Goal: Task Accomplishment & Management: Manage account settings

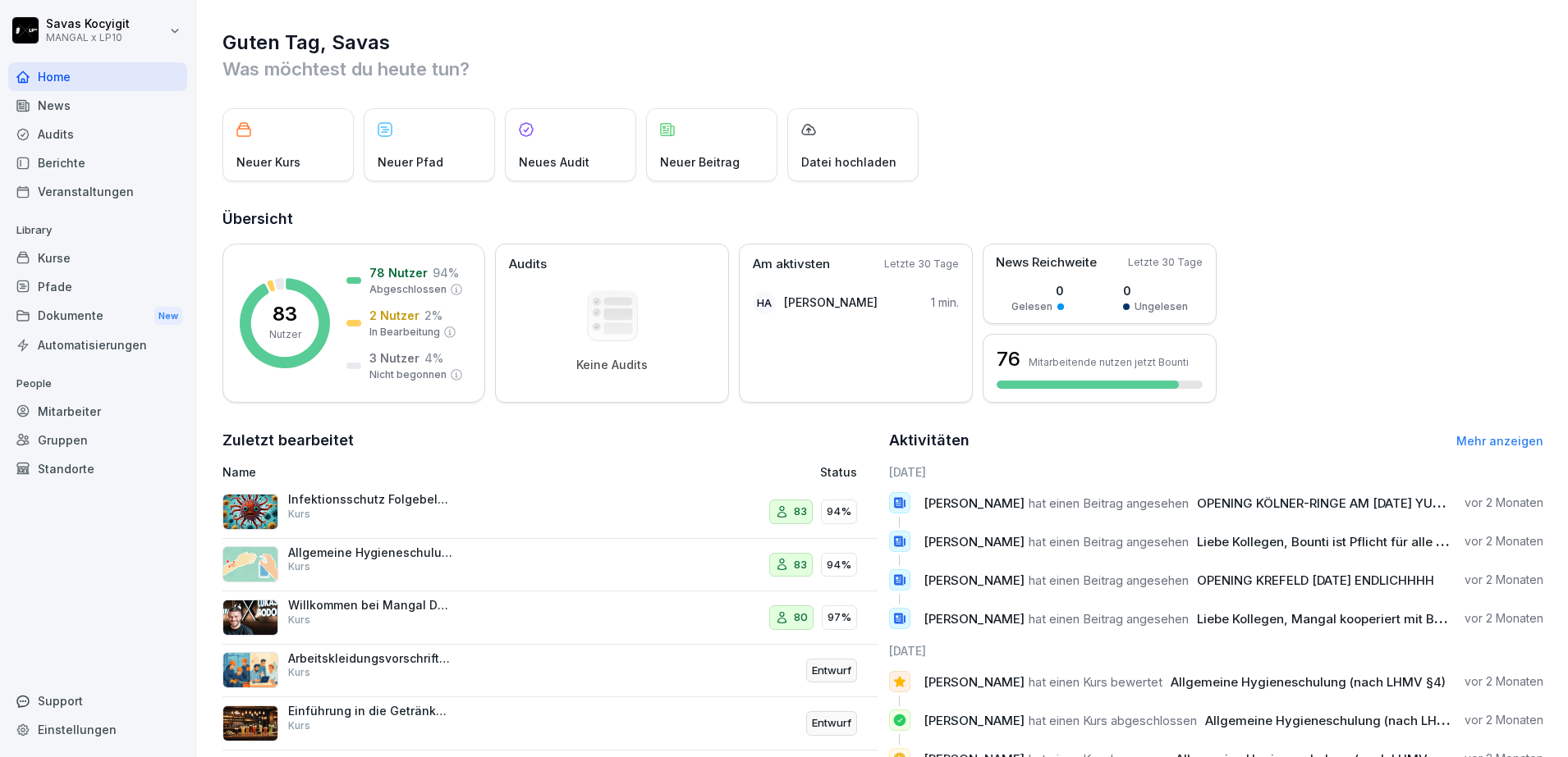
click at [48, 322] on div "Dokumente New" at bounding box center [98, 316] width 179 height 30
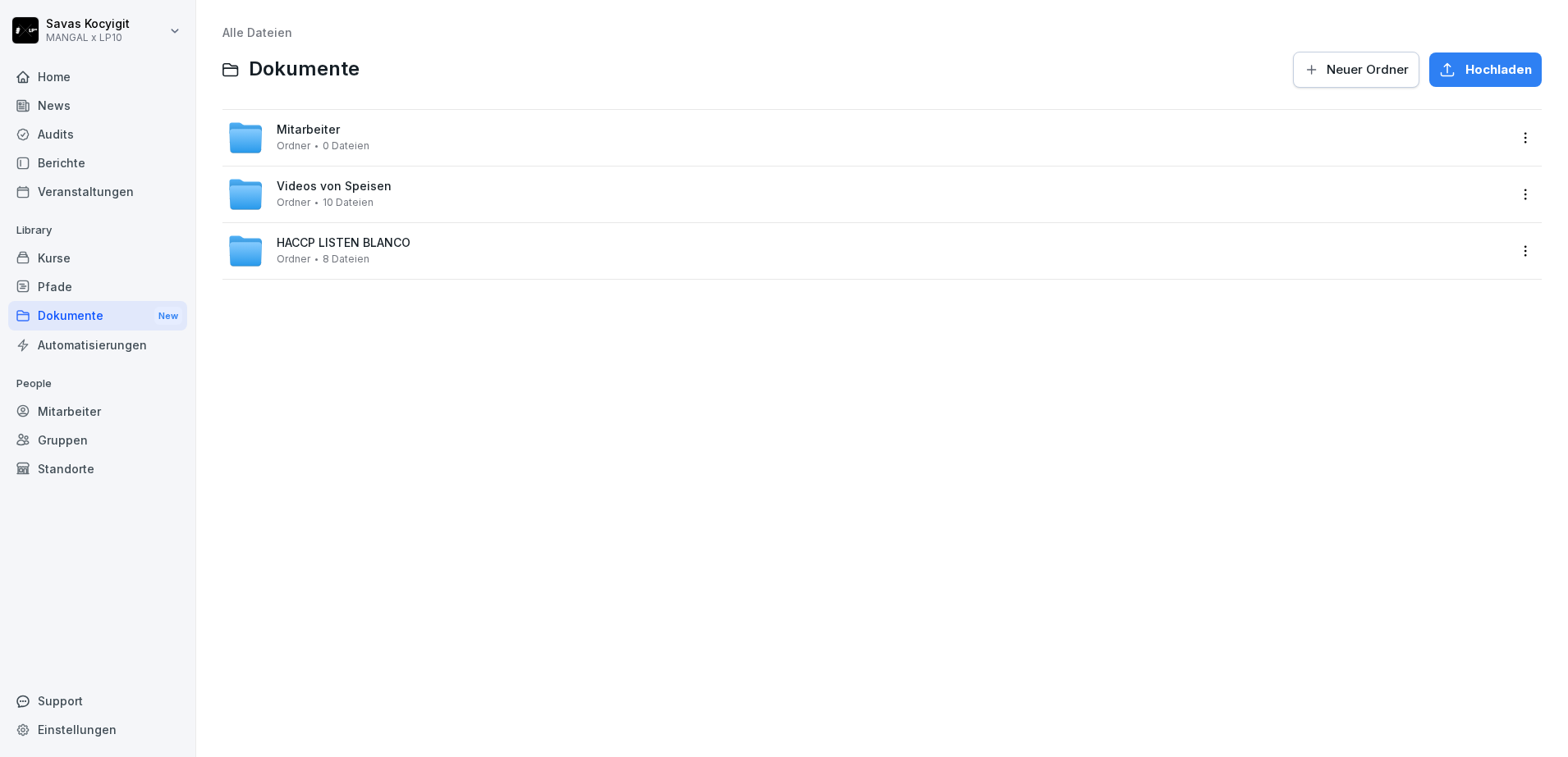
click at [73, 254] on div "Kurse" at bounding box center [98, 258] width 179 height 29
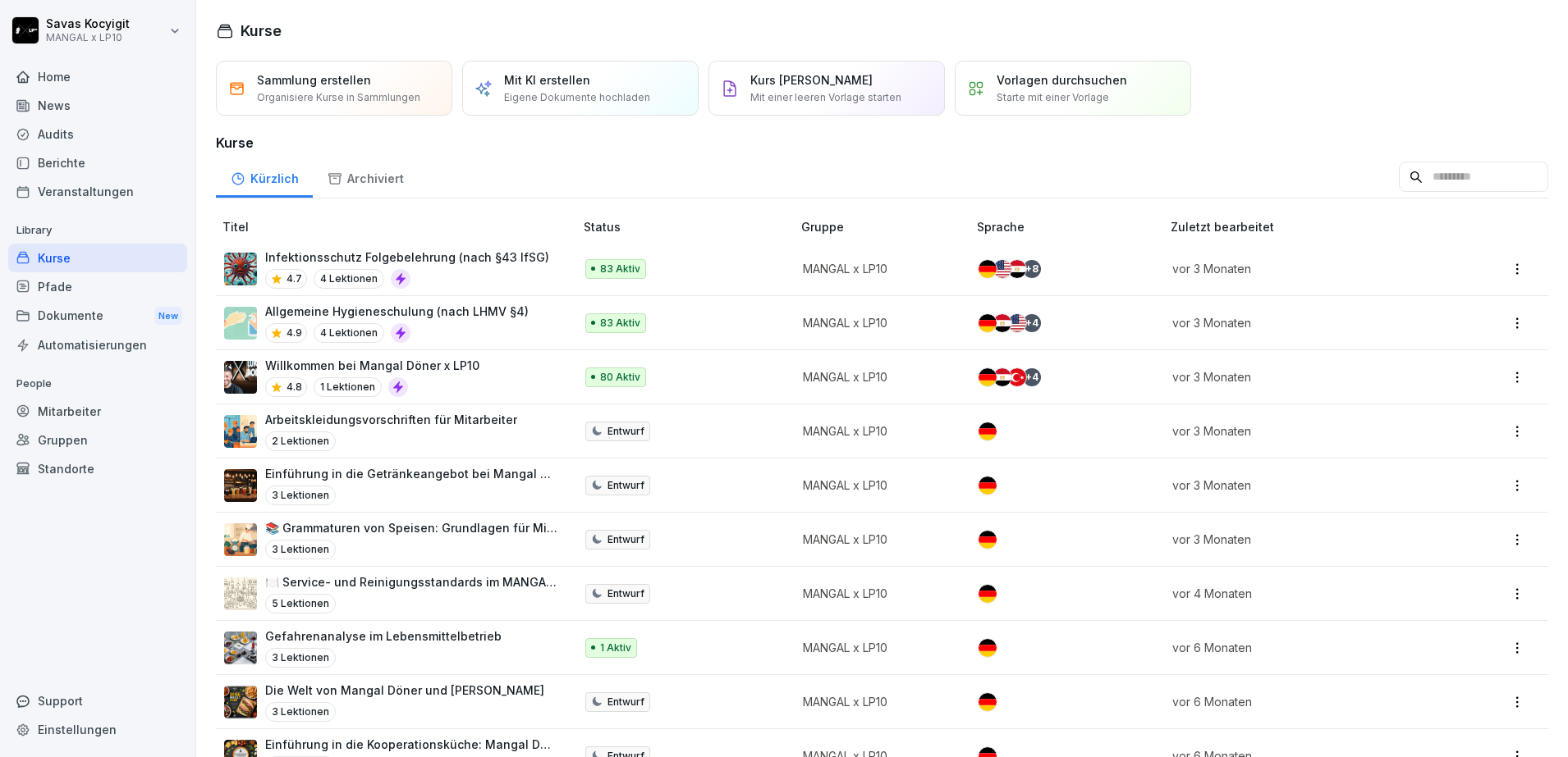
click at [68, 291] on div "Pfade" at bounding box center [98, 286] width 179 height 29
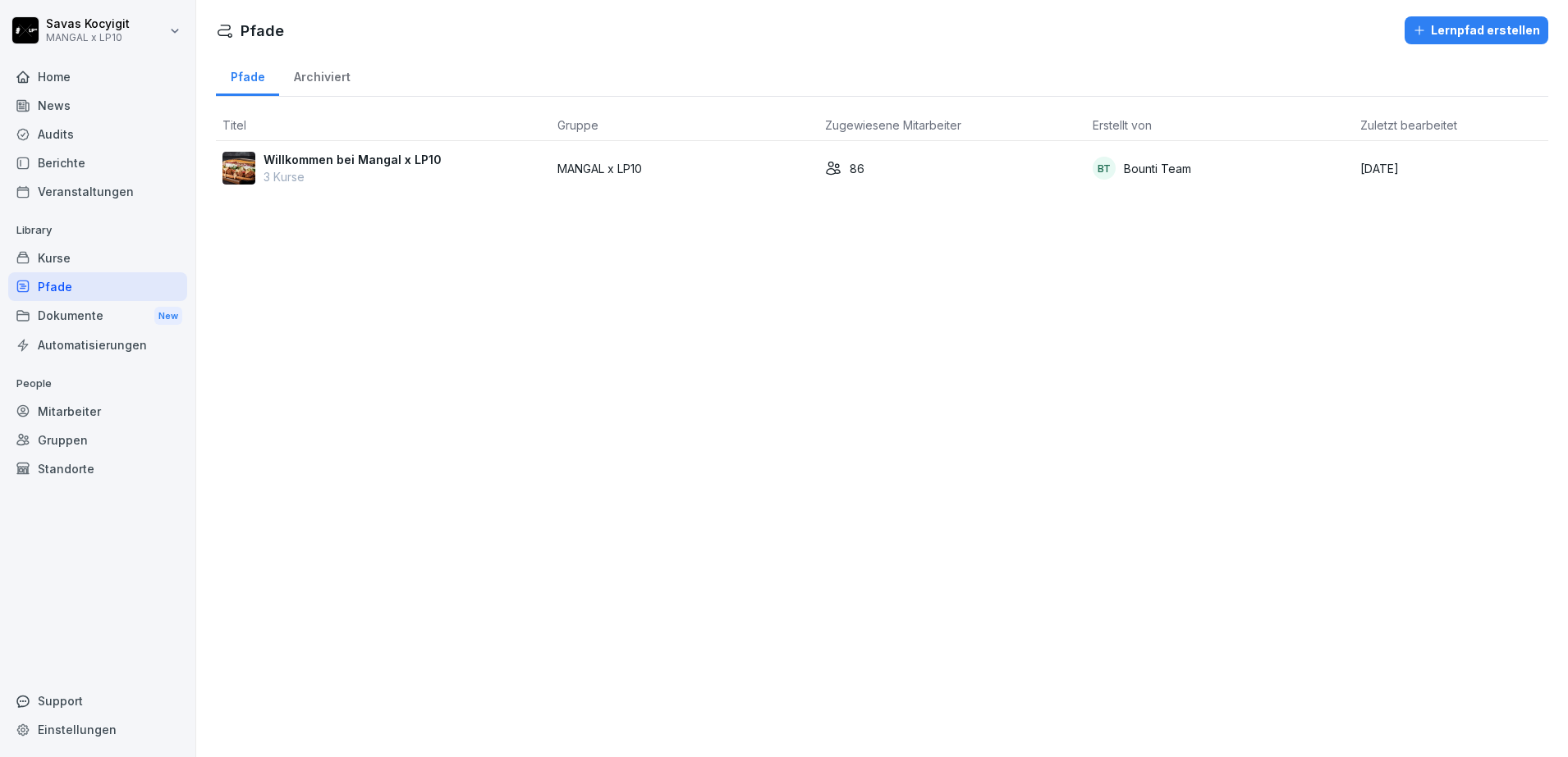
click at [340, 179] on p "3 Kurse" at bounding box center [353, 177] width 178 height 17
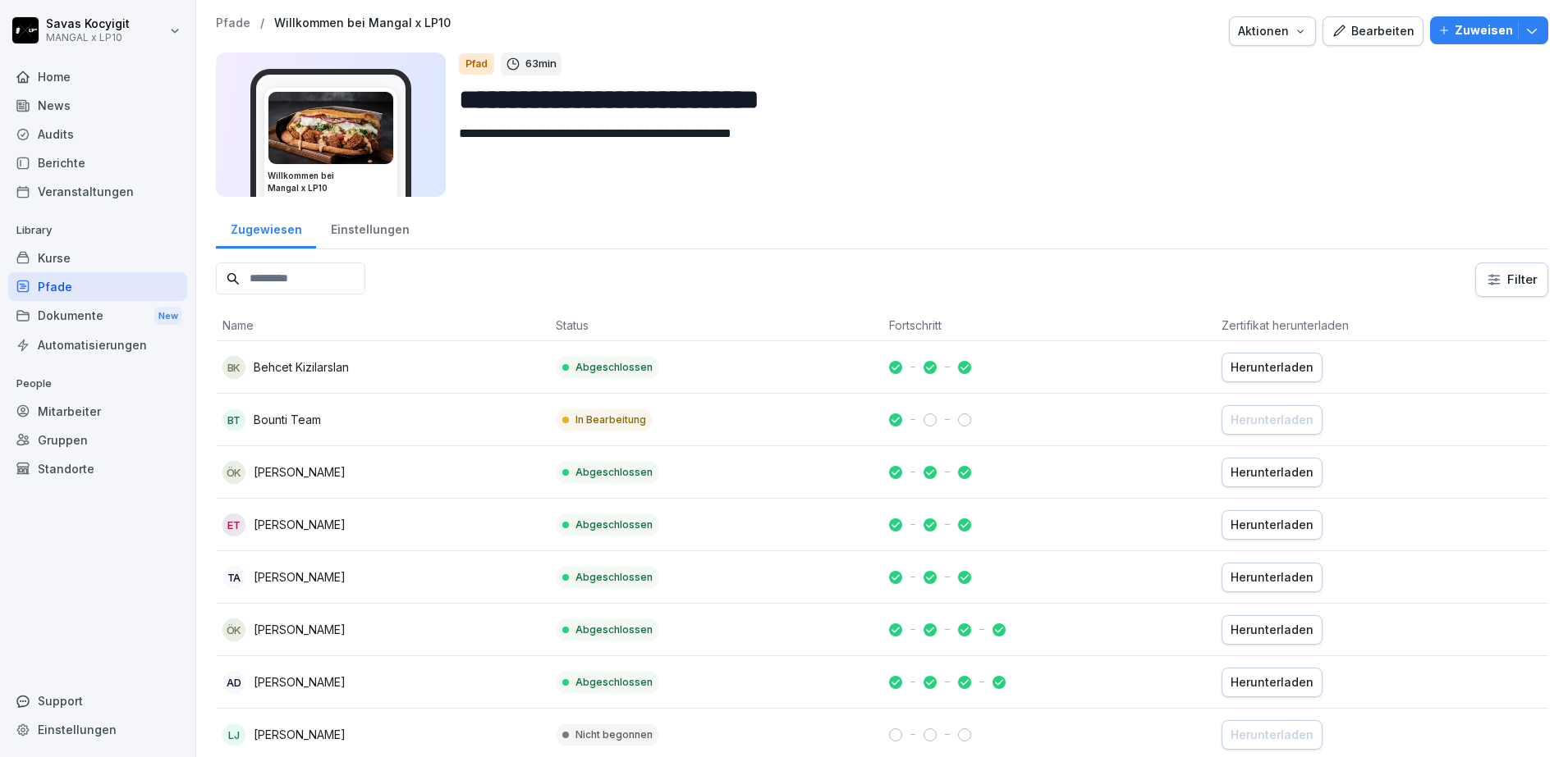
click at [121, 292] on div "Pfade" at bounding box center [98, 286] width 179 height 29
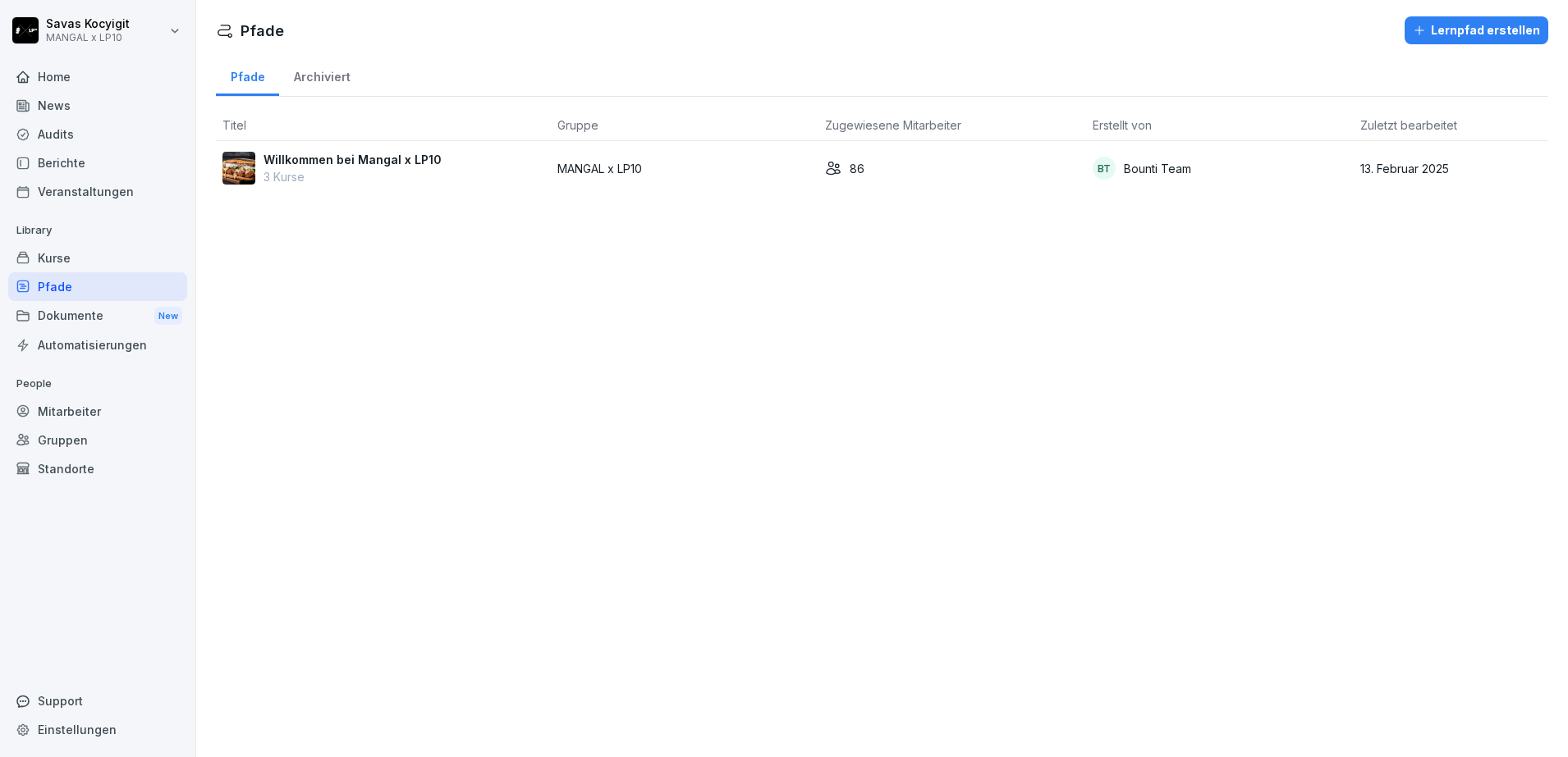
click at [355, 177] on p "3 Kurse" at bounding box center [353, 177] width 178 height 17
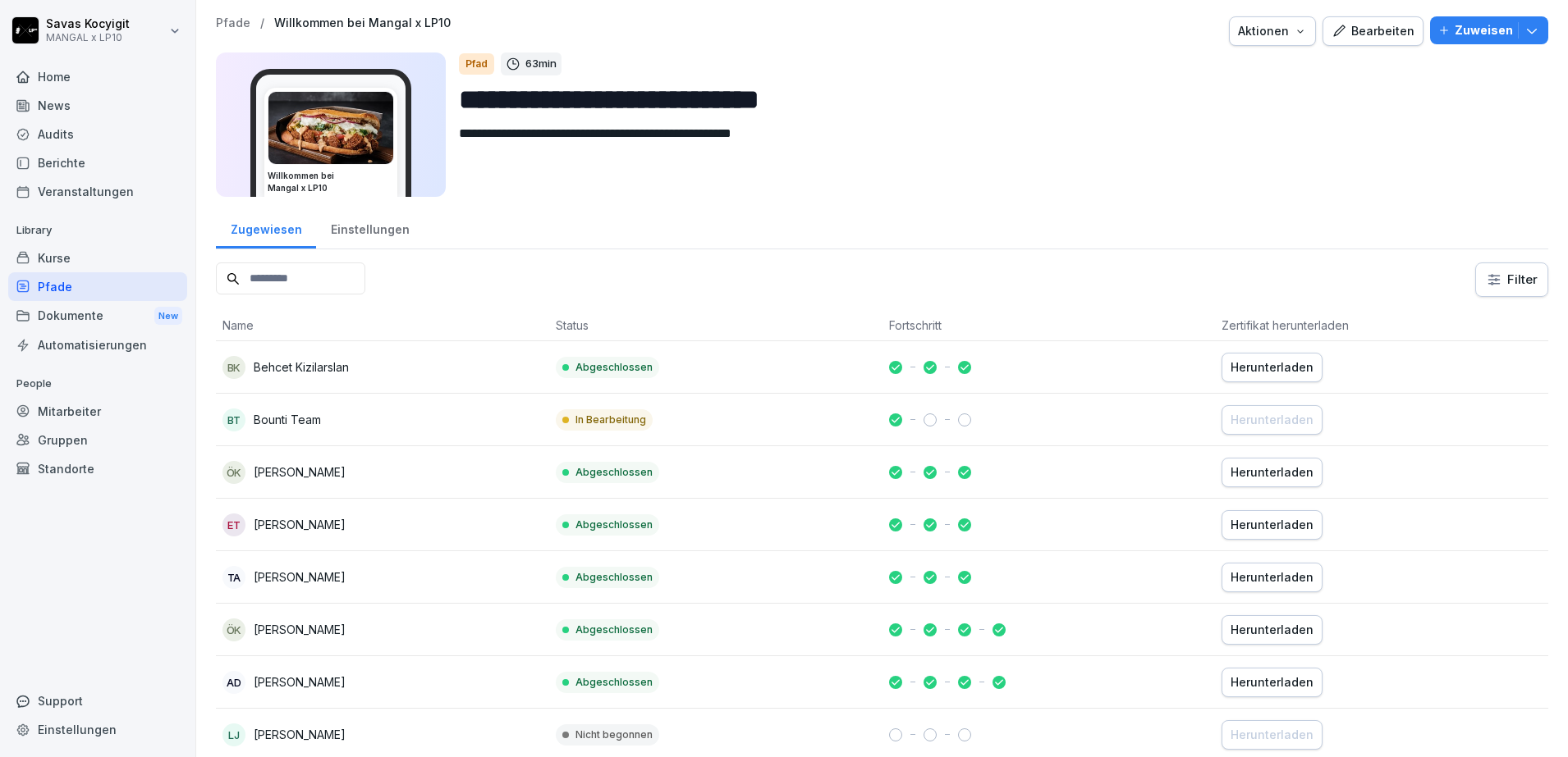
click at [41, 270] on div "Kurse" at bounding box center [98, 258] width 179 height 29
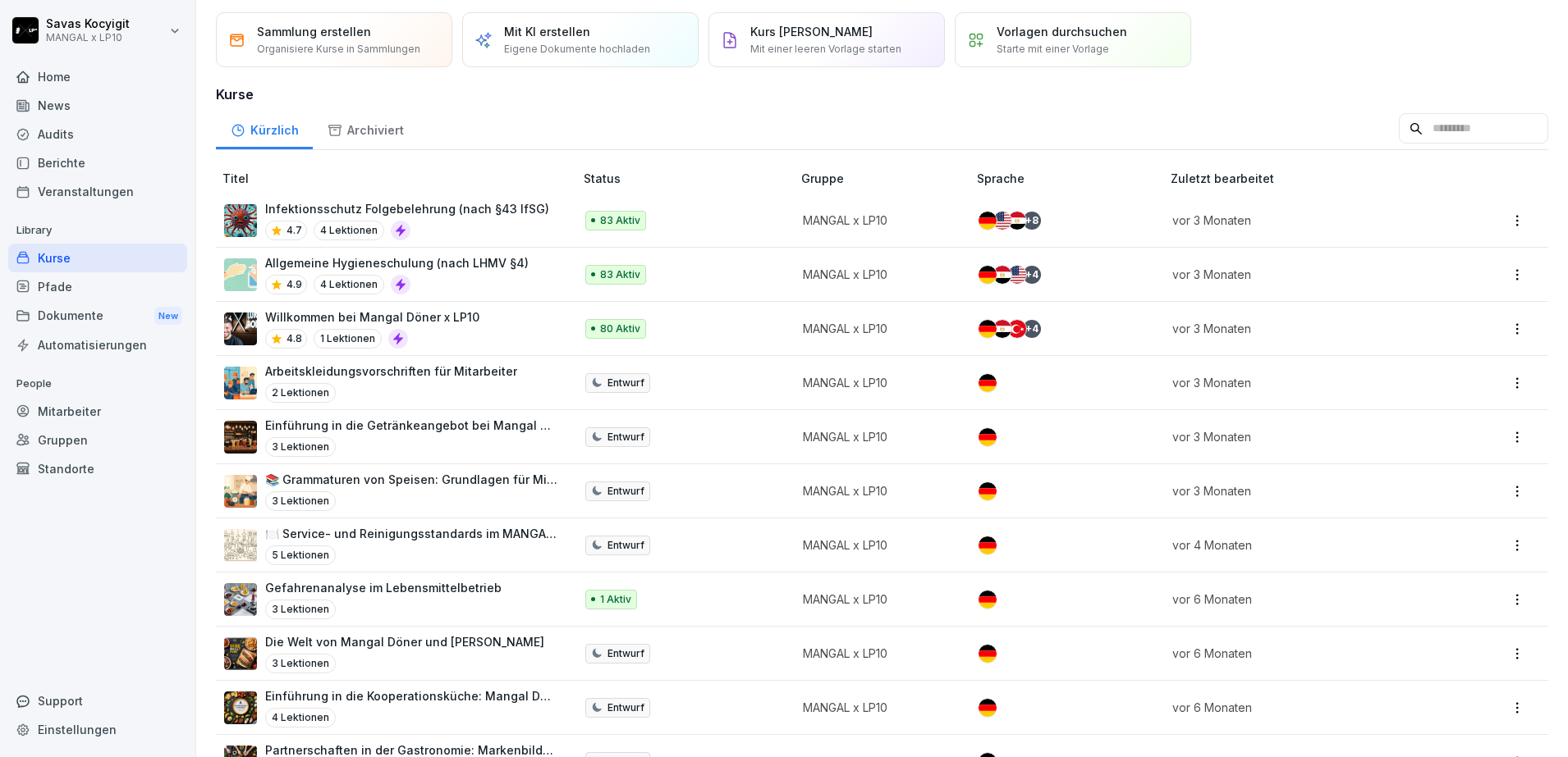
scroll to position [70, 0]
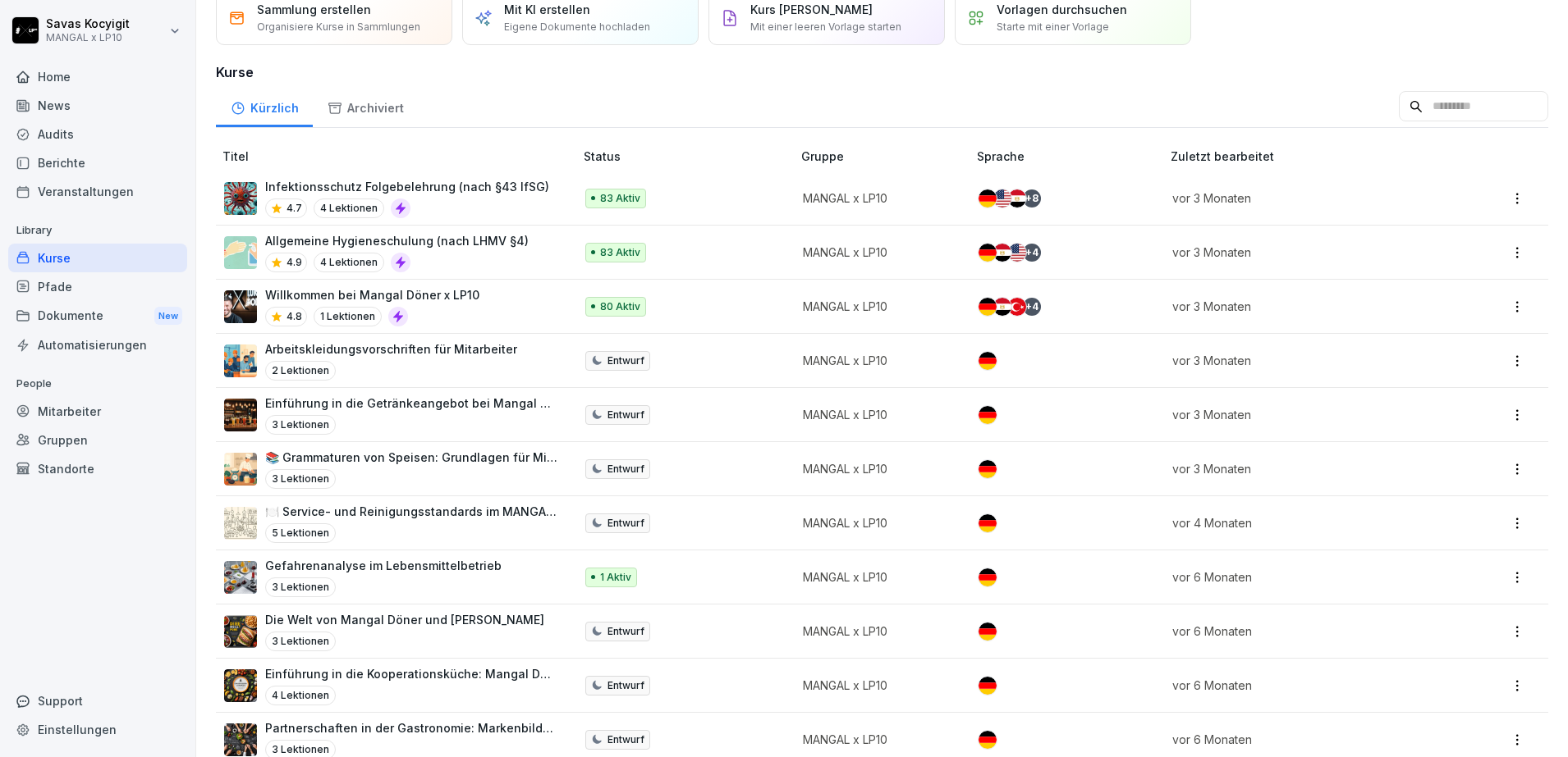
click at [491, 250] on div "Allgemeine Hygieneschulung (nach LHMV §4) 4.9 4 Lektionen" at bounding box center [397, 252] width 264 height 40
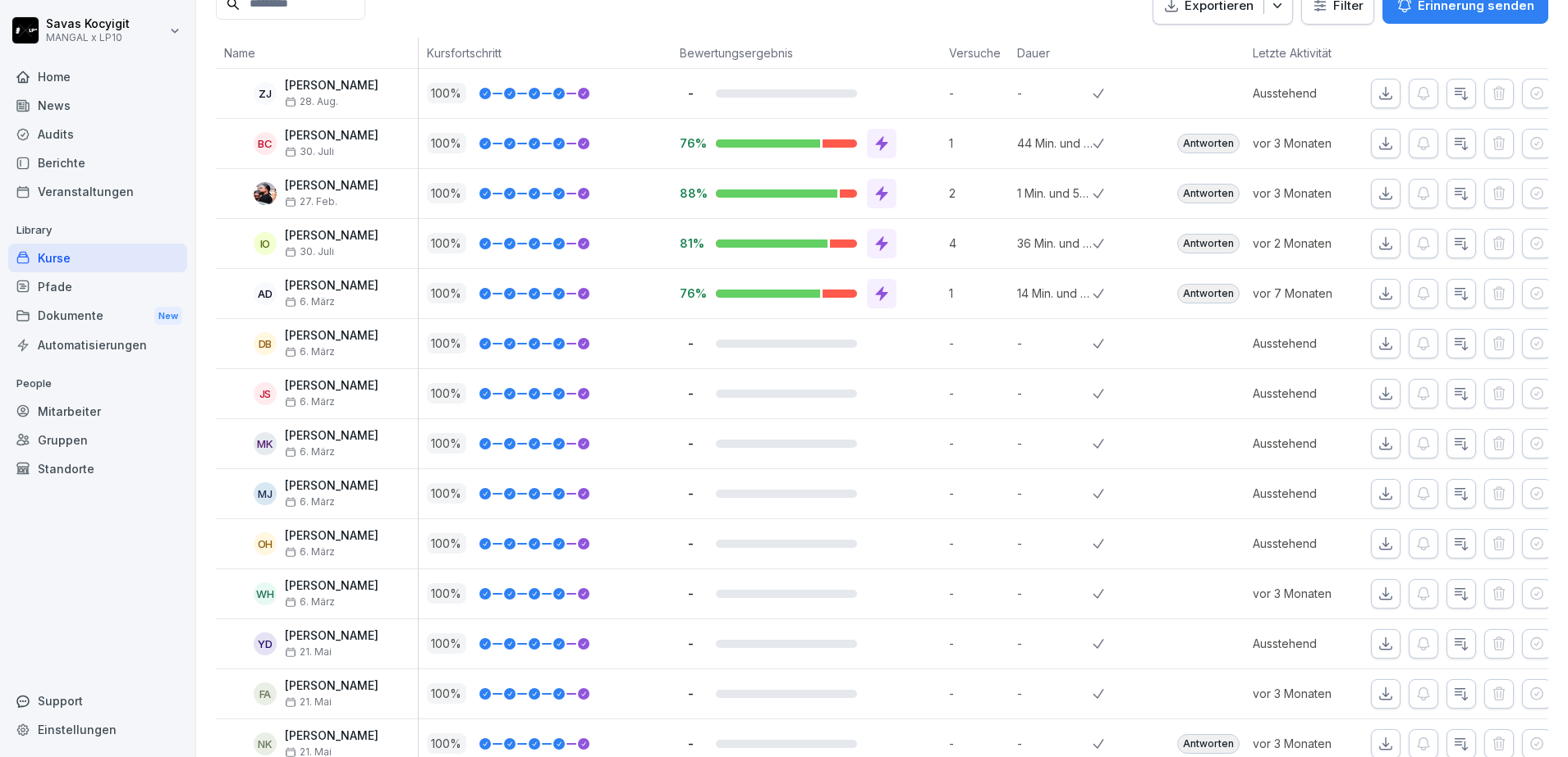
scroll to position [492, 0]
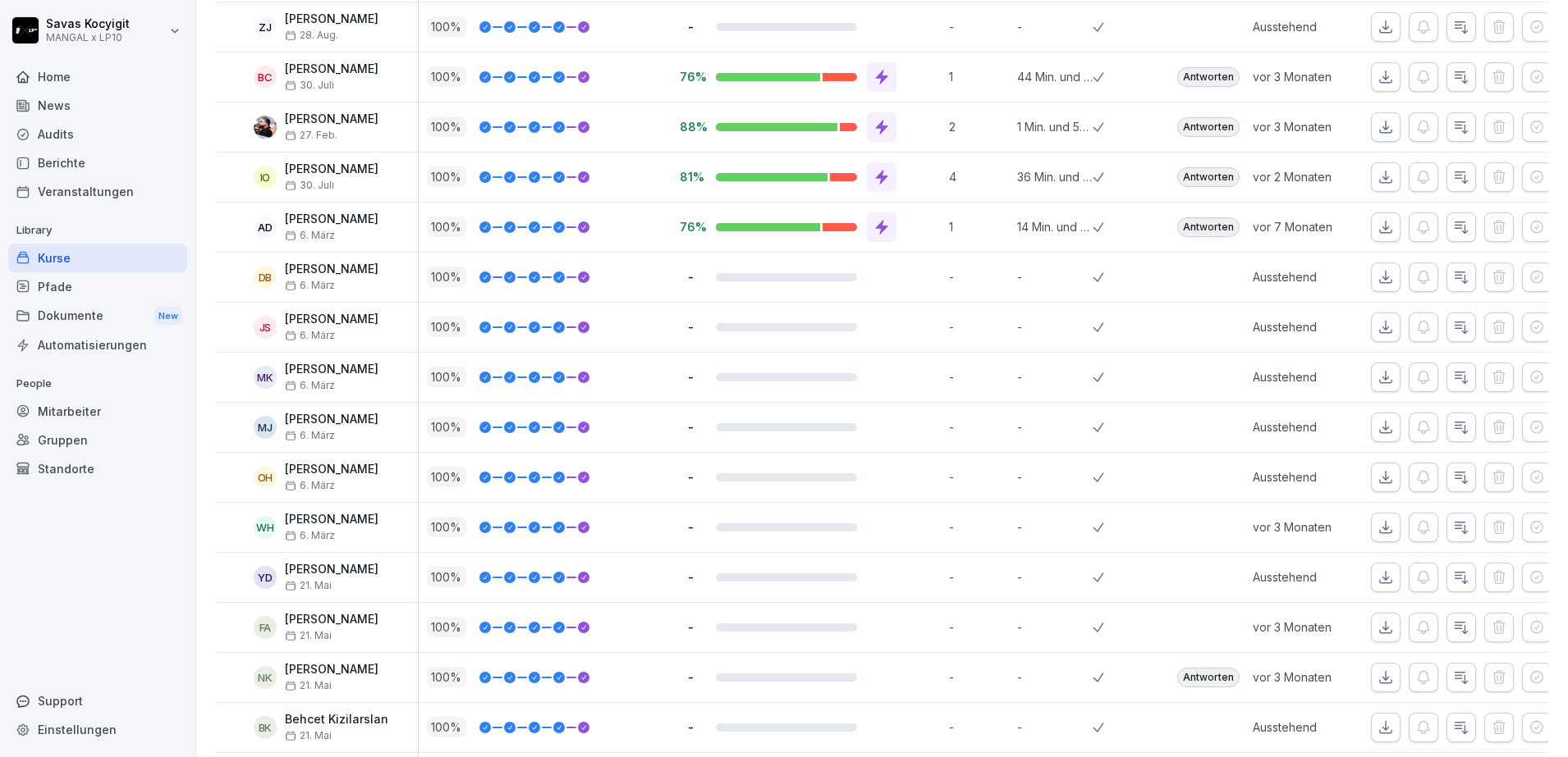
click at [1453, 380] on icon "button" at bounding box center [1461, 377] width 17 height 17
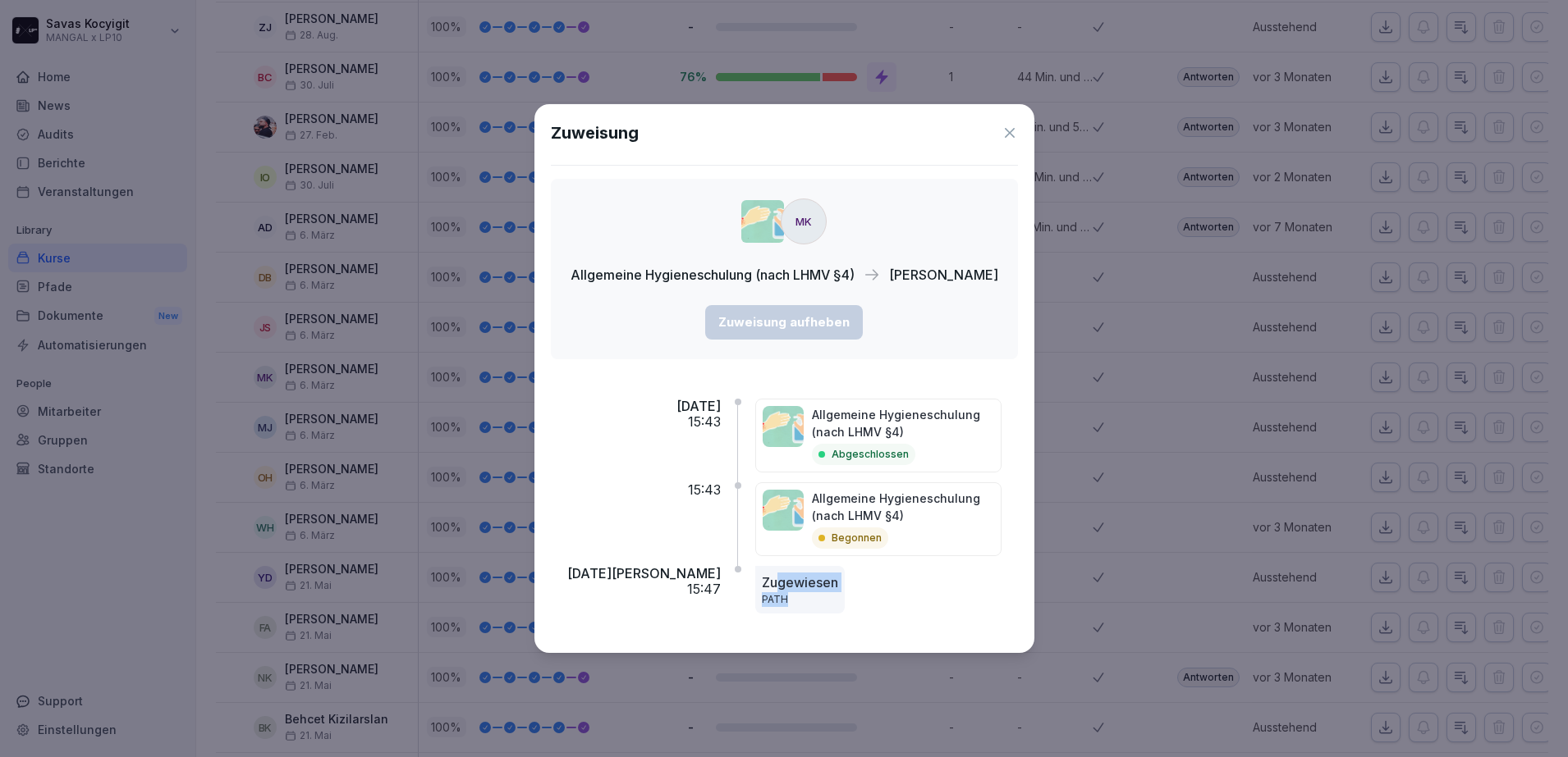
drag, startPoint x: 799, startPoint y: 602, endPoint x: 759, endPoint y: 579, distance: 46.1
click at [759, 579] on div "Zugewiesen PATH" at bounding box center [799, 590] width 90 height 48
click at [762, 579] on p "Zugewiesen" at bounding box center [800, 582] width 77 height 20
click at [764, 388] on div "Mo., 4. Aug. 2025 15:43 Allgemeine Hygieneschulung (nach LHMV §4) Abgeschlossen…" at bounding box center [784, 505] width 468 height 265
click at [763, 412] on img at bounding box center [783, 426] width 41 height 41
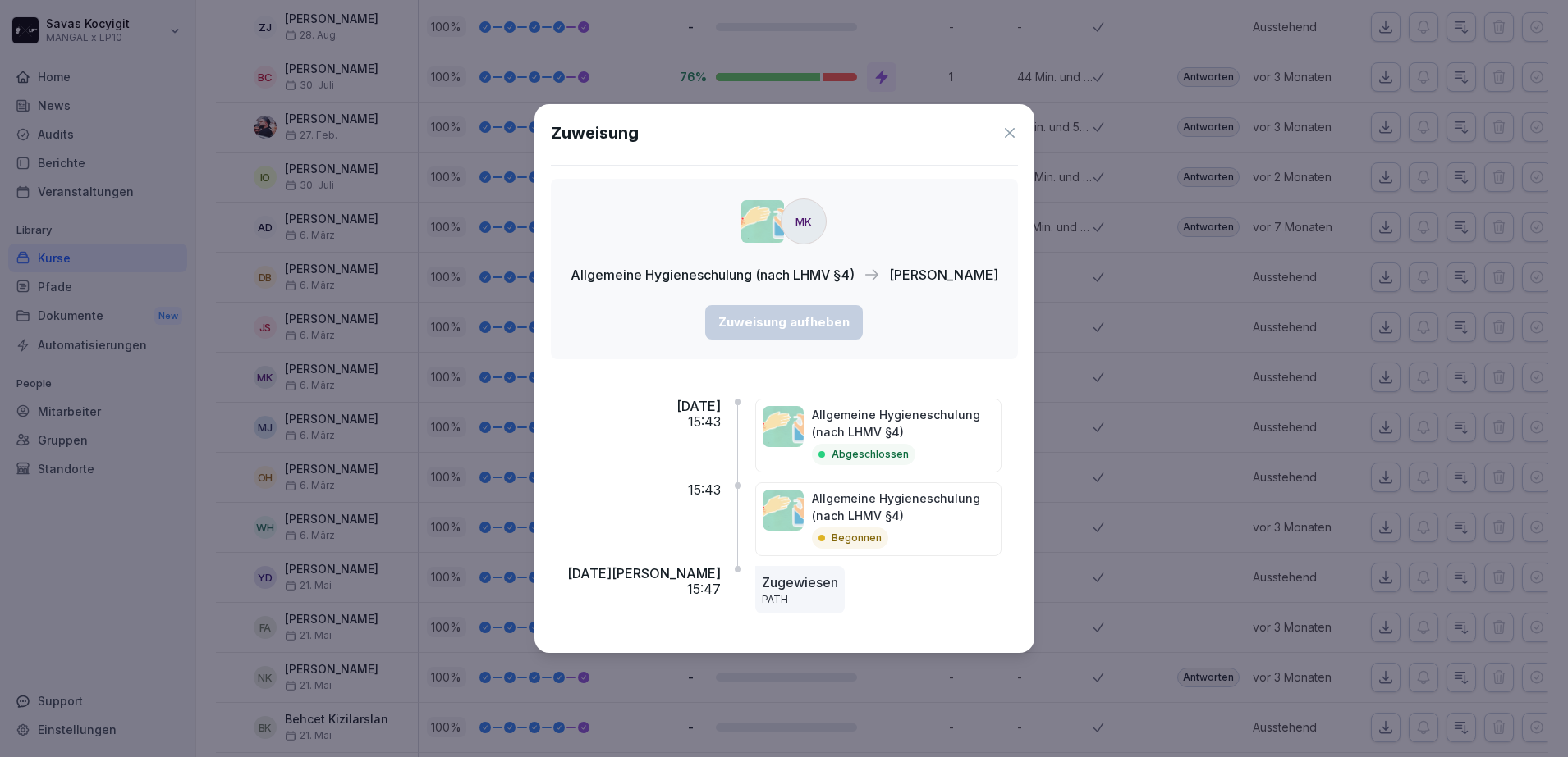
click at [1018, 125] on icon at bounding box center [1009, 132] width 17 height 17
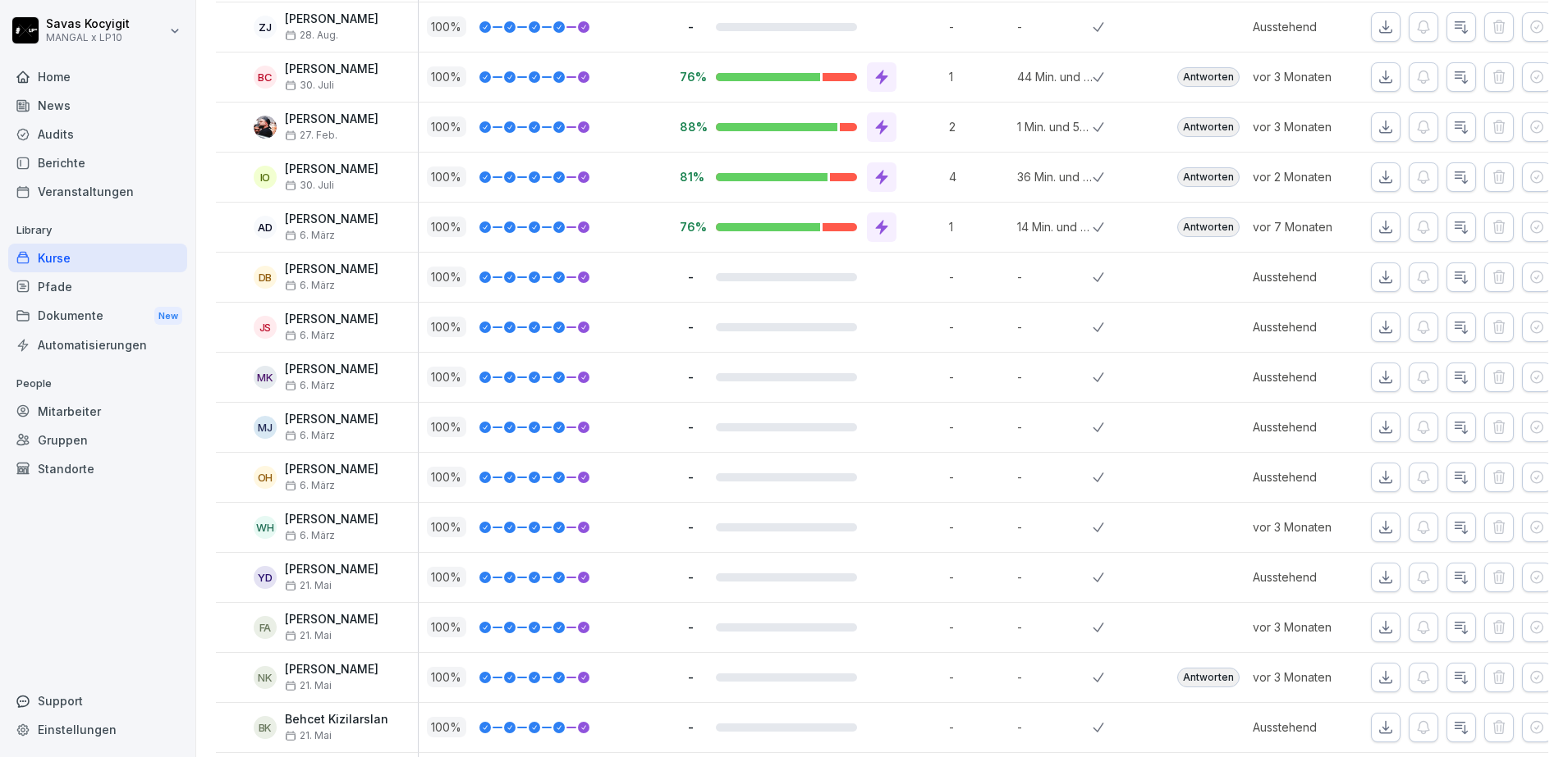
click at [1046, 734] on p "-" at bounding box center [1055, 727] width 77 height 17
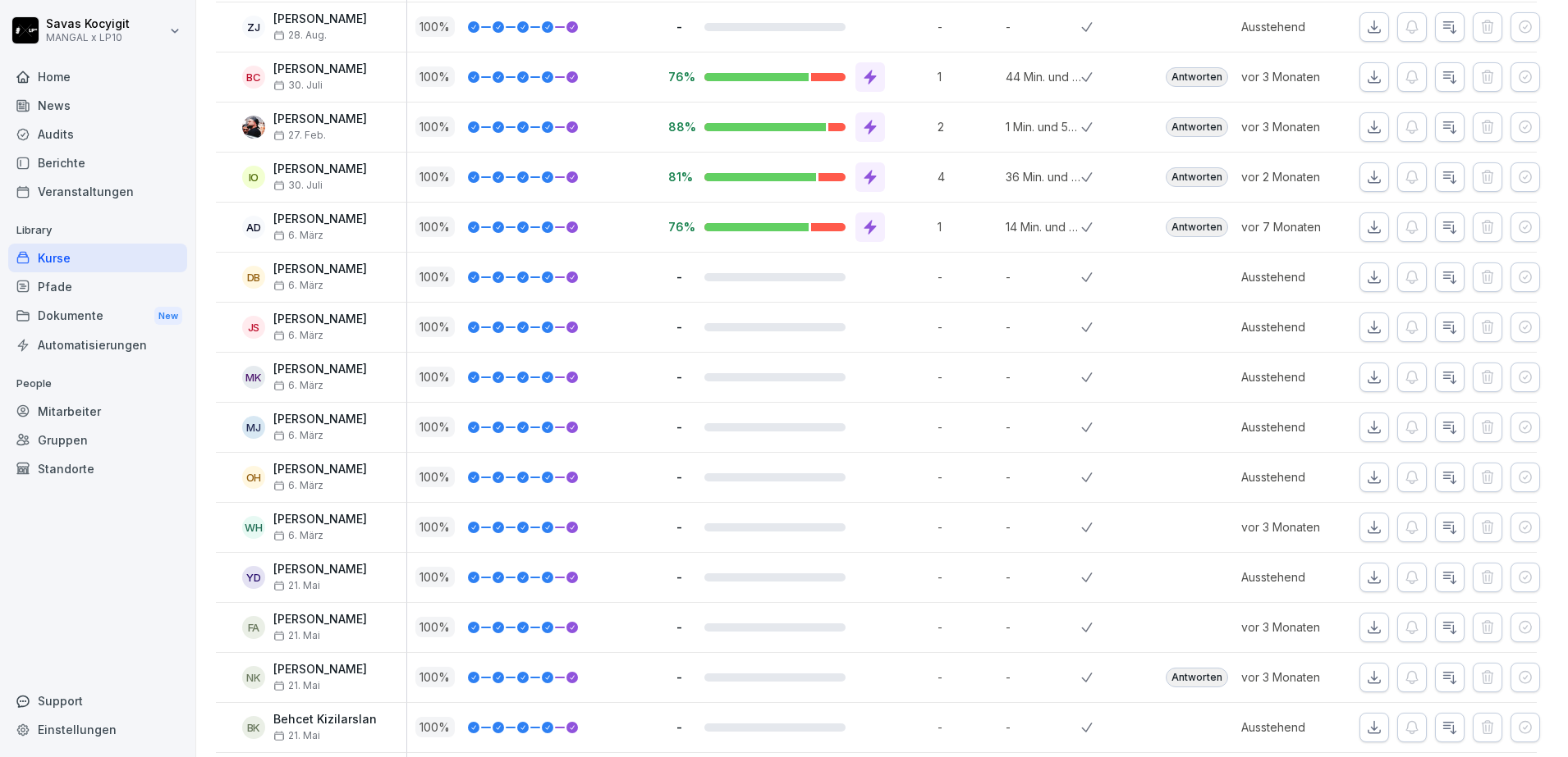
click at [71, 259] on div "Kurse" at bounding box center [98, 258] width 179 height 29
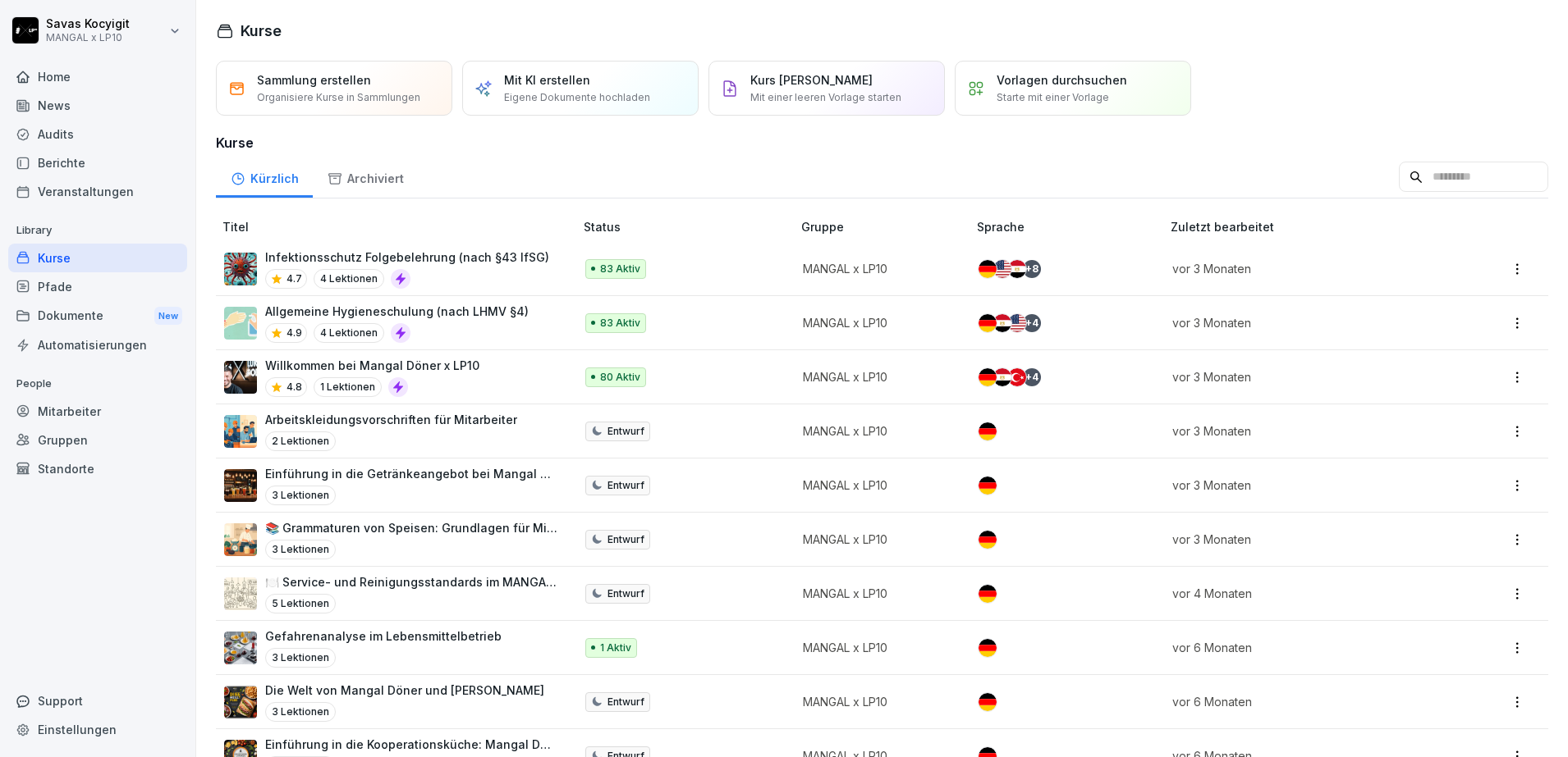
click at [64, 73] on div "Home" at bounding box center [98, 77] width 179 height 29
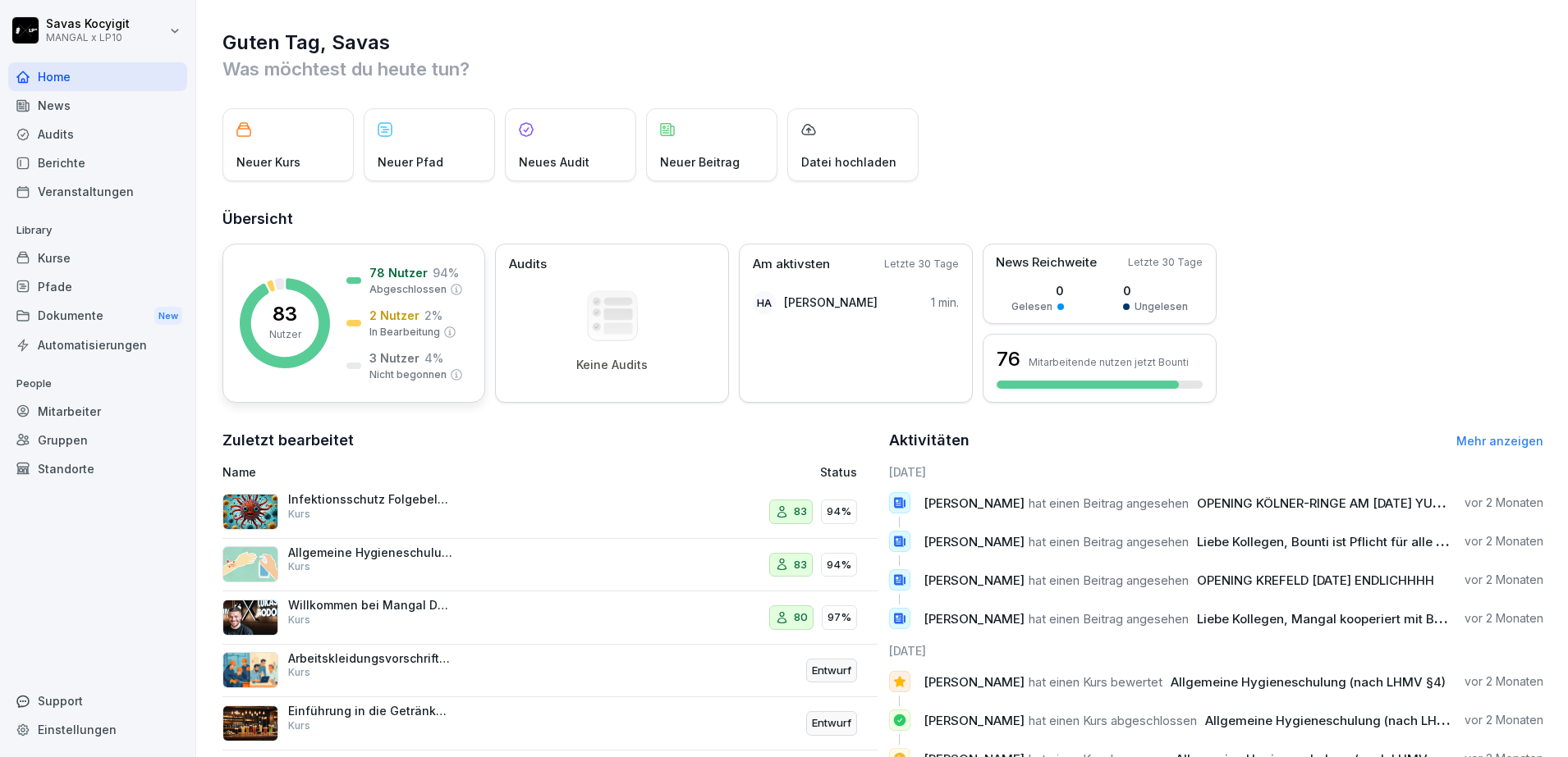
click at [346, 272] on div "83 Nutzer 78 Nutzer 94 % Abgeschlossen 2 Nutzer 2 % In Bearbeitung 3 Nutzer 4 %…" at bounding box center [354, 323] width 263 height 159
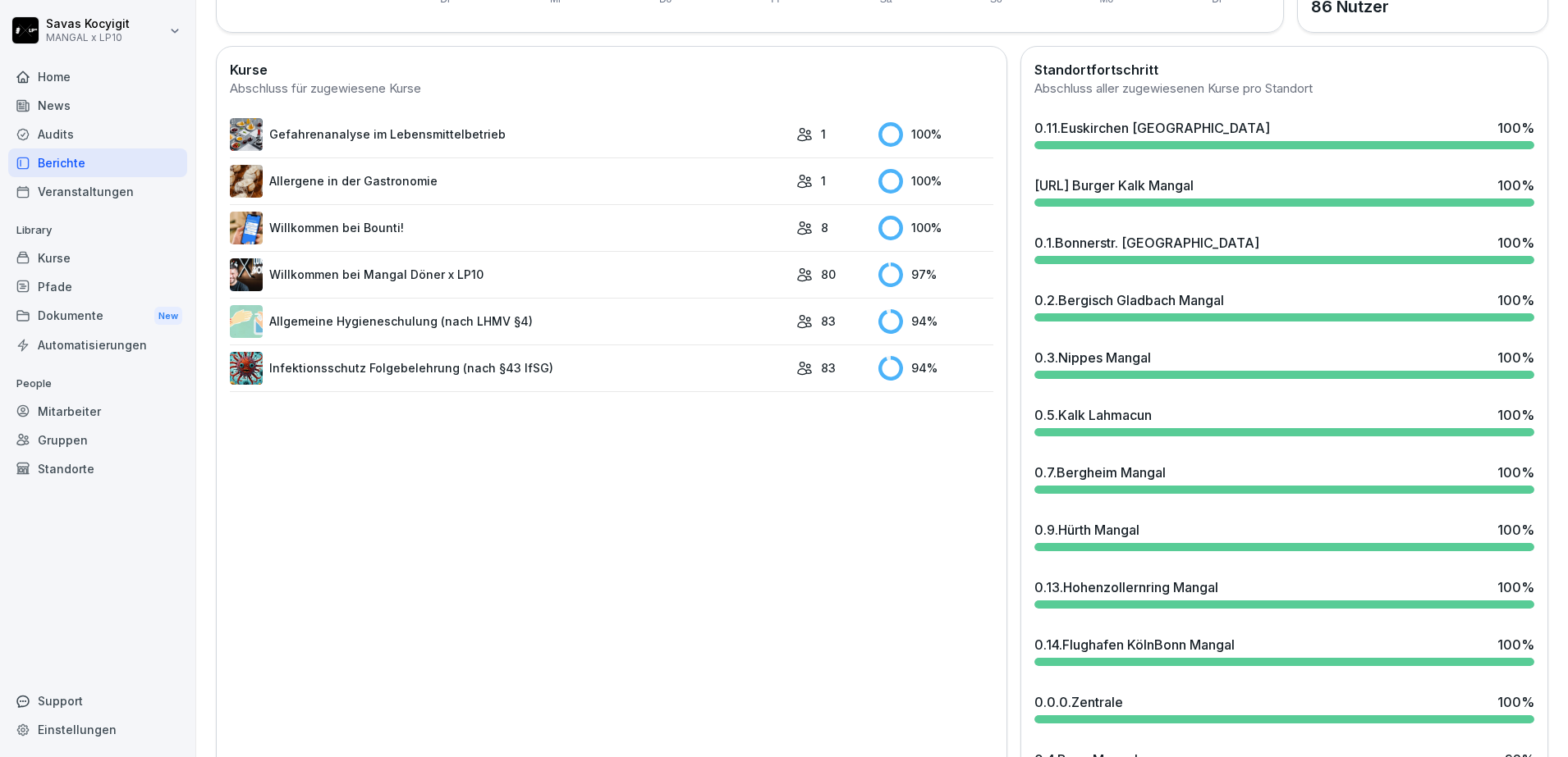
scroll to position [560, 0]
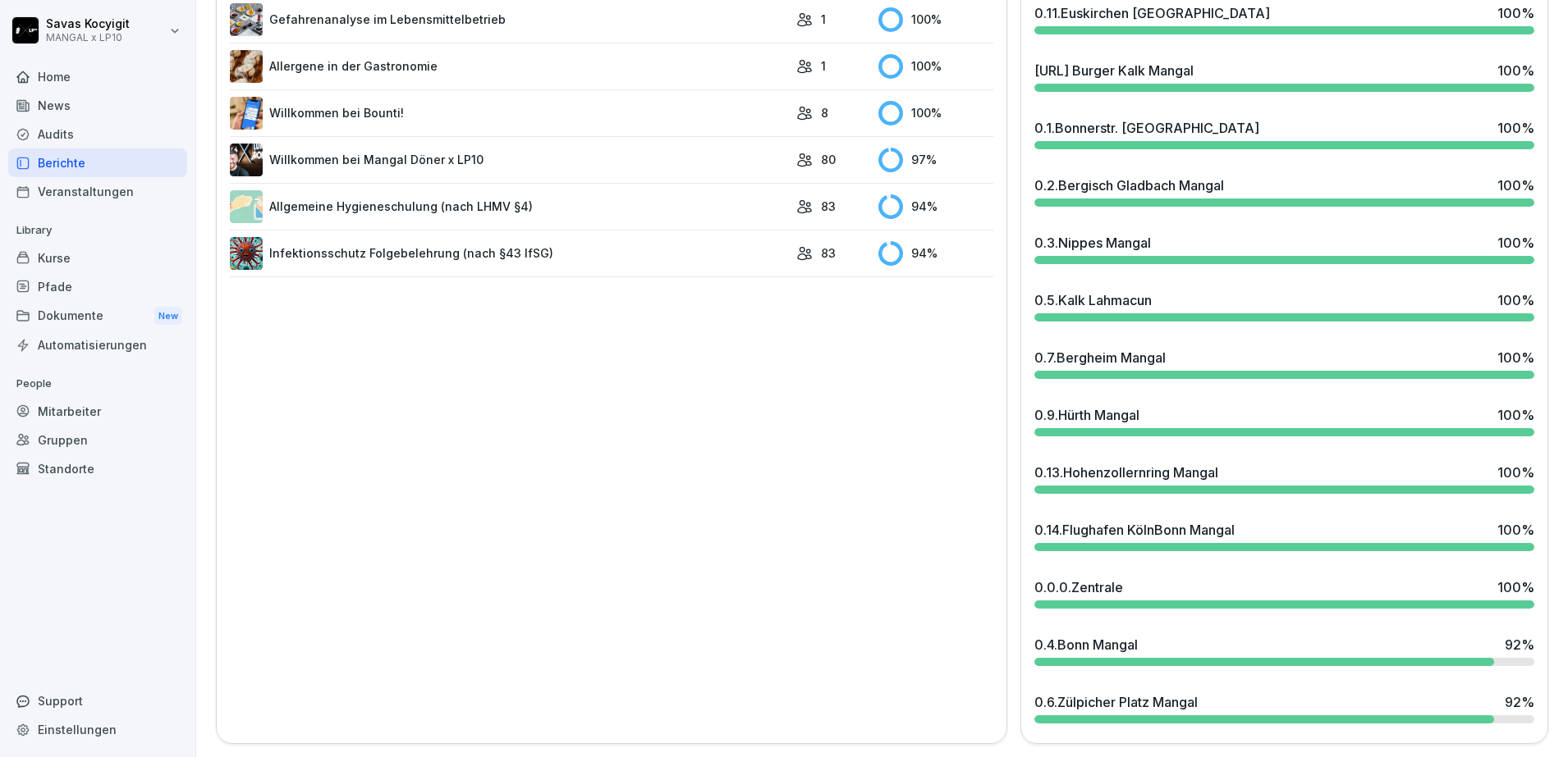
click at [1254, 693] on div "0.6.Zülpicher Platz Mangal 92 %" at bounding box center [1284, 702] width 500 height 20
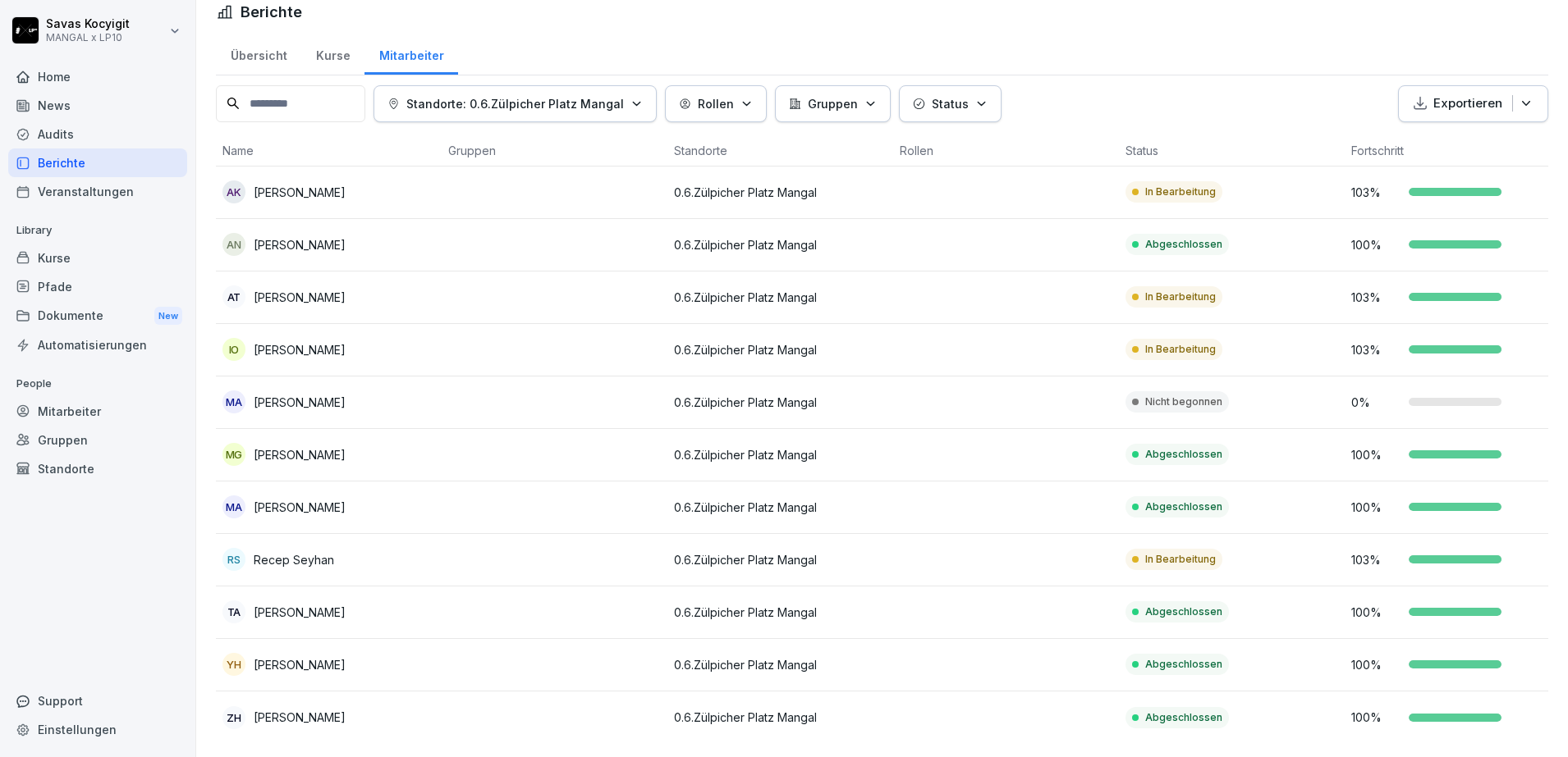
scroll to position [47, 0]
click at [318, 394] on p "Malek Alsheikh Ahmed" at bounding box center [299, 403] width 92 height 17
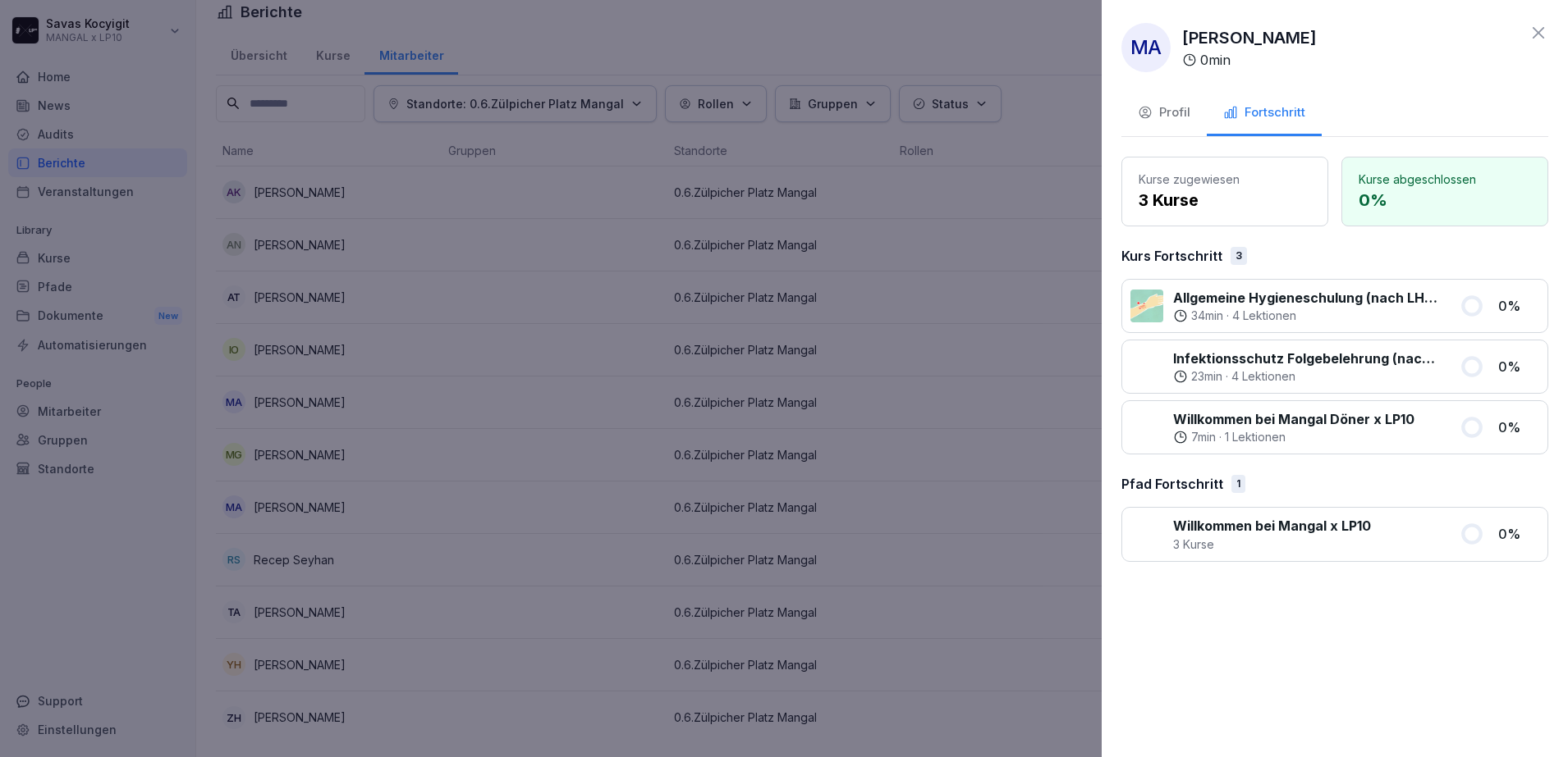
click at [1339, 252] on div "Kurs Fortschritt 3" at bounding box center [1335, 256] width 427 height 20
click at [1177, 117] on div "Profil" at bounding box center [1164, 113] width 52 height 19
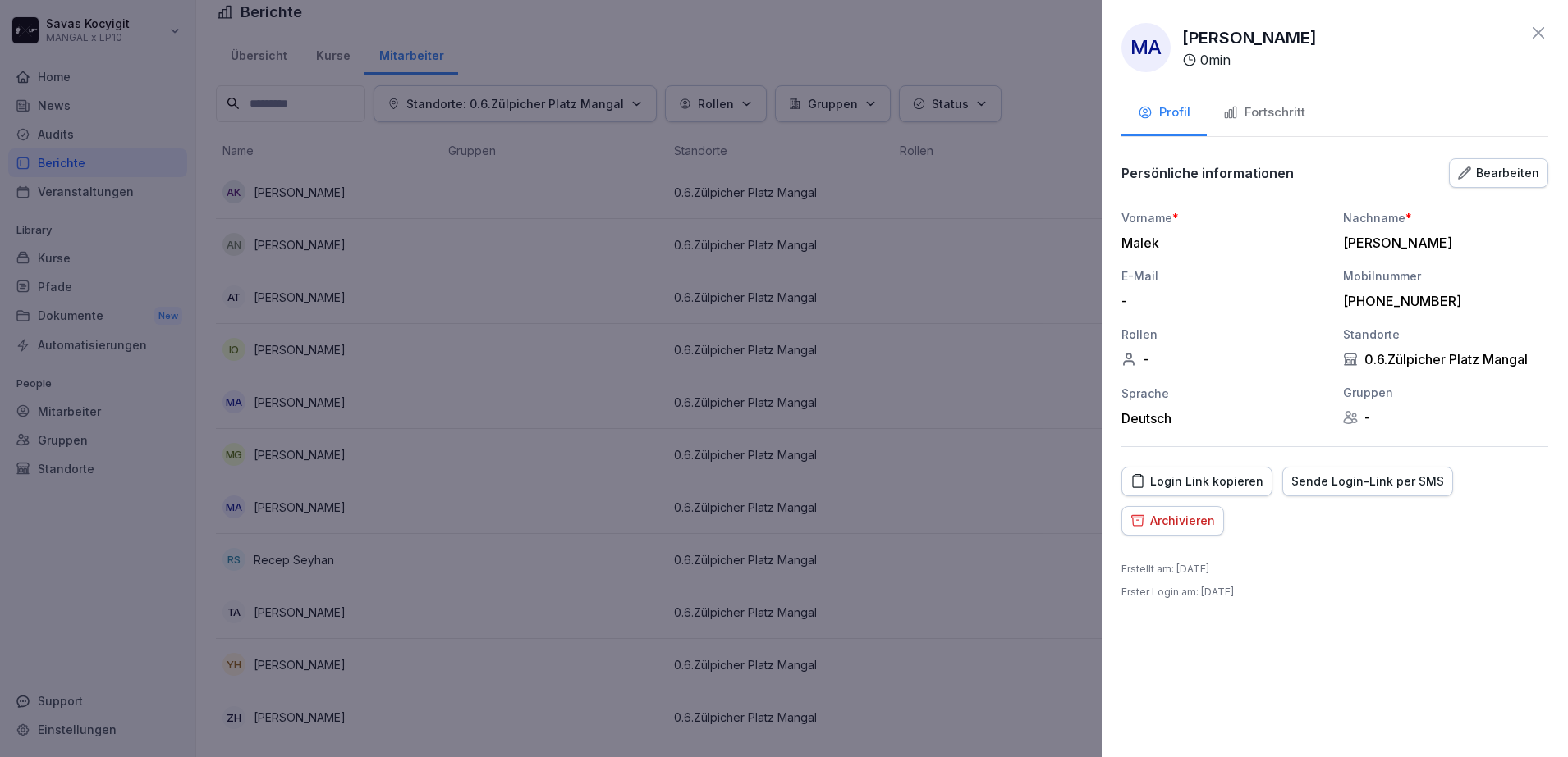
click at [1329, 480] on div "Sende Login-Link per SMS" at bounding box center [1367, 481] width 152 height 18
click at [1530, 28] on icon at bounding box center [1538, 32] width 20 height 20
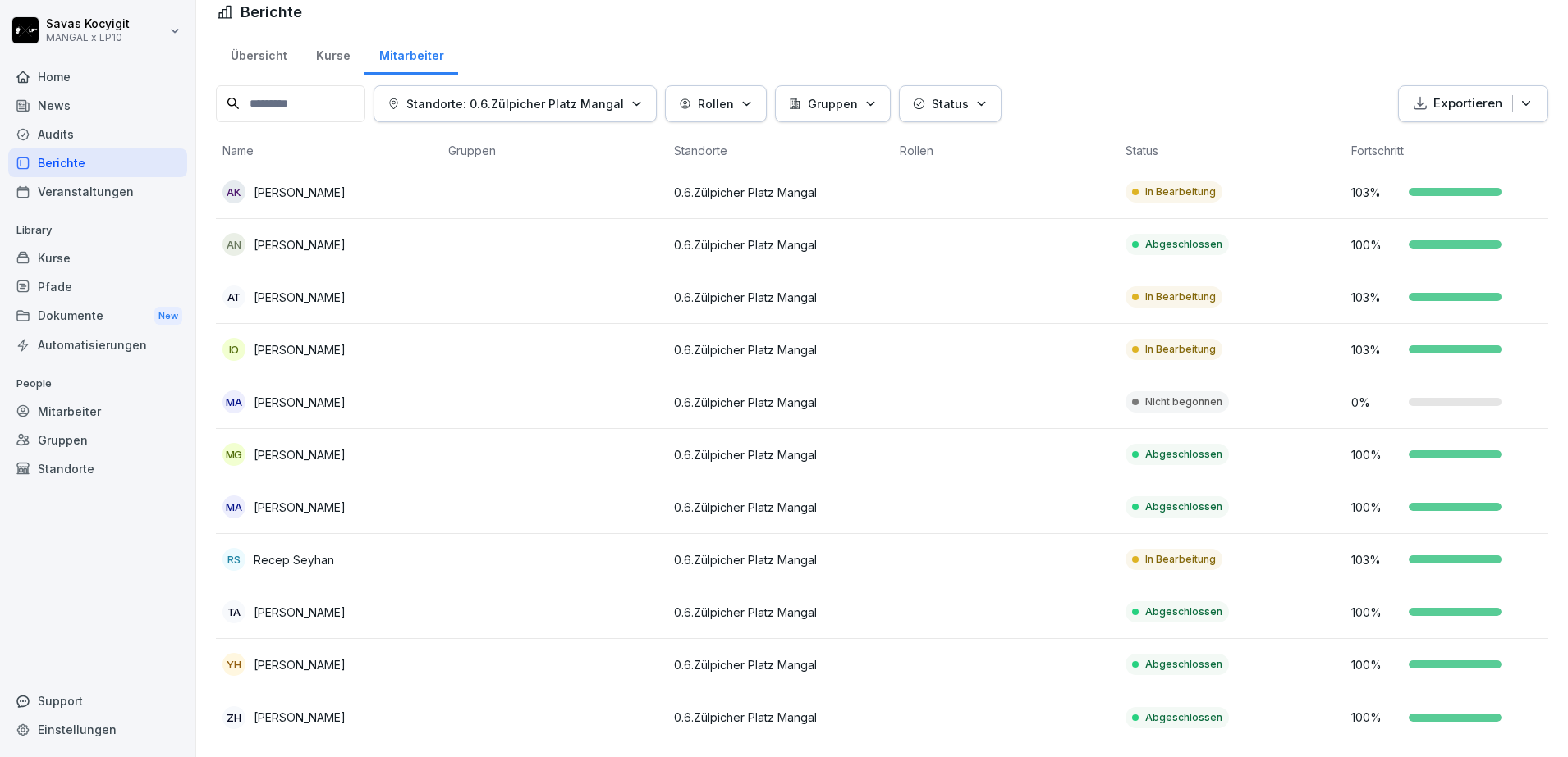
click at [757, 184] on p "0.6.Zülpicher Platz Mangal" at bounding box center [780, 192] width 212 height 17
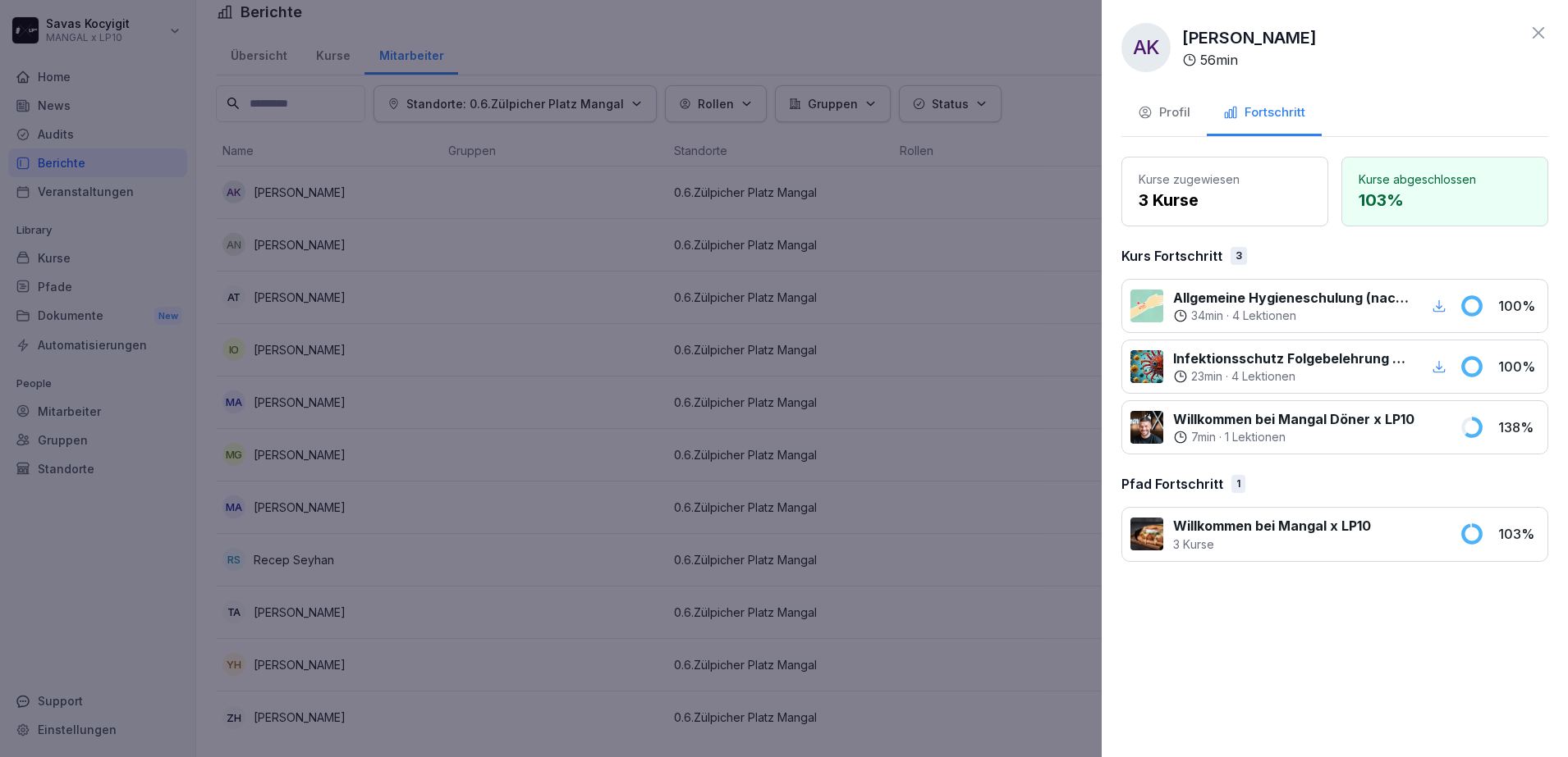
click at [1165, 124] on button "Profil" at bounding box center [1164, 114] width 85 height 44
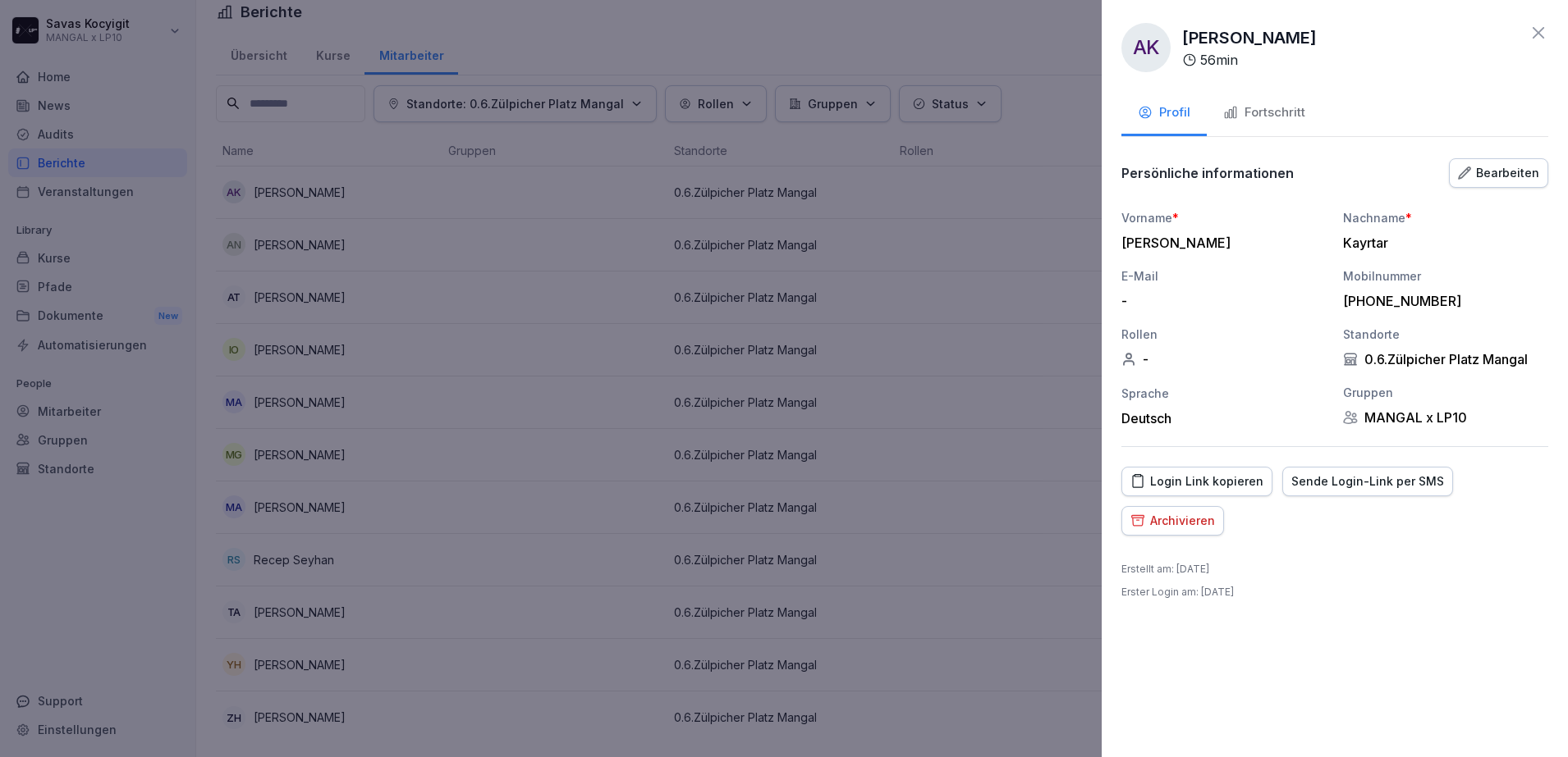
click at [1262, 106] on div "Fortschritt" at bounding box center [1264, 113] width 82 height 19
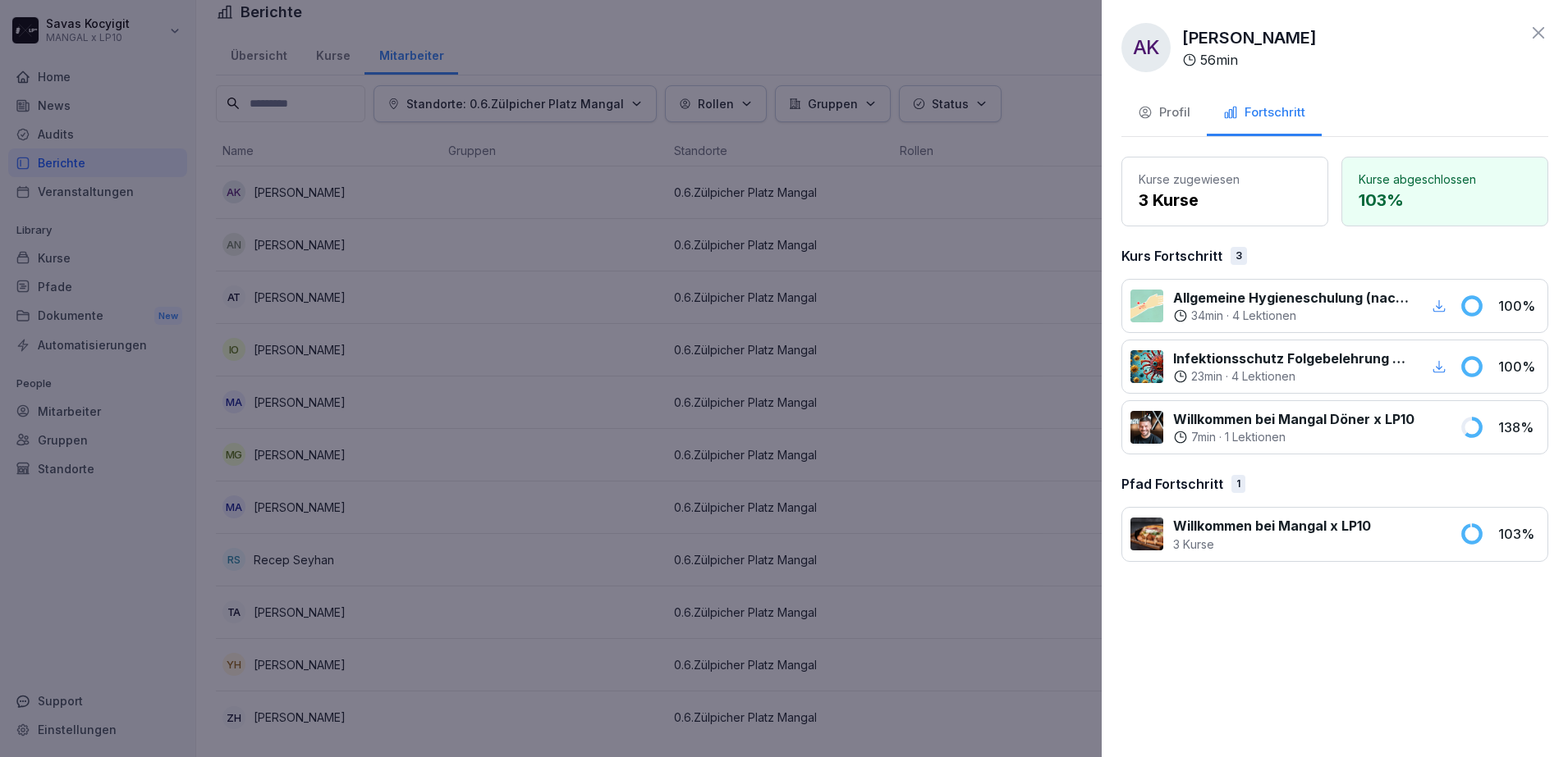
click at [1543, 36] on icon at bounding box center [1538, 32] width 11 height 11
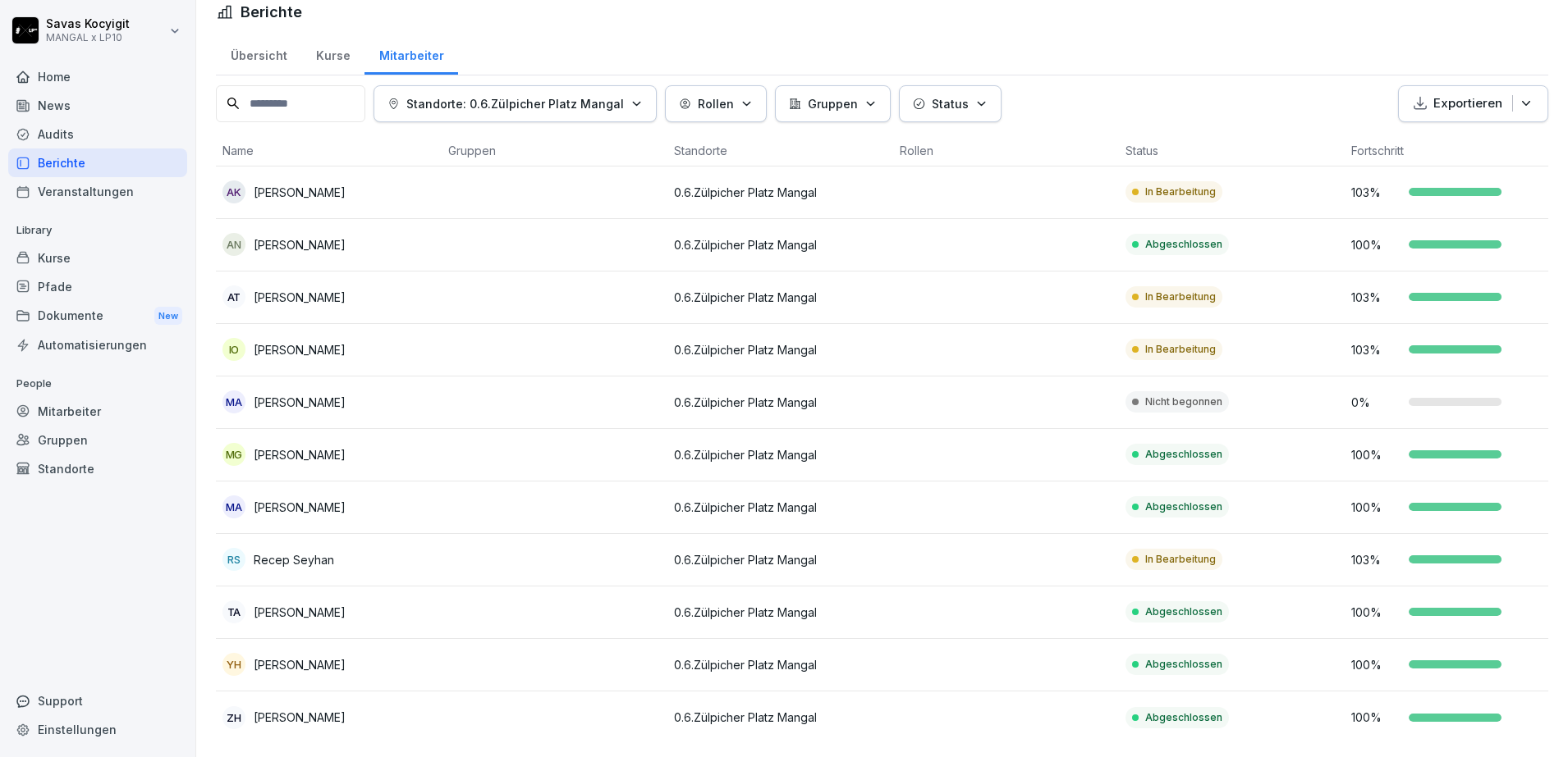
click at [1303, 166] on td "In Bearbeitung" at bounding box center [1231, 192] width 225 height 52
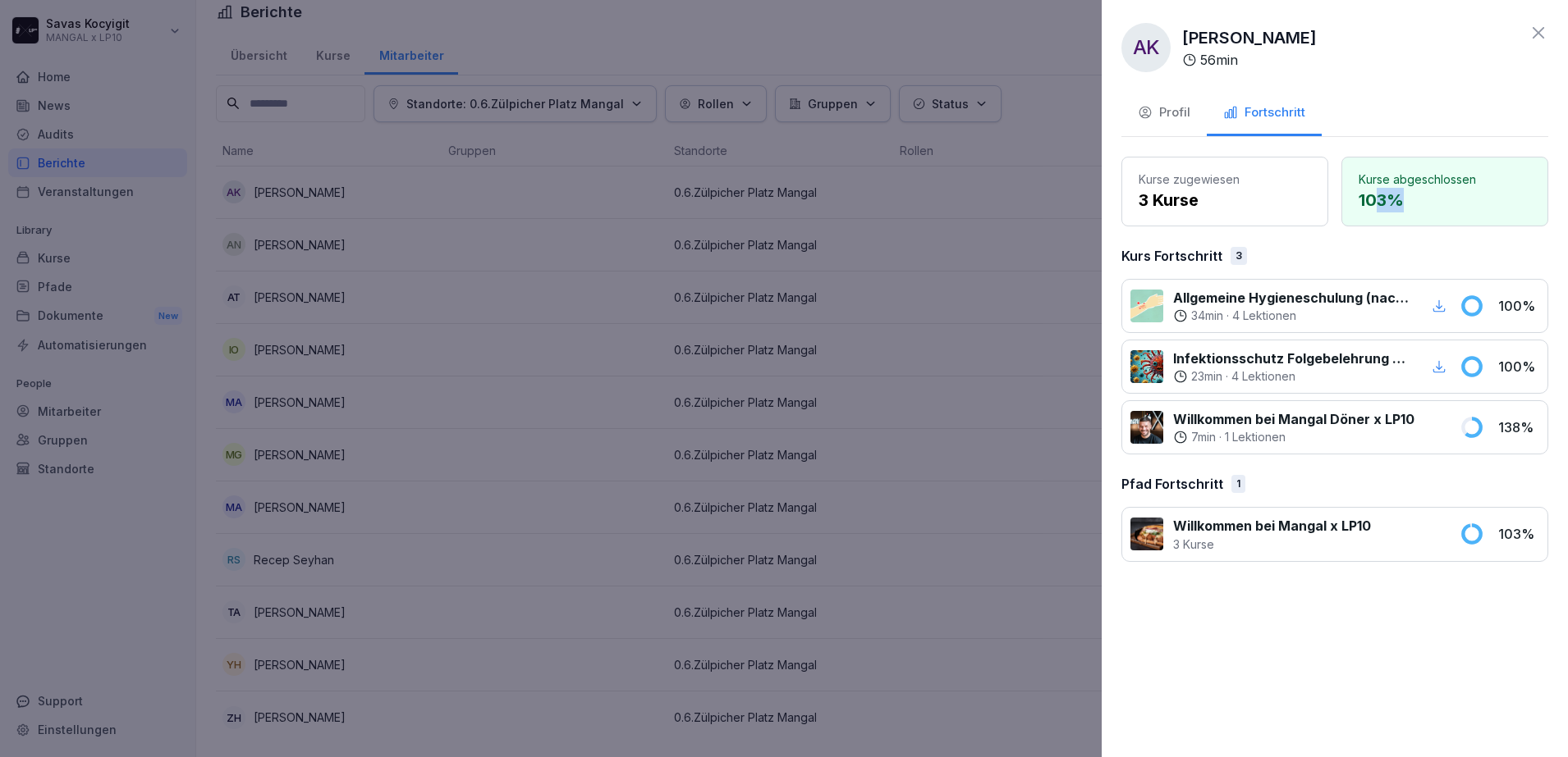
drag, startPoint x: 1402, startPoint y: 191, endPoint x: 1376, endPoint y: 193, distance: 26.1
click at [1376, 193] on p "103 %" at bounding box center [1445, 200] width 172 height 24
click at [1542, 36] on icon at bounding box center [1538, 32] width 11 height 11
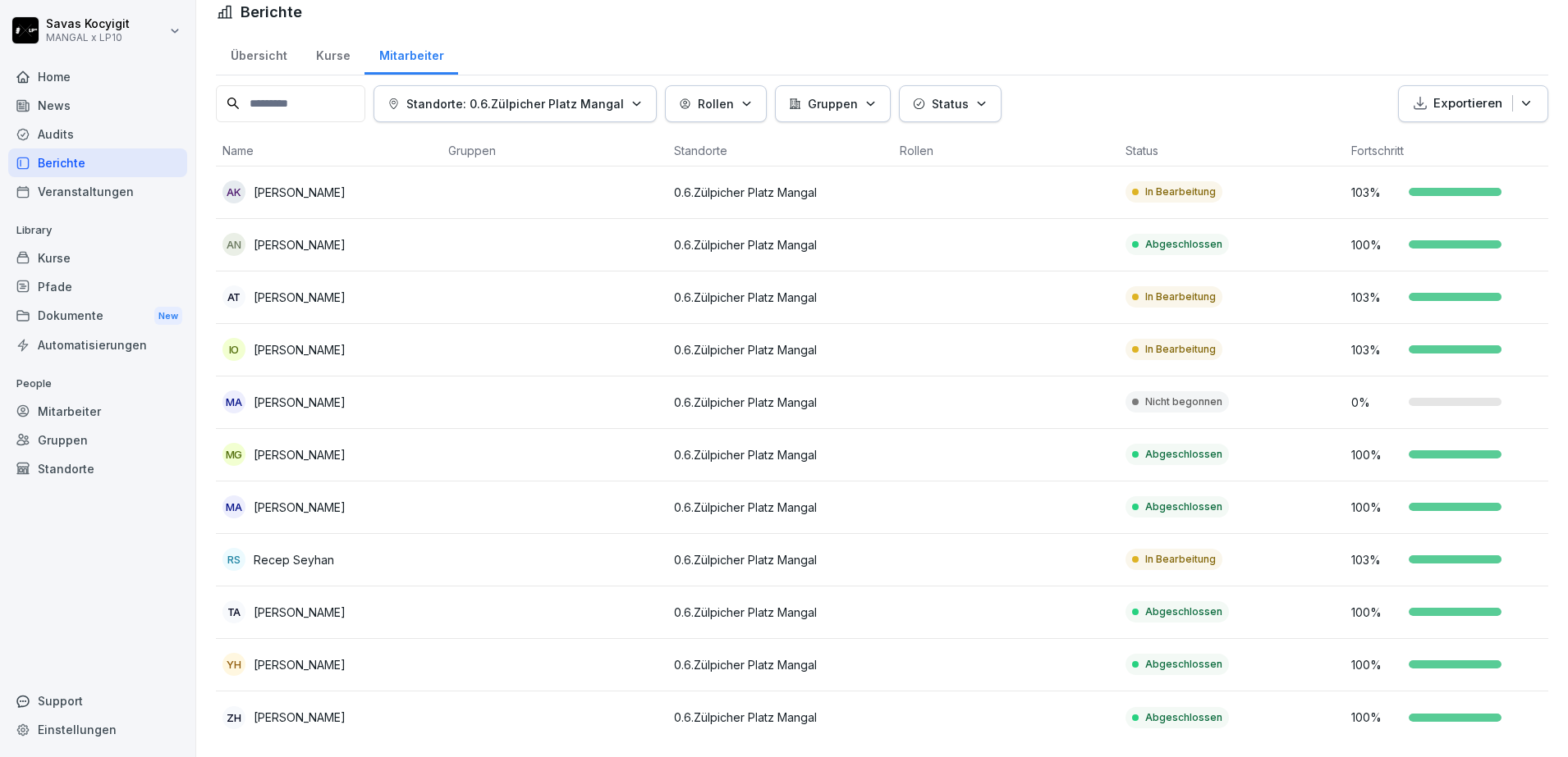
click at [77, 264] on div "Kurse" at bounding box center [98, 258] width 179 height 29
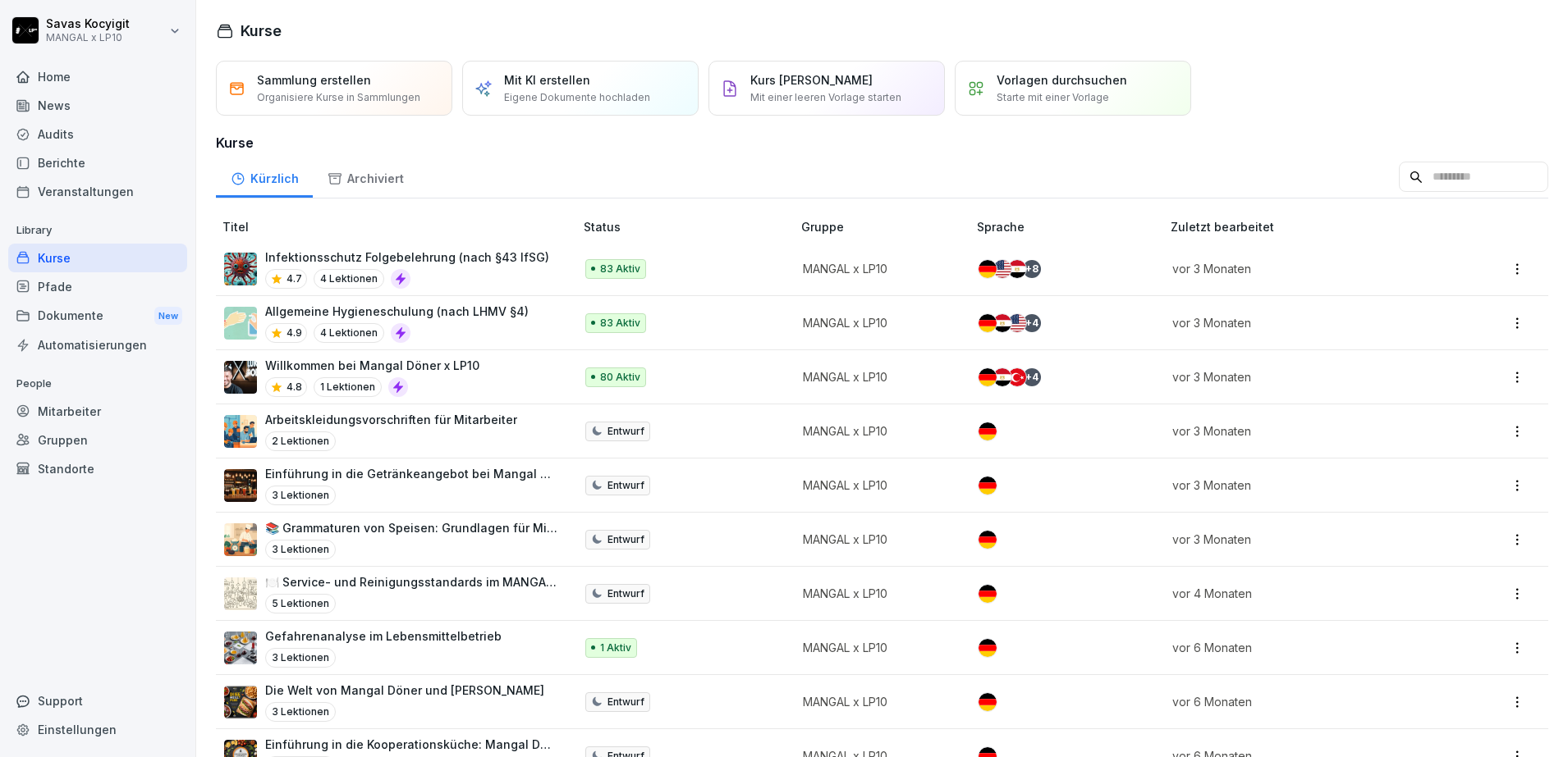
click at [489, 270] on div "4.7 4 Lektionen" at bounding box center [407, 278] width 284 height 20
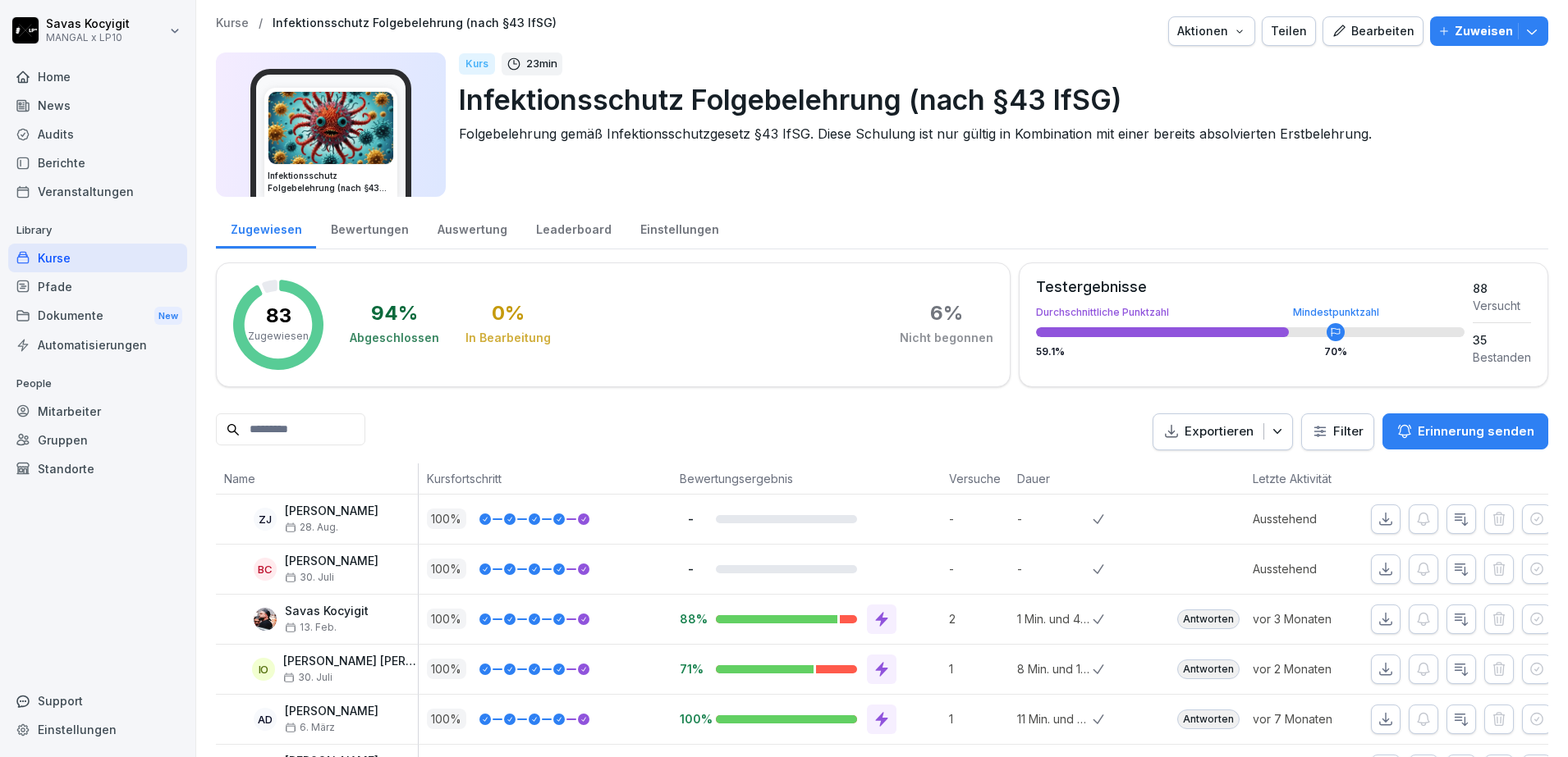
click at [1345, 30] on div "Bearbeiten" at bounding box center [1372, 30] width 83 height 18
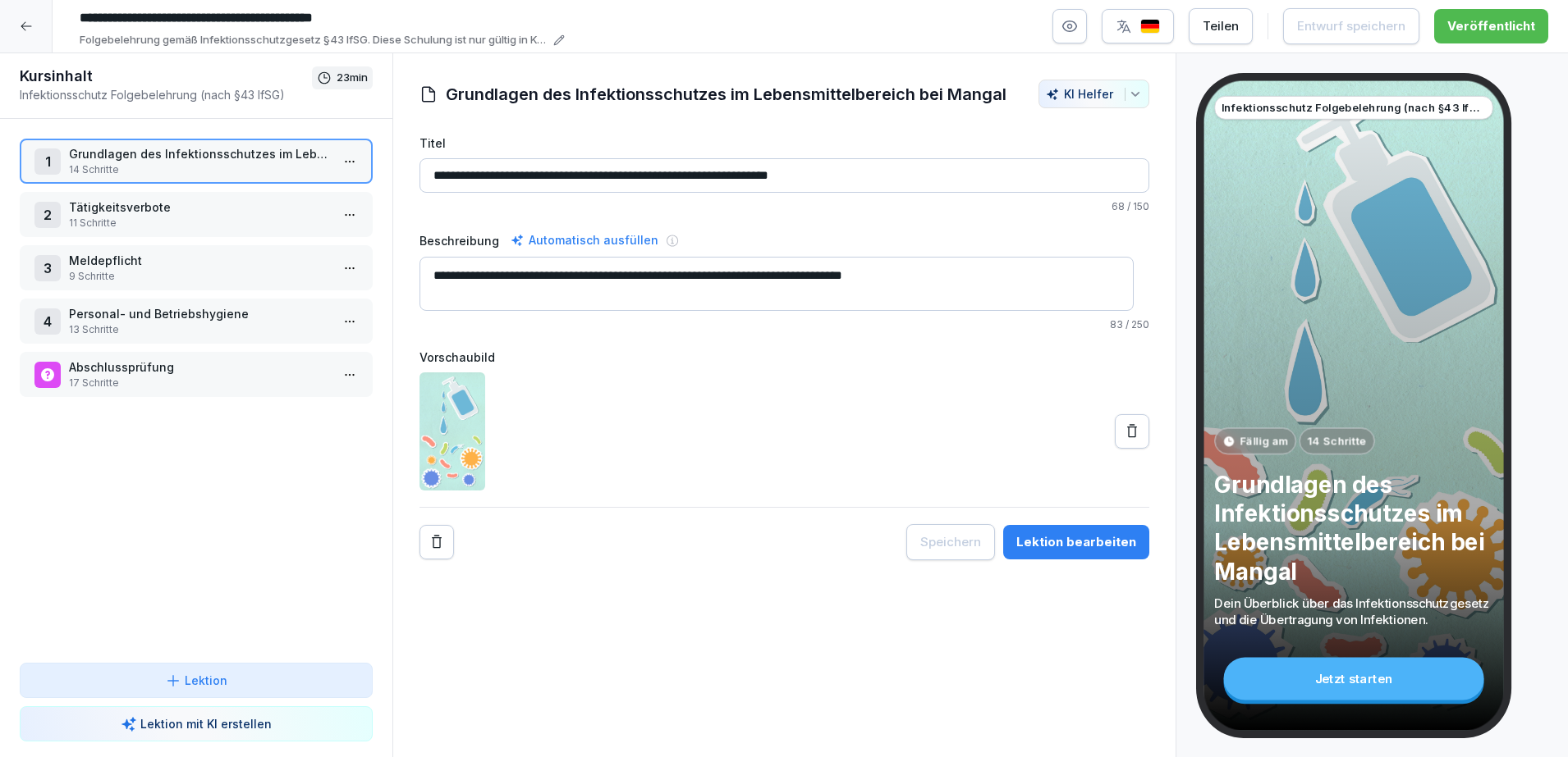
click at [1287, 499] on p "Grundlagen des Infektionsschutzes im Lebensmittelbereich bei Mangal" at bounding box center [1354, 527] width 279 height 116
click at [172, 180] on div "1 Grundlagen des Infektionsschutzes im Lebensmittelbereich bei Mangal 14 Schrit…" at bounding box center [196, 161] width 353 height 45
click at [345, 157] on html "**********" at bounding box center [784, 378] width 1568 height 757
click at [300, 188] on div "Schritte bearbeiten" at bounding box center [273, 194] width 125 height 17
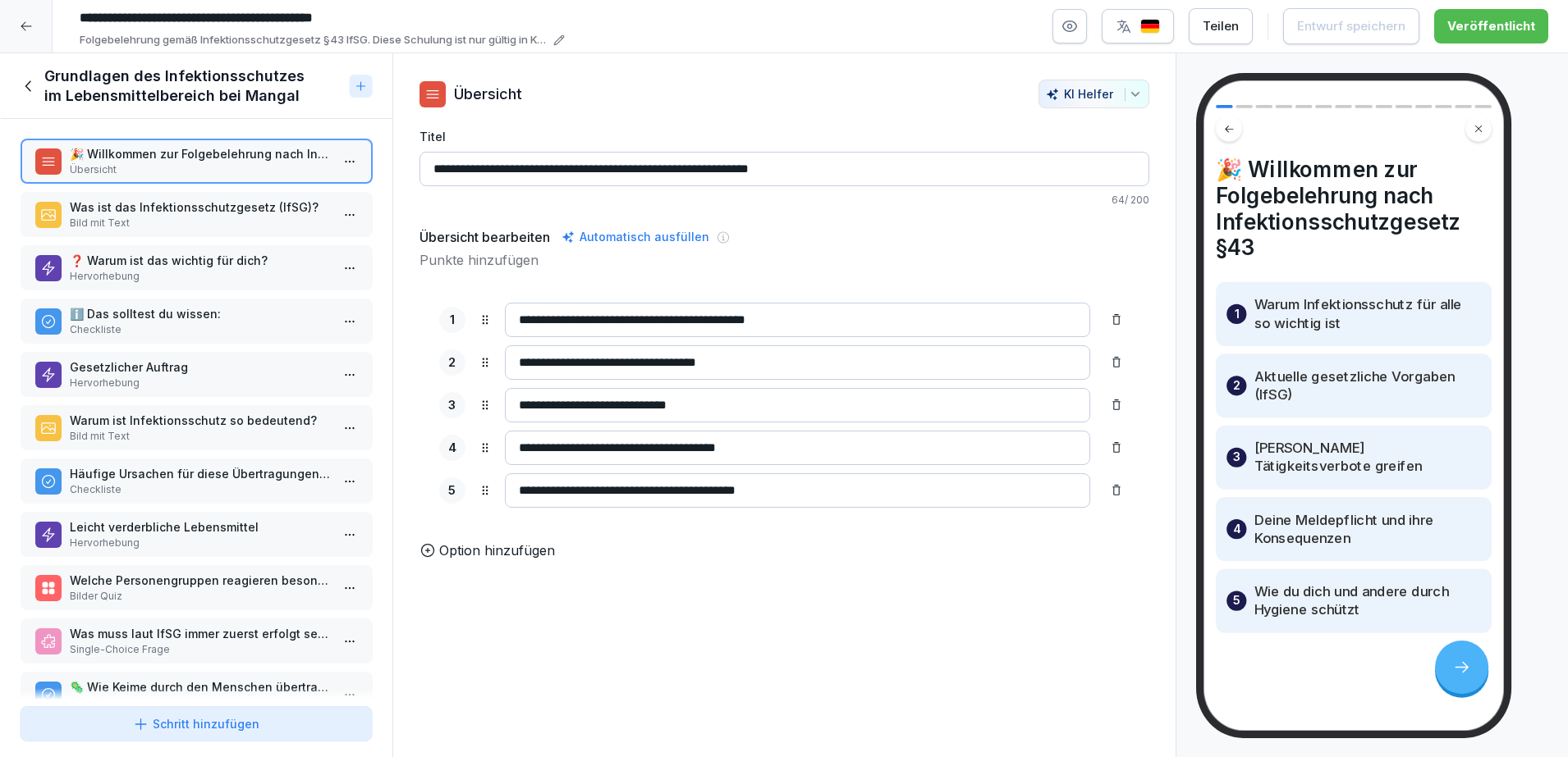
click at [145, 211] on p "Was ist das Infektionsschutzgesetz (IfSG)?" at bounding box center [199, 207] width 261 height 17
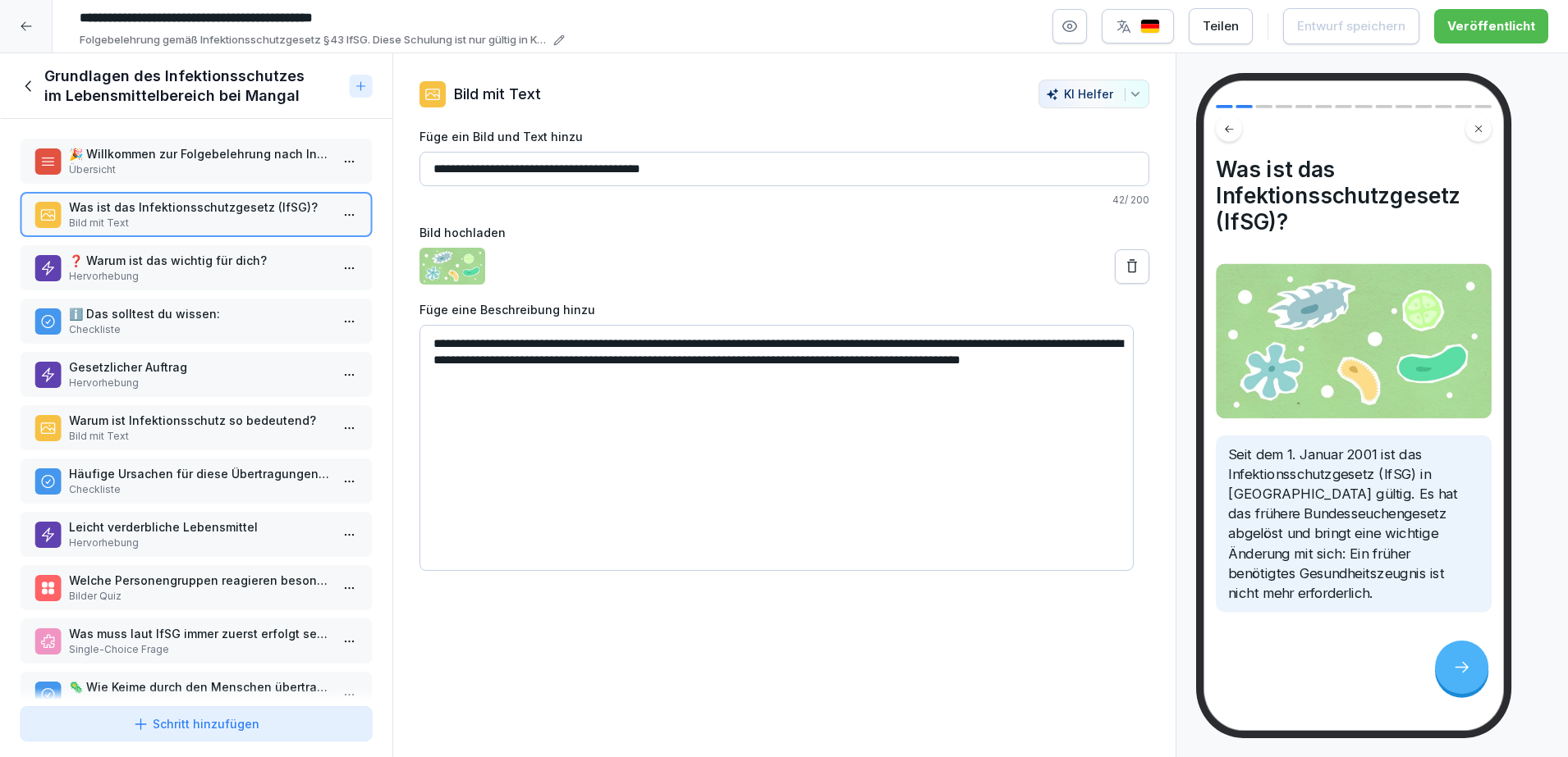
click at [226, 258] on p "❓ Warum ist das wichtig für dich?" at bounding box center [199, 260] width 261 height 17
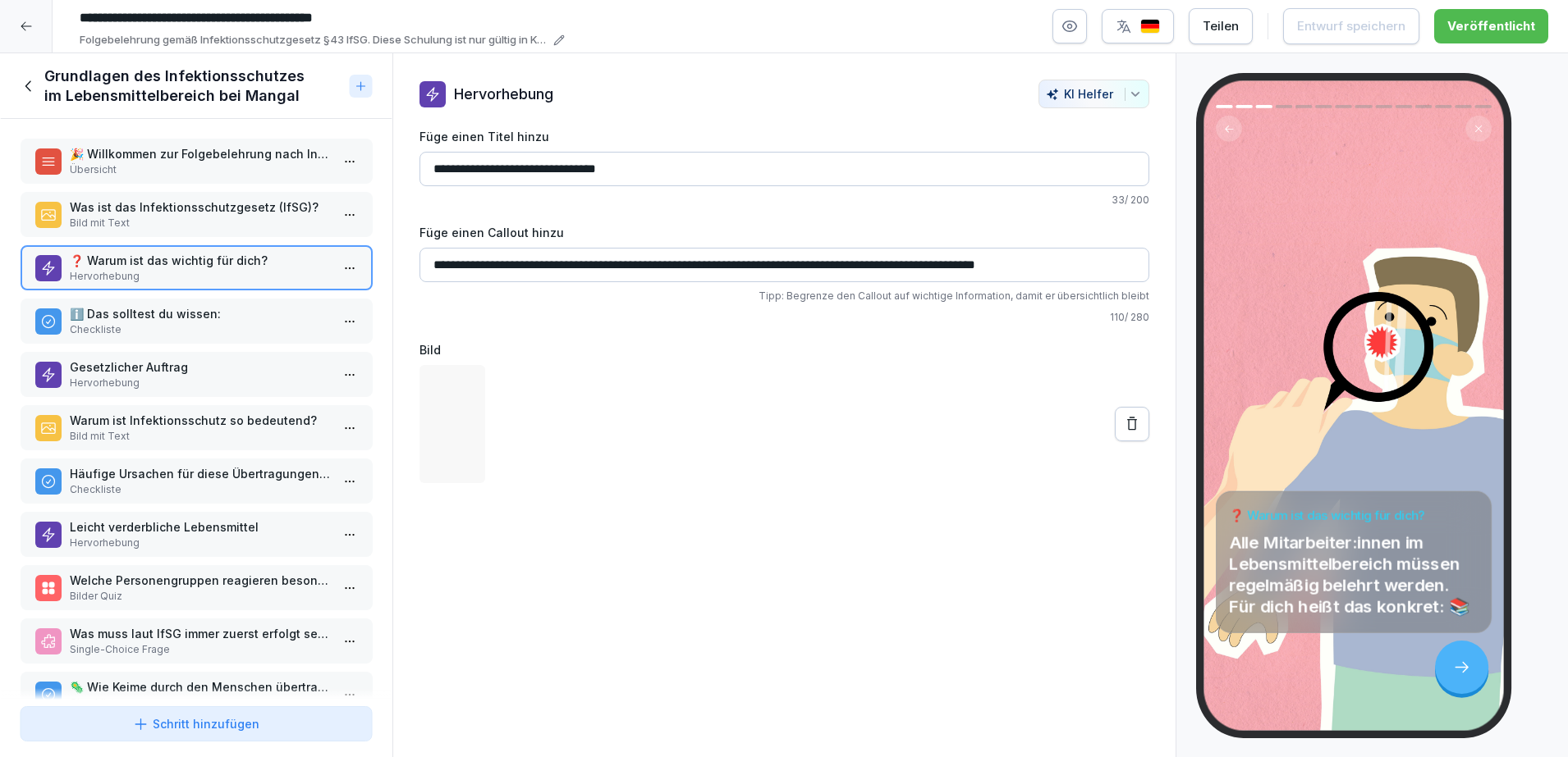
click at [226, 258] on p "❓ Warum ist das wichtig für dich?" at bounding box center [199, 260] width 261 height 17
click at [200, 309] on p "ℹ️ Das solltest du wissen:" at bounding box center [199, 314] width 261 height 17
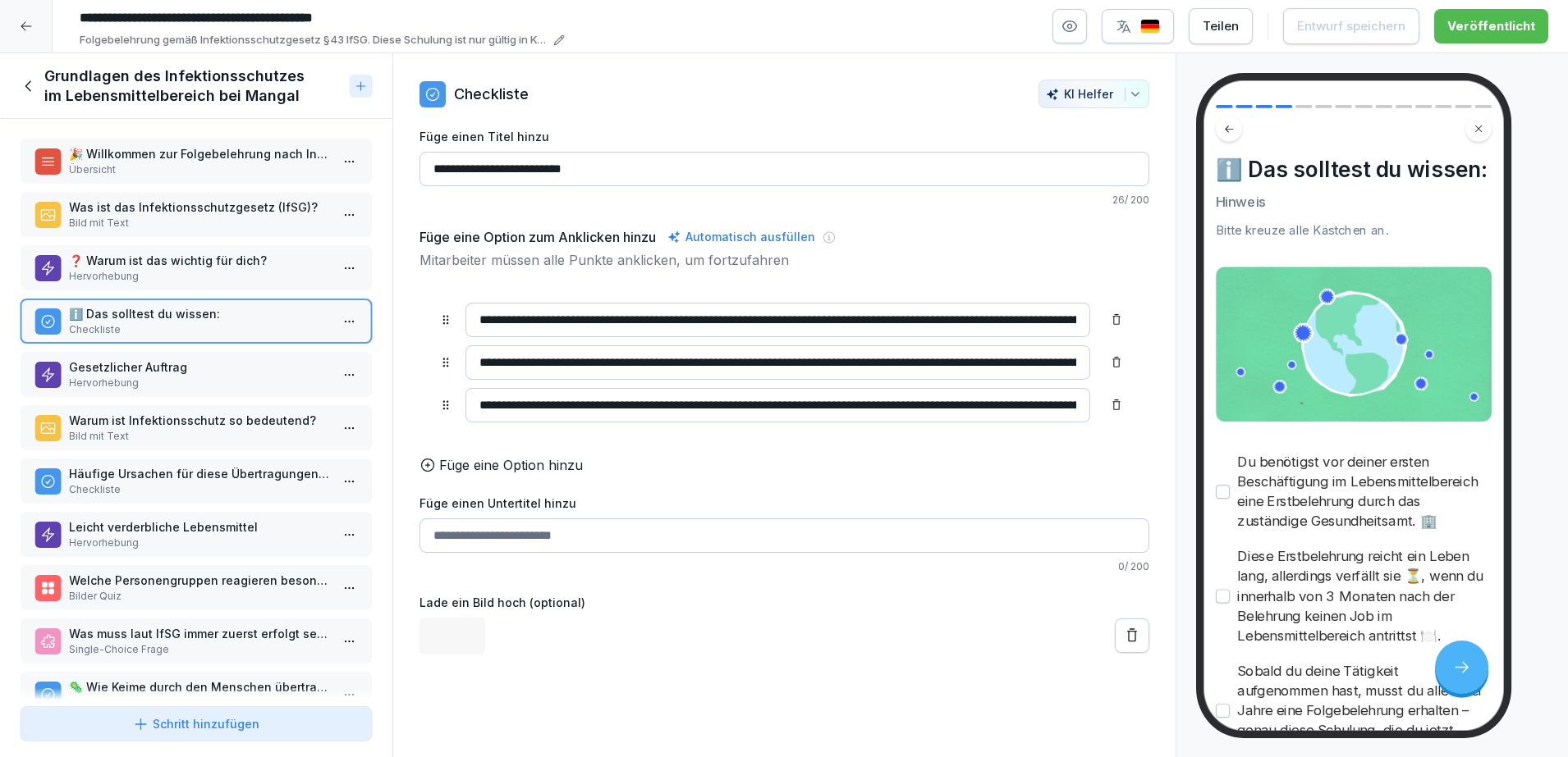
click at [194, 380] on p "Hervorhebung" at bounding box center [199, 383] width 261 height 15
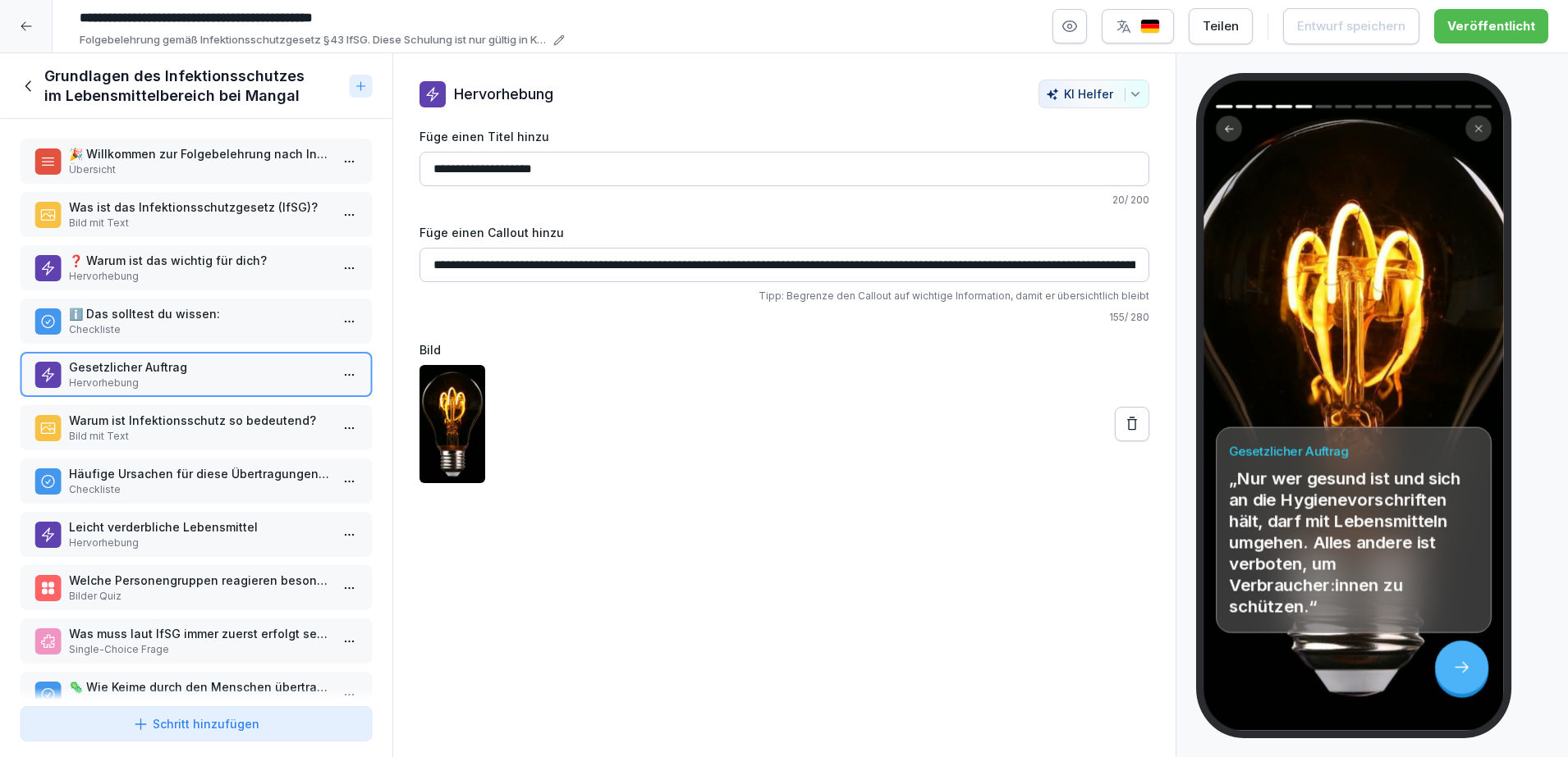
drag, startPoint x: 201, startPoint y: 294, endPoint x: 194, endPoint y: 317, distance: 24.0
click at [194, 317] on div "🎉 Willkommen zur Folgebelehrung nach Infektionsschutzgesetz §43 Übersicht Was i…" at bounding box center [196, 410] width 393 height 581
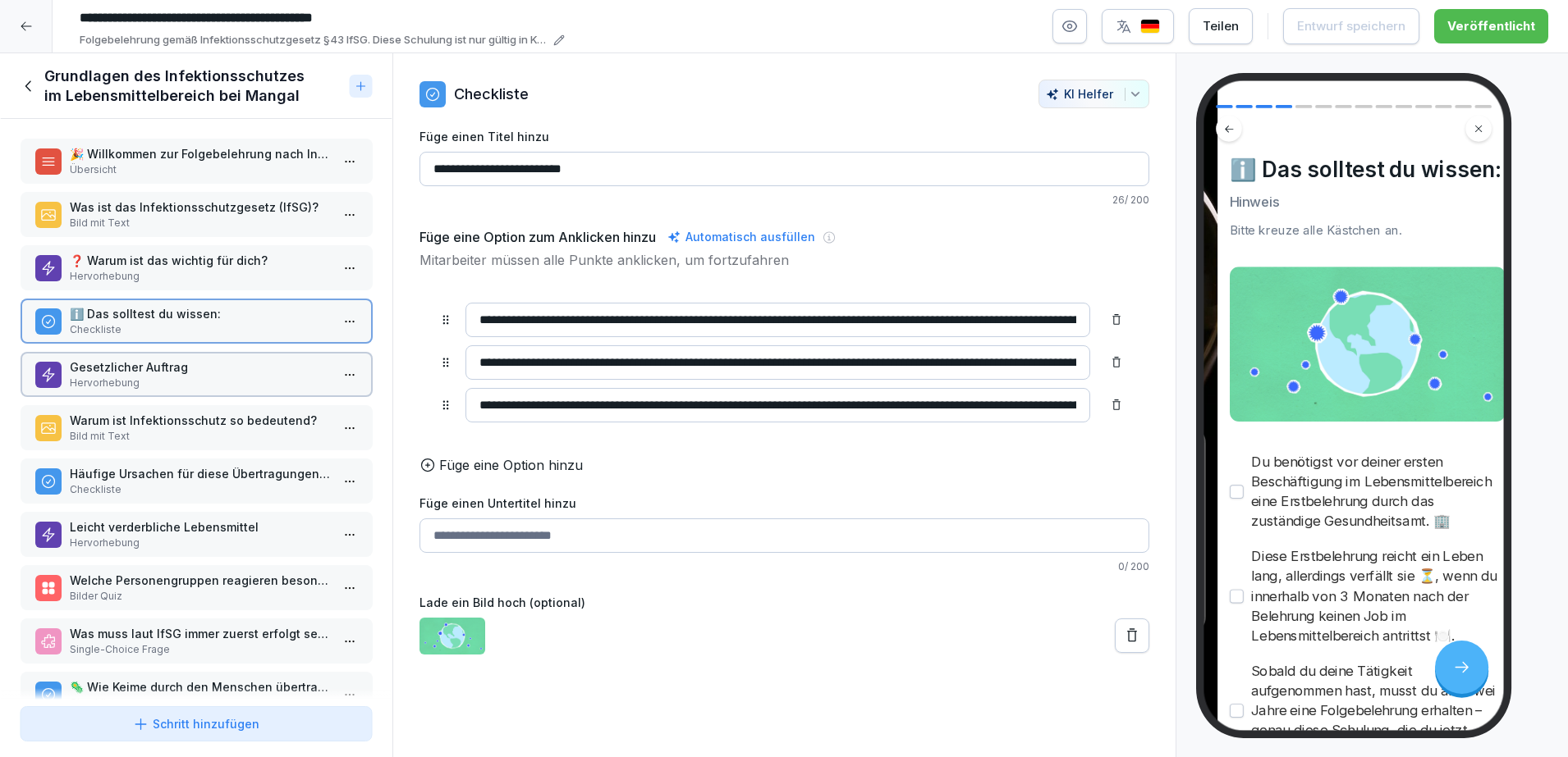
click at [194, 317] on p "ℹ️ Das solltest du wissen:" at bounding box center [199, 314] width 261 height 17
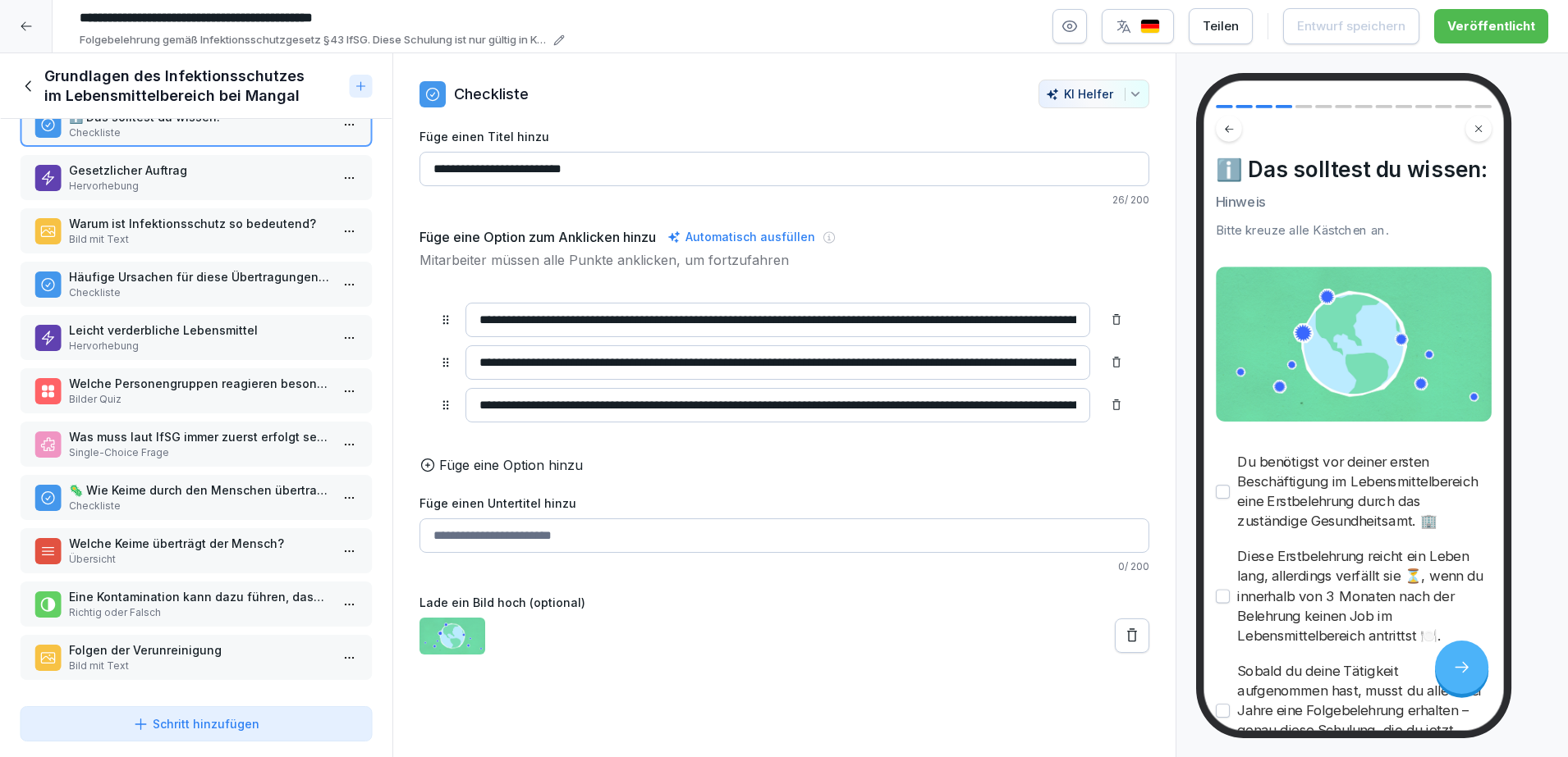
scroll to position [212, 0]
click at [35, 87] on icon at bounding box center [29, 86] width 18 height 18
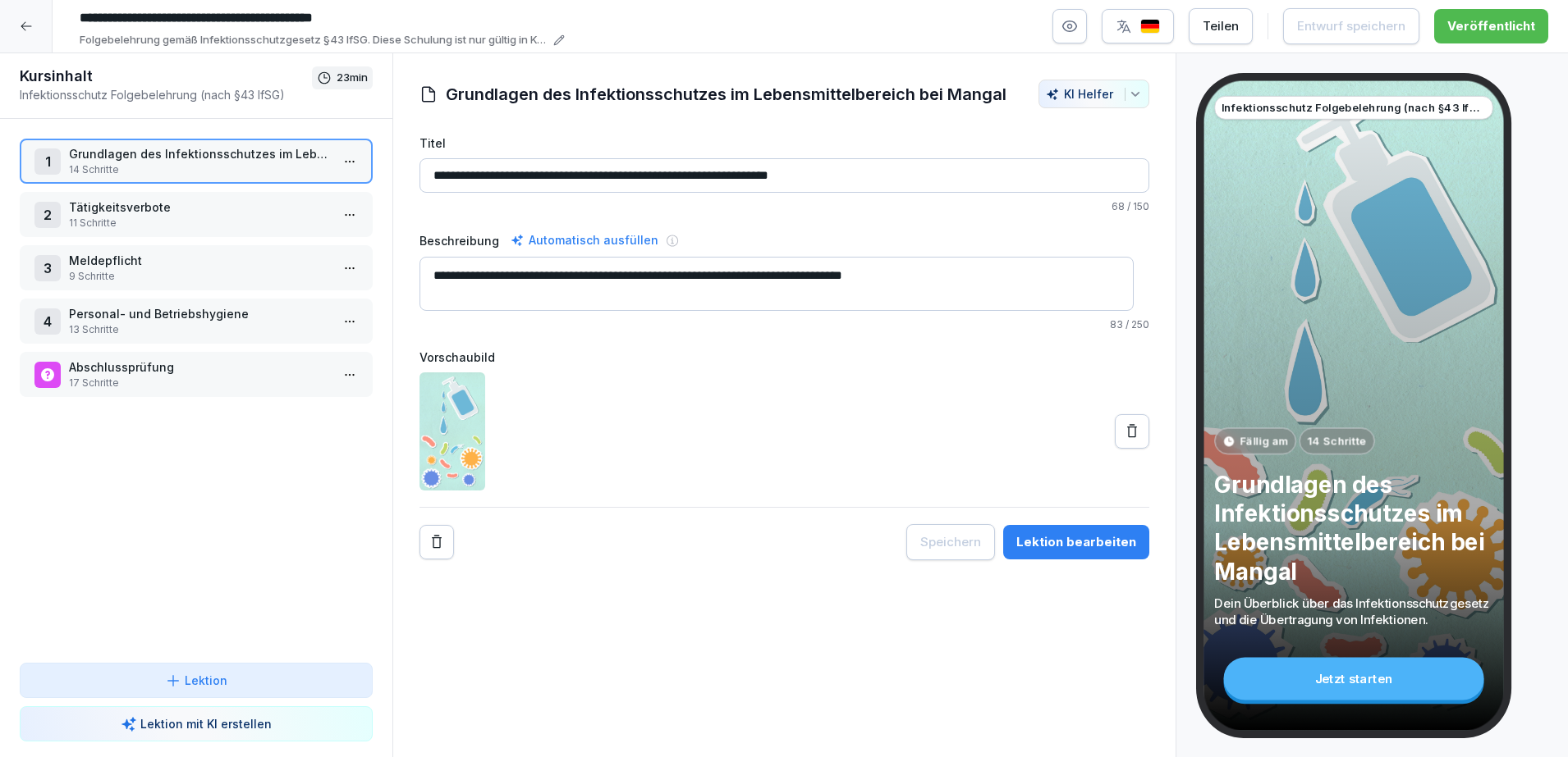
click at [141, 385] on p "17 Schritte" at bounding box center [199, 383] width 261 height 15
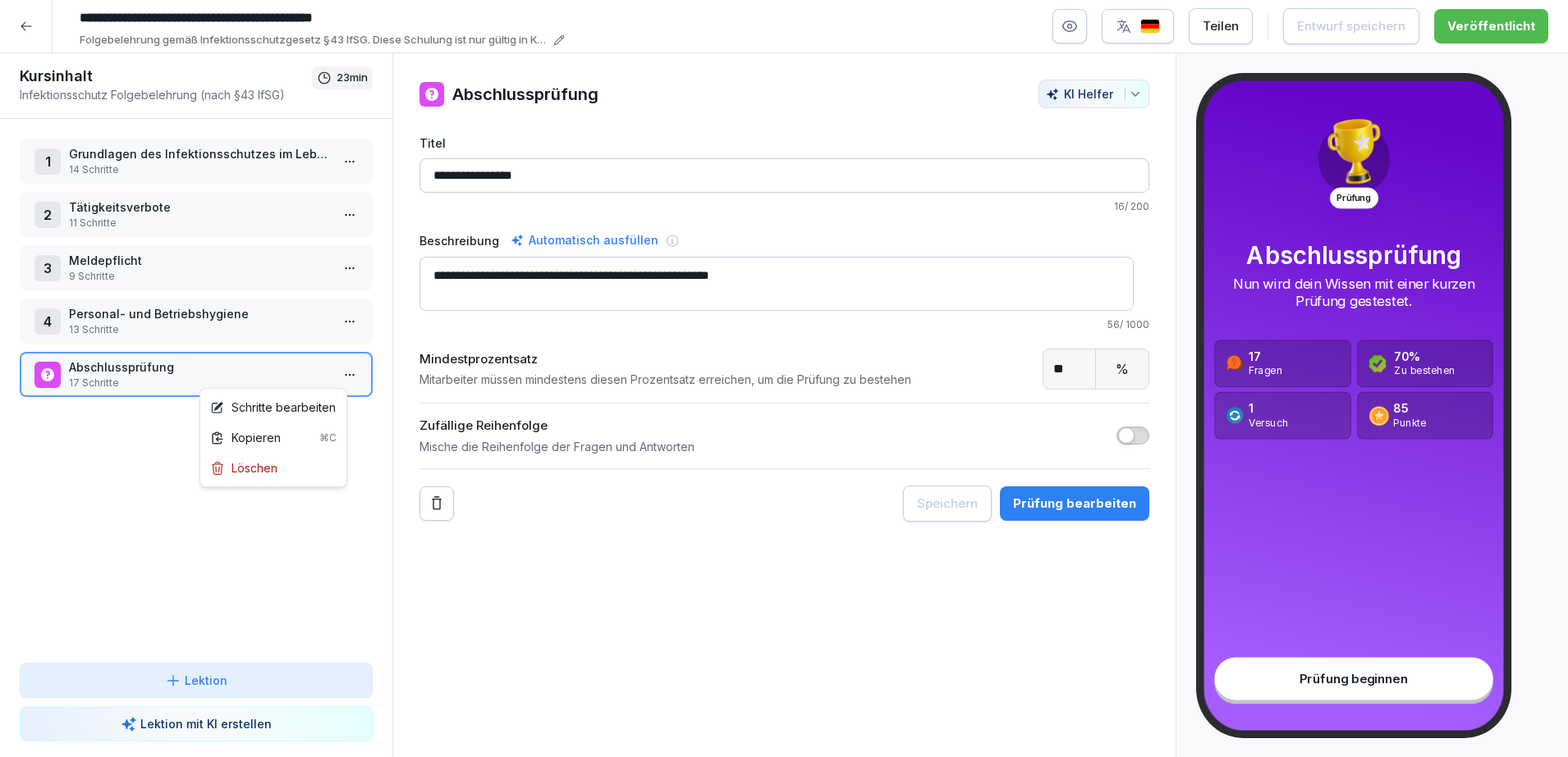
click at [341, 381] on html "**********" at bounding box center [784, 378] width 1568 height 757
click at [290, 402] on div "Schritte bearbeiten" at bounding box center [273, 407] width 125 height 17
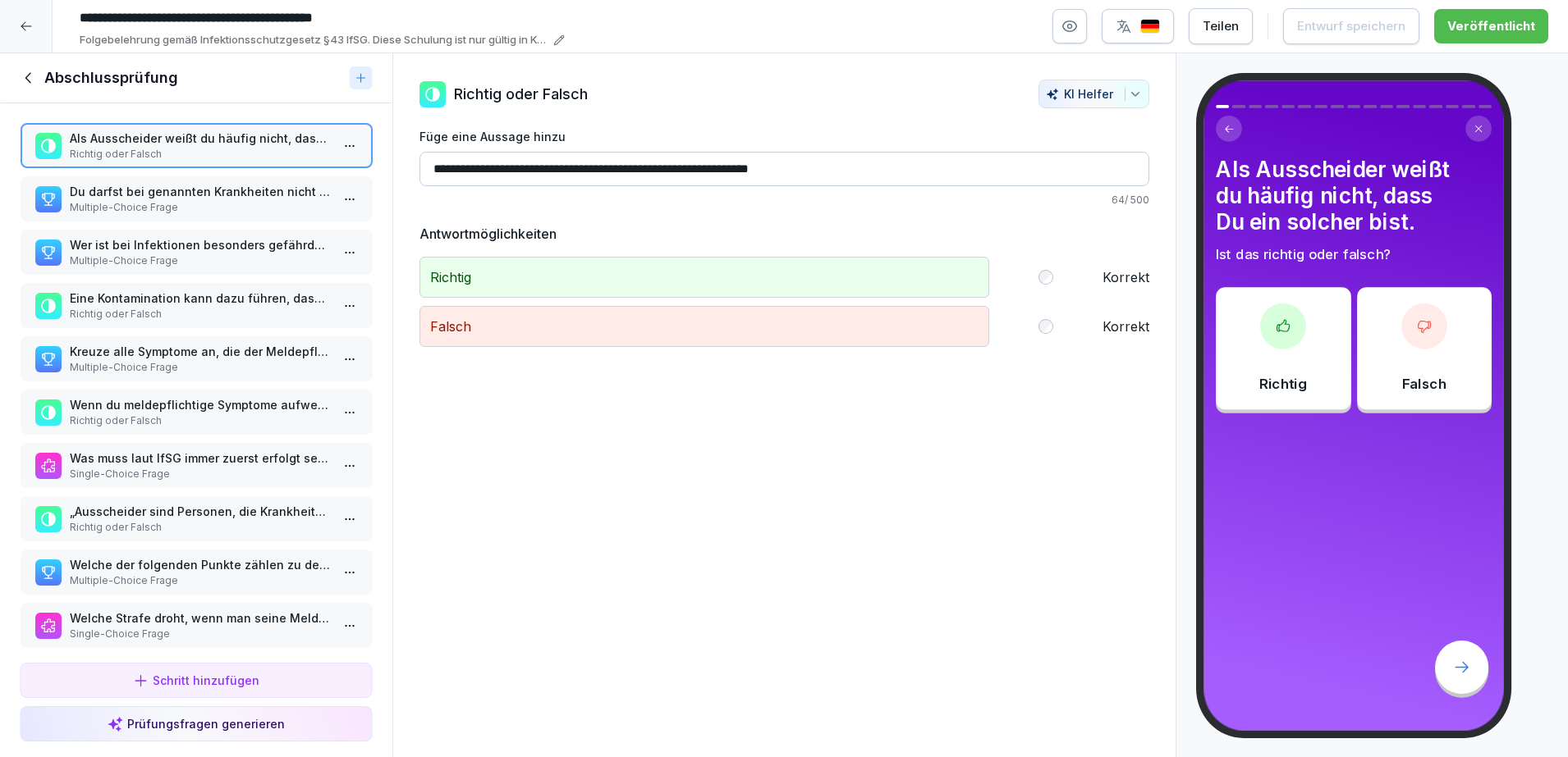
click at [220, 194] on p "Du darfst bei genannten Krankheiten nicht zur Arbeit gehen, wenn du..." at bounding box center [199, 191] width 261 height 17
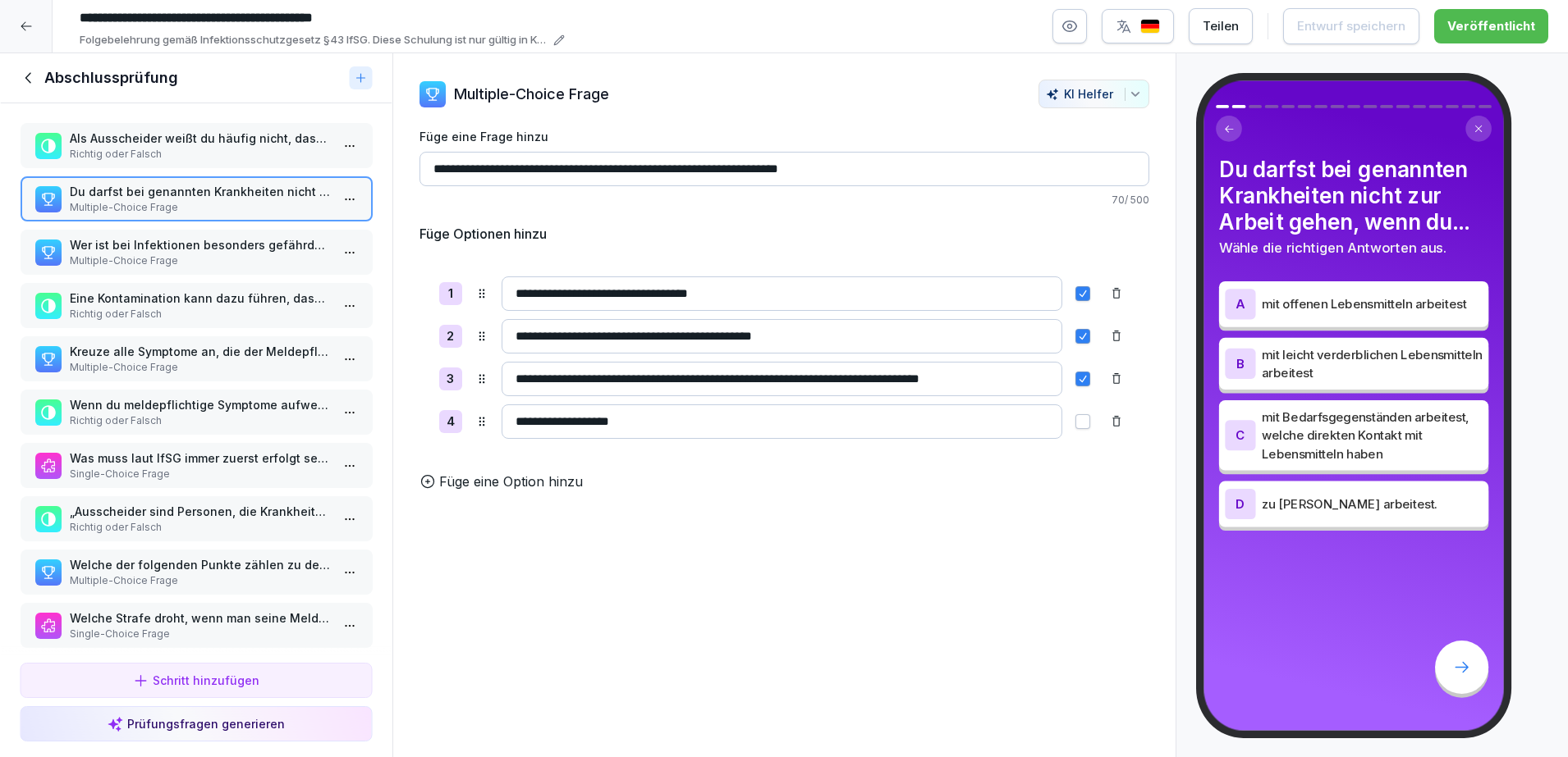
click at [201, 269] on div "Wer ist bei Infektionen besonders gefährdet? Multiple-Choice Frage" at bounding box center [196, 252] width 353 height 45
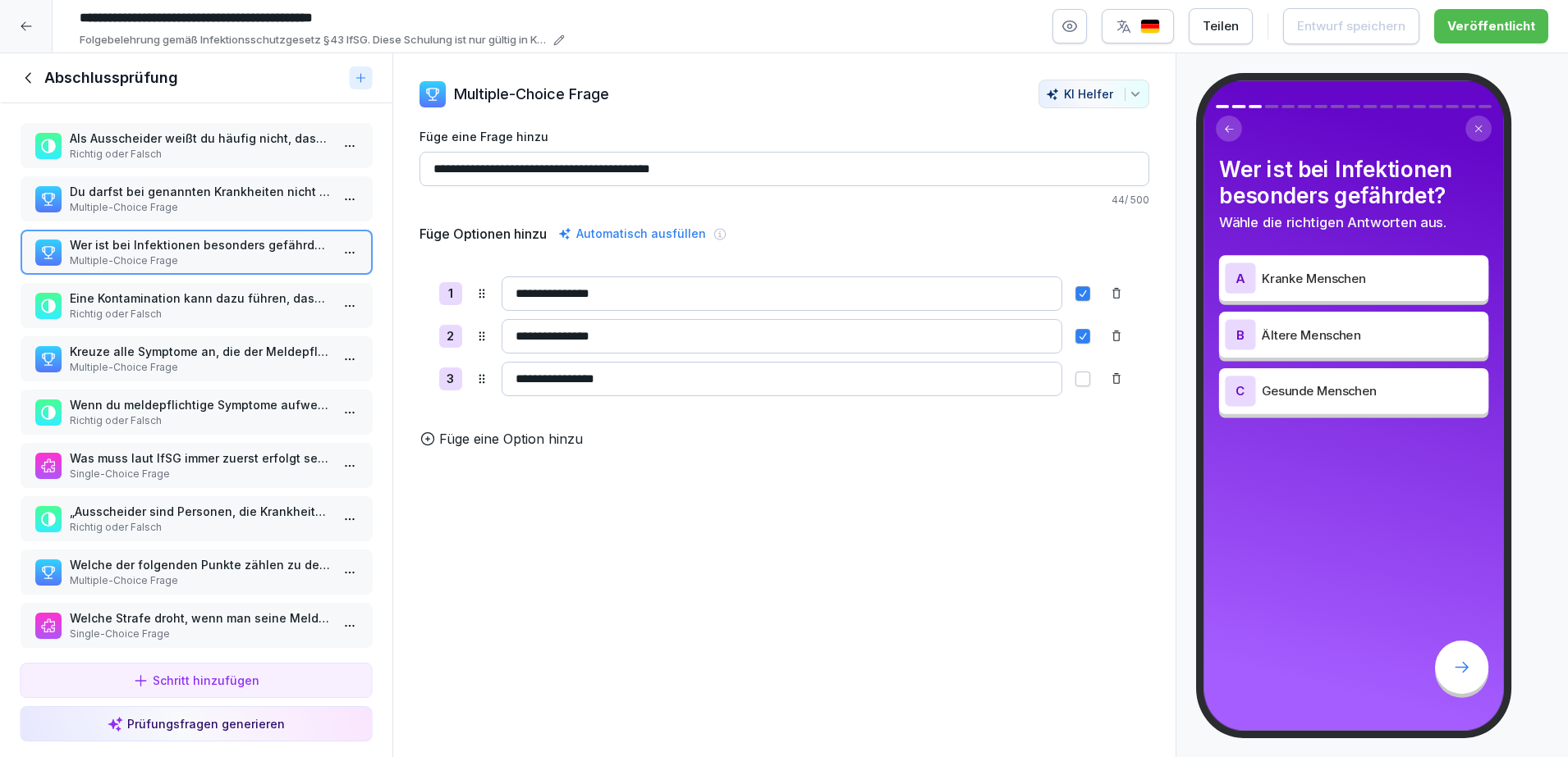
click at [189, 365] on p "Multiple-Choice Frage" at bounding box center [199, 367] width 261 height 15
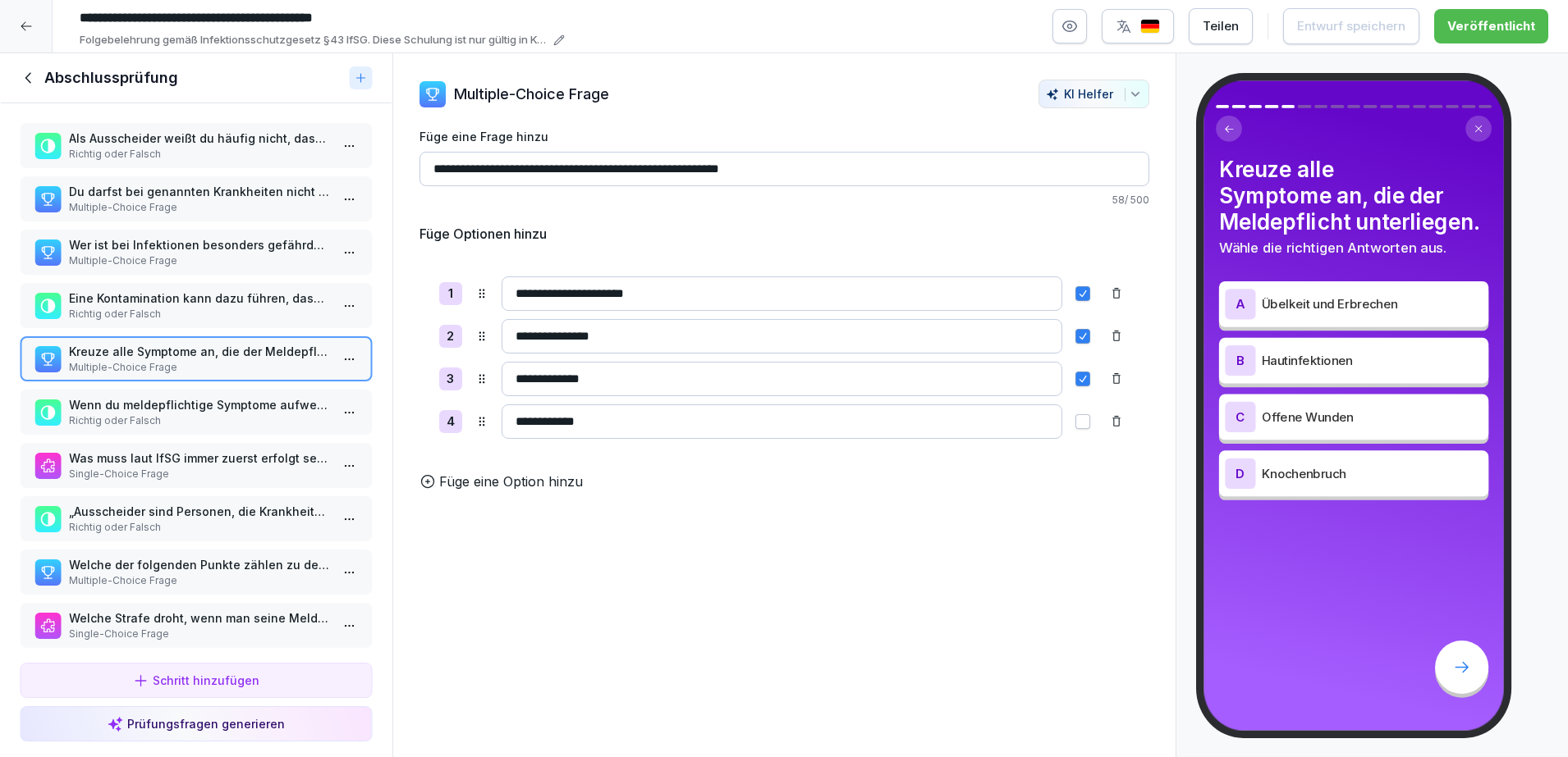
click at [195, 306] on p "Eine Kontamination kann dazu führen, dass der Betrieb geschlossen werden muss." at bounding box center [199, 298] width 261 height 17
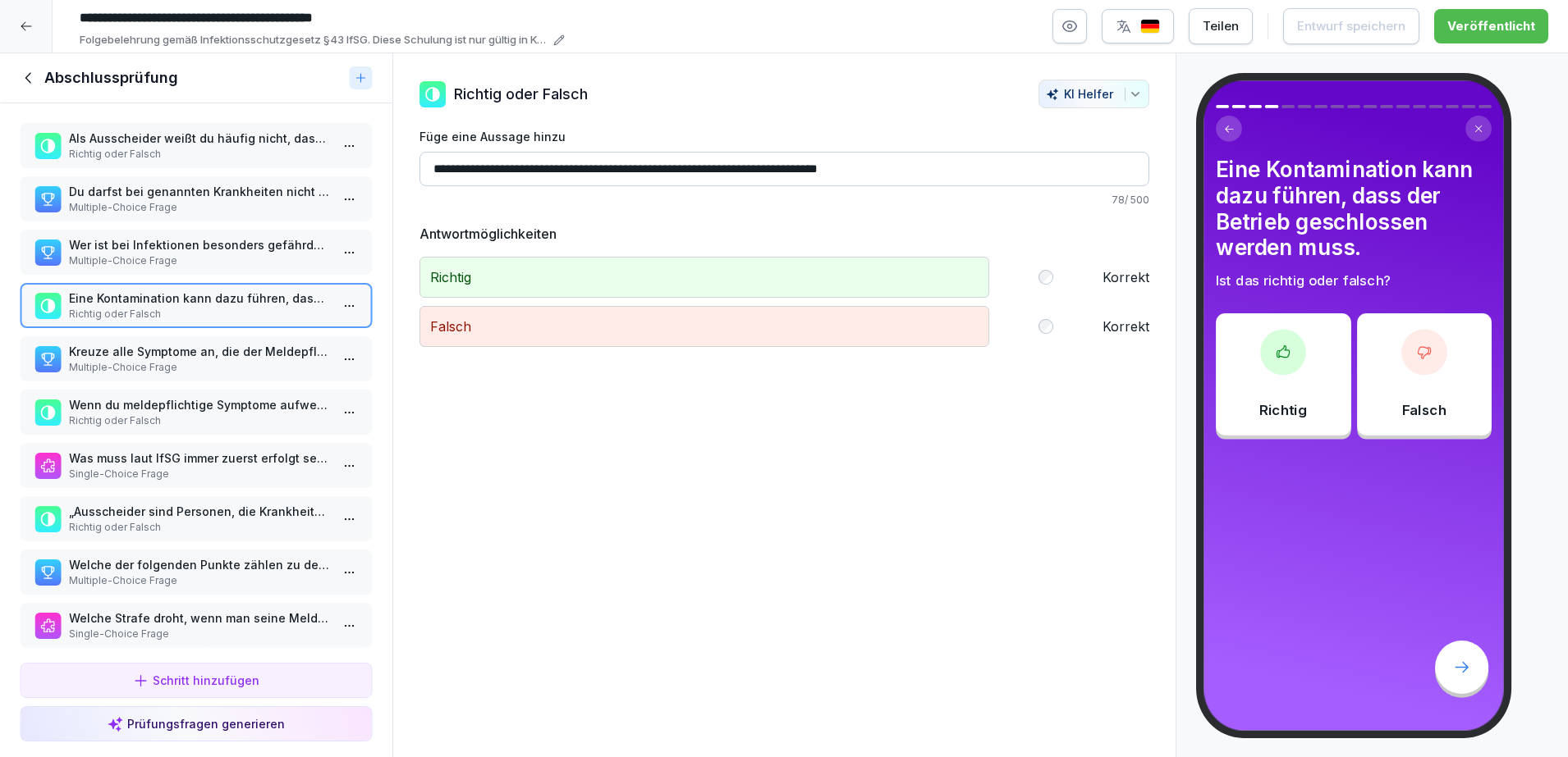
scroll to position [400, 0]
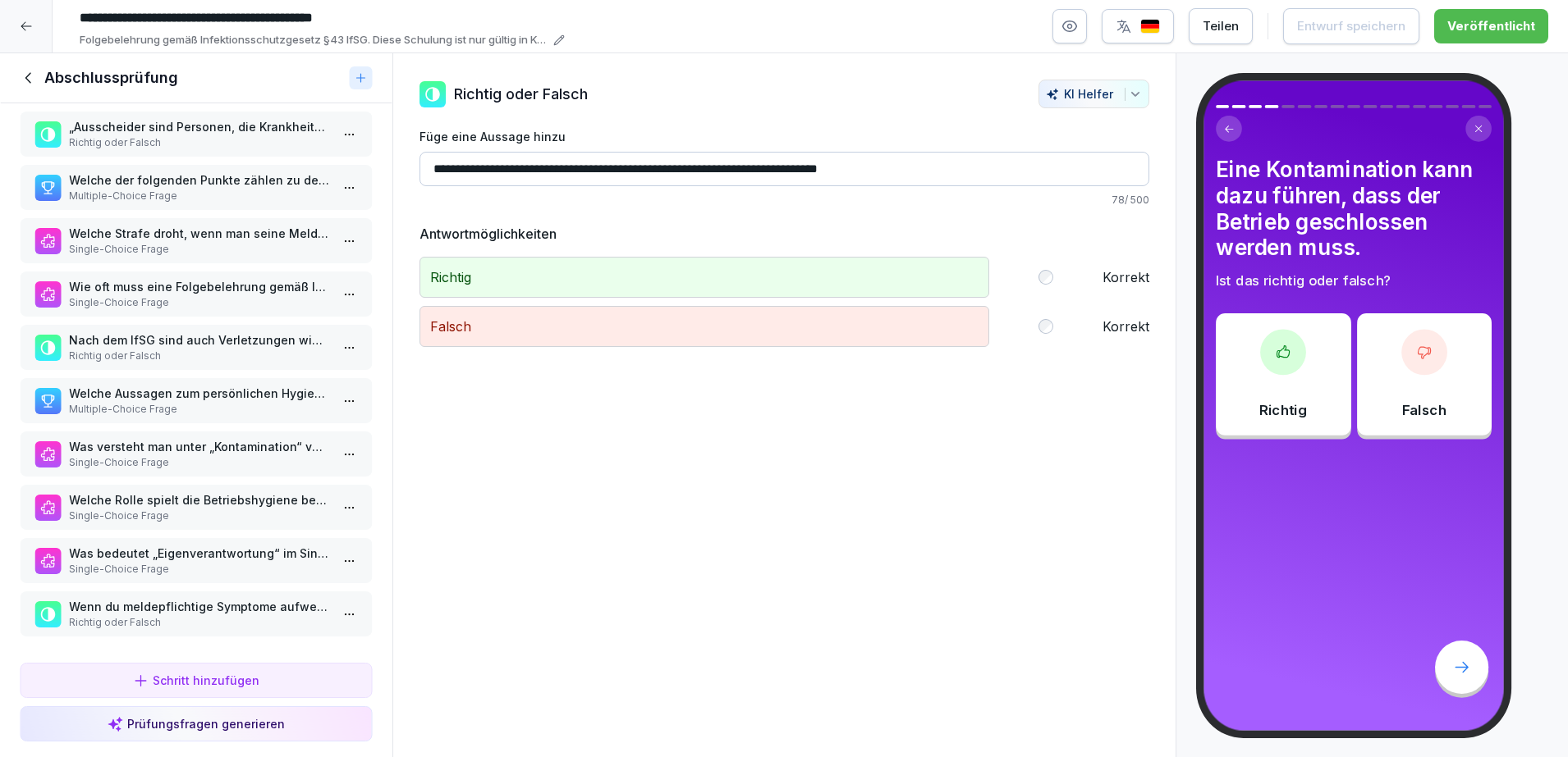
click at [29, 82] on icon at bounding box center [29, 77] width 18 height 18
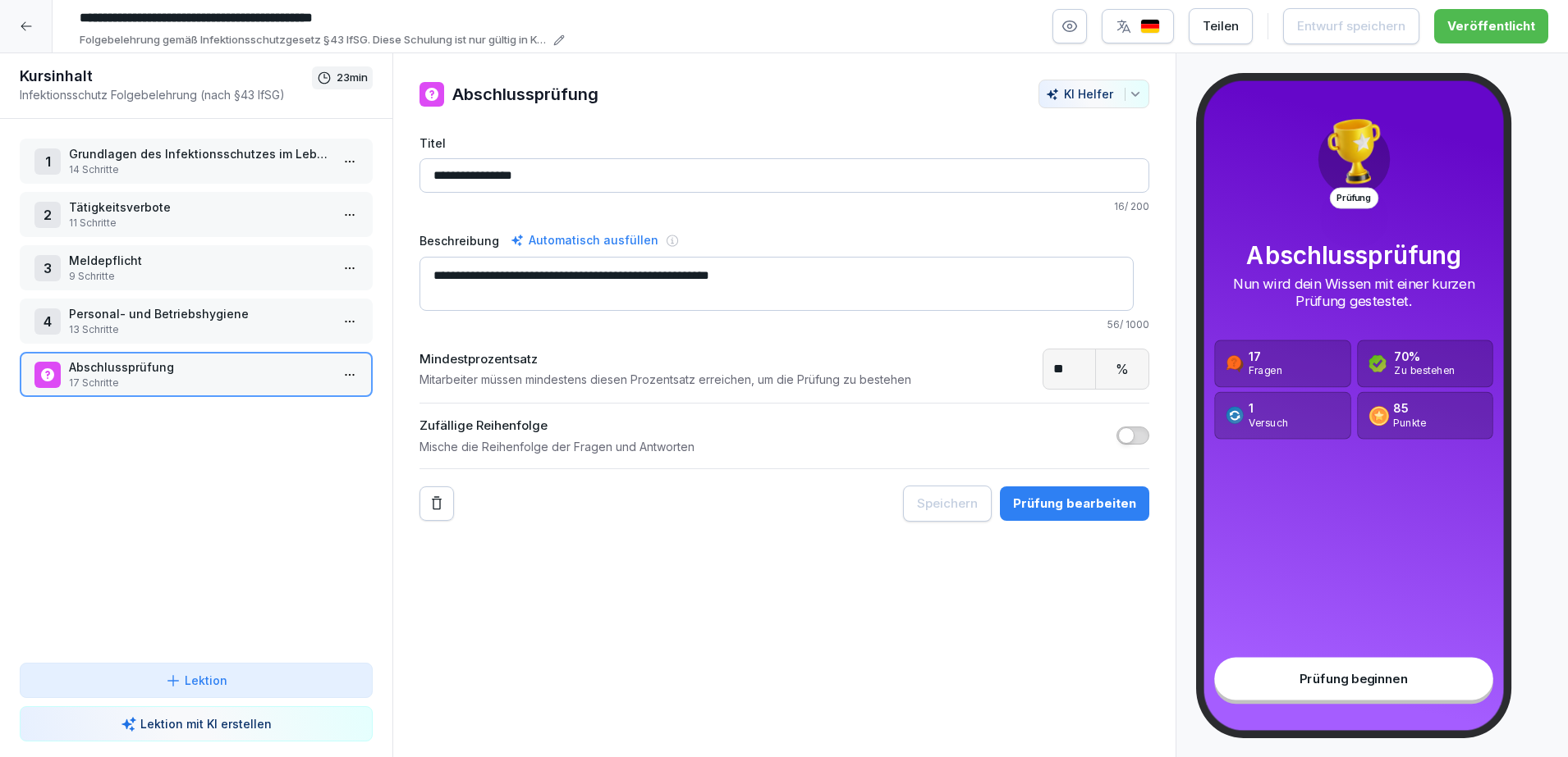
click at [30, 27] on icon at bounding box center [26, 26] width 13 height 13
click at [21, 30] on html "**********" at bounding box center [784, 378] width 1568 height 757
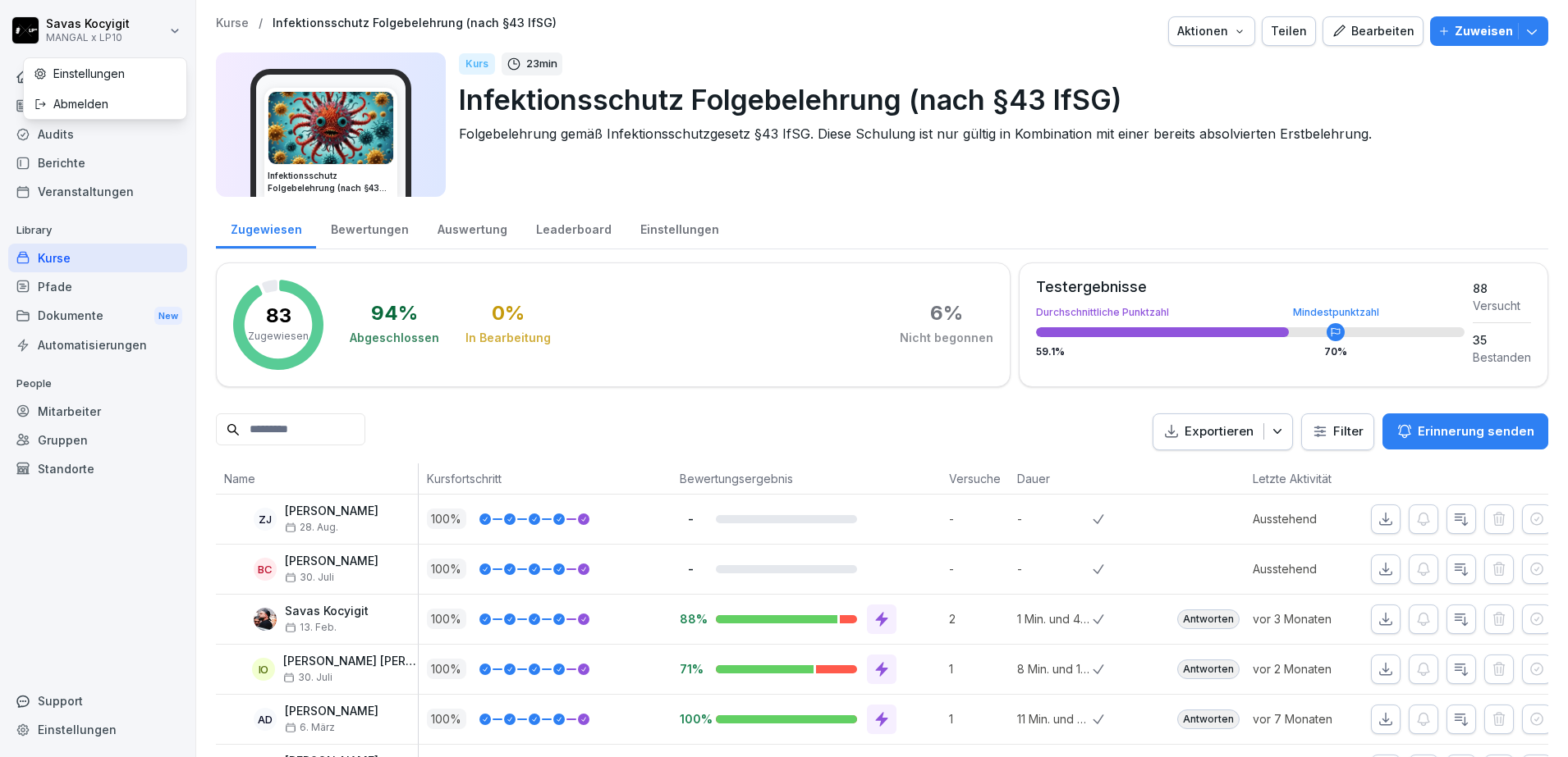
click at [65, 285] on html "Savas Kocyigit MANGAL x LP10 Home News Audits Berichte Veranstaltungen Library …" at bounding box center [784, 378] width 1568 height 757
click at [57, 285] on div "Pfade" at bounding box center [98, 286] width 179 height 29
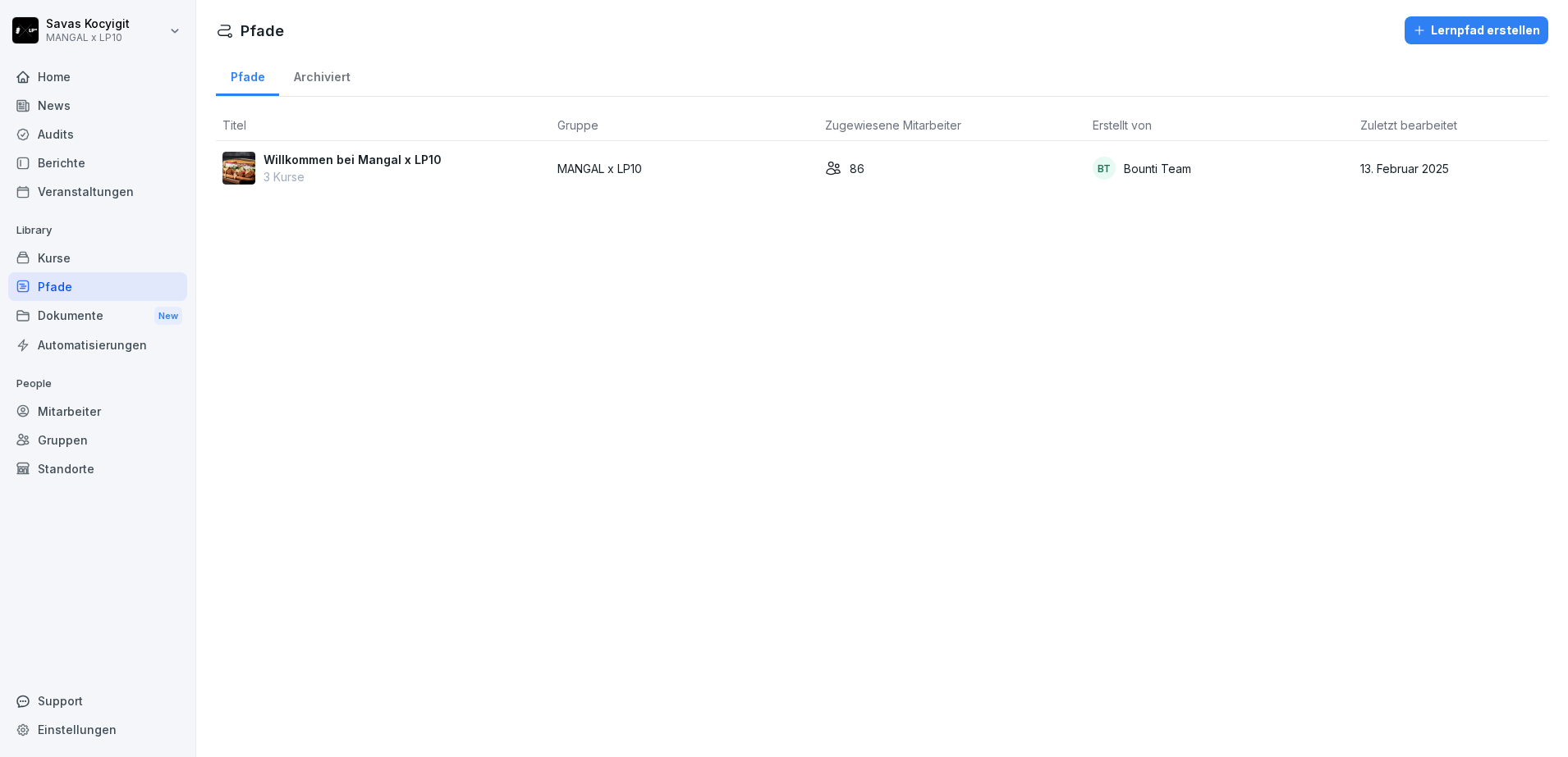
click at [343, 149] on td "Willkommen bei Mangal x LP10 3 Kurse" at bounding box center [383, 168] width 335 height 54
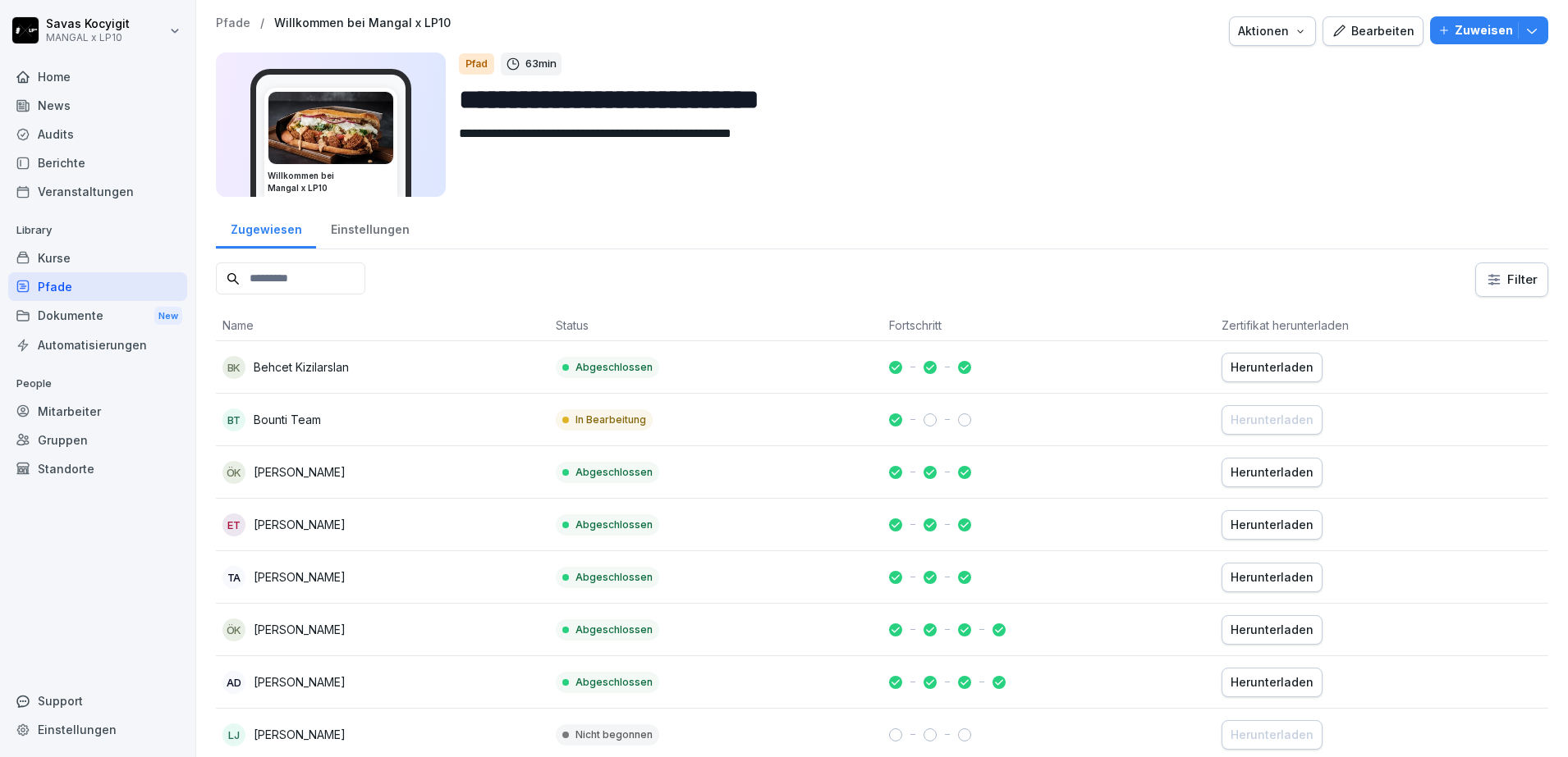
click at [358, 130] on img at bounding box center [330, 128] width 124 height 72
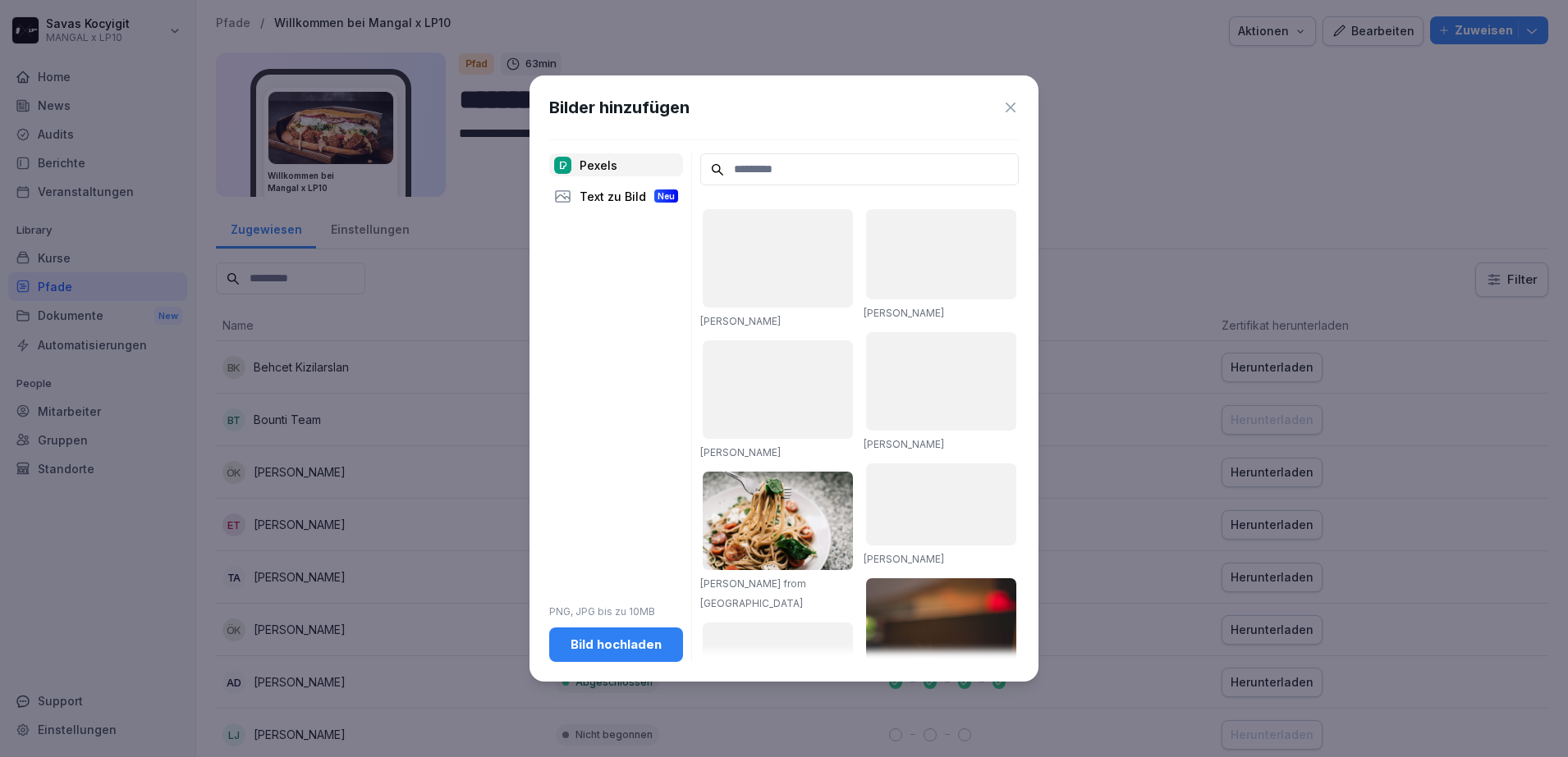
click at [1006, 114] on icon at bounding box center [1010, 107] width 17 height 17
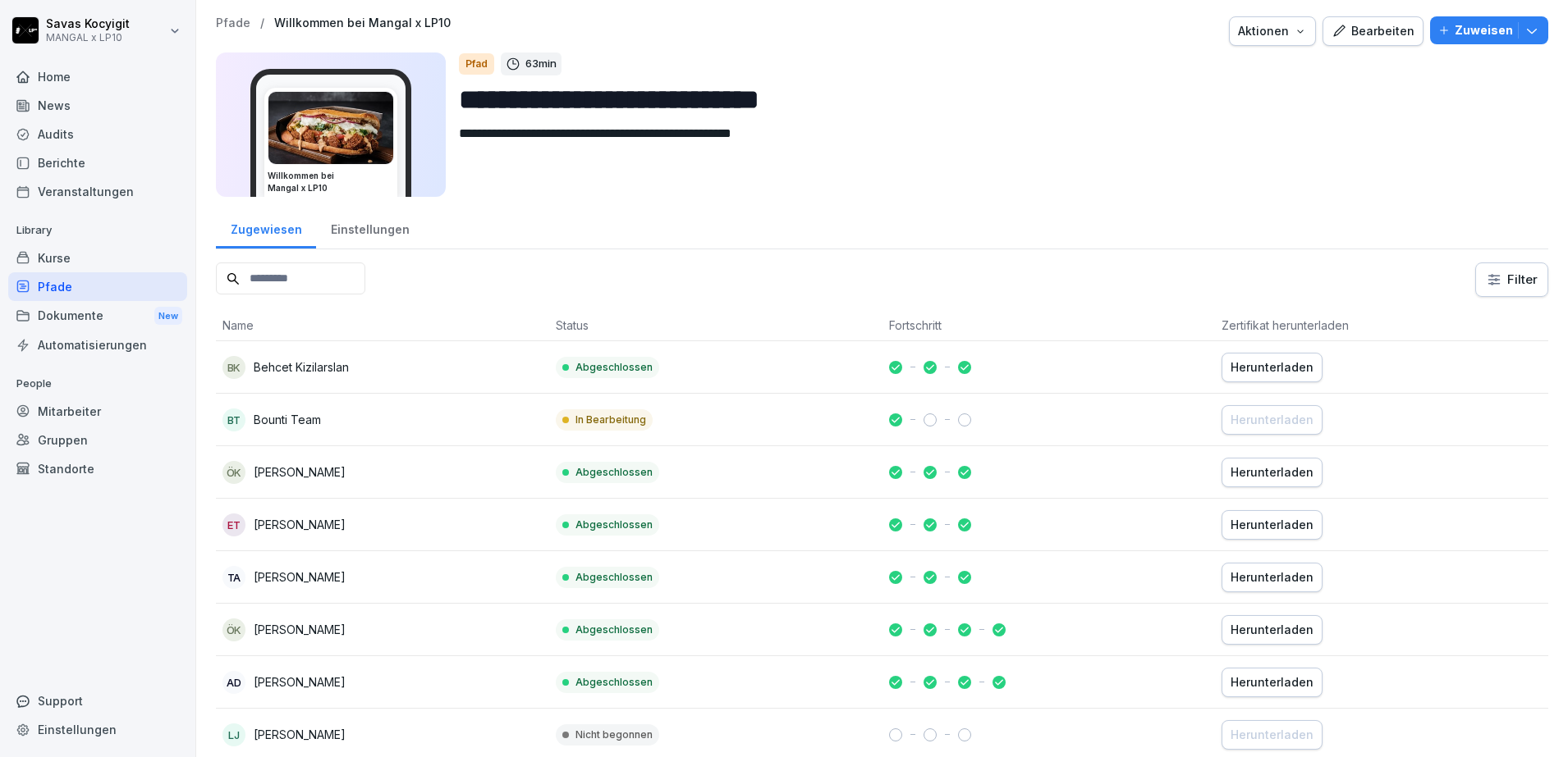
click at [1358, 28] on div "Bearbeiten" at bounding box center [1372, 30] width 83 height 18
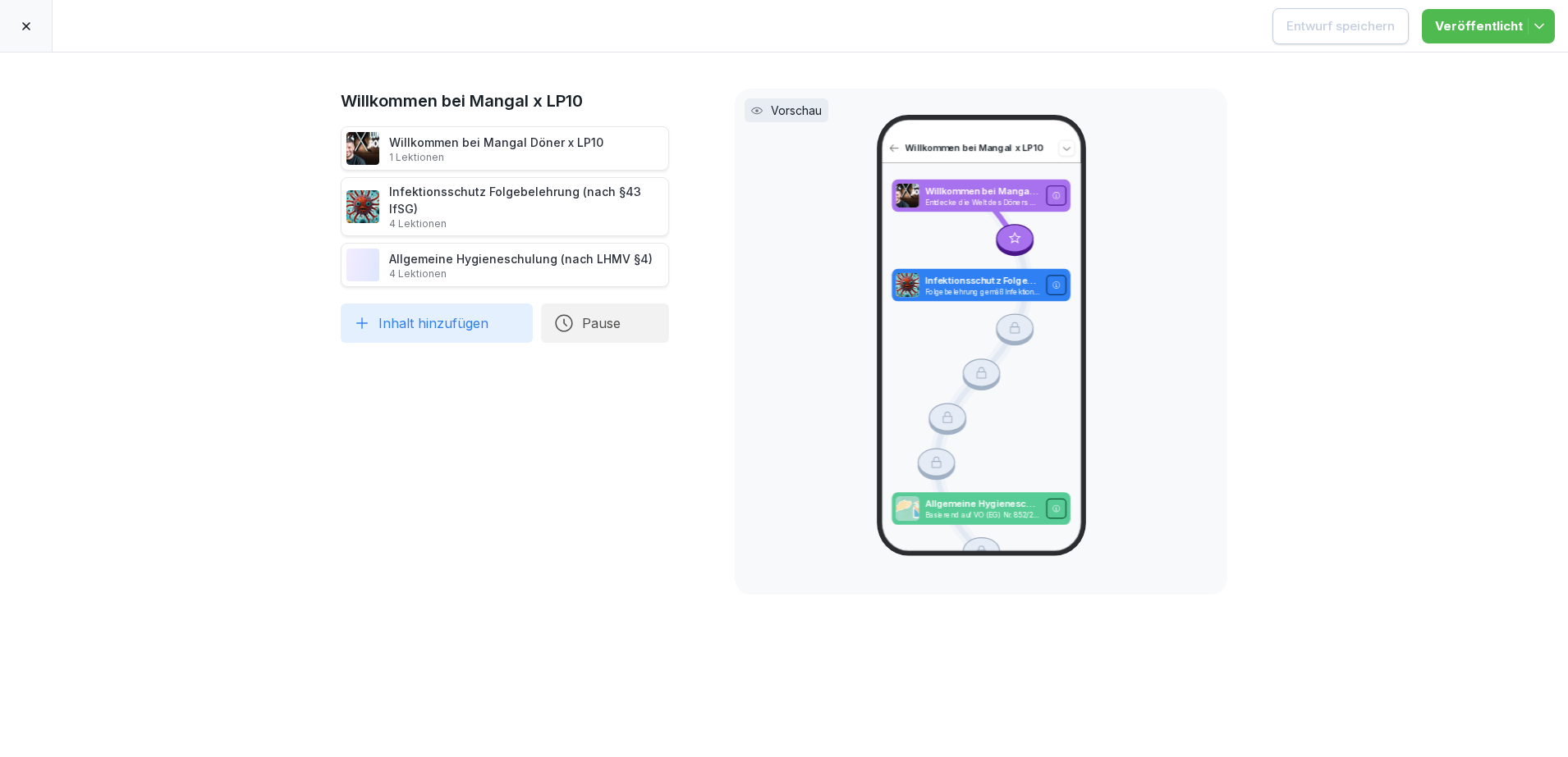
click at [20, 30] on icon at bounding box center [26, 26] width 13 height 13
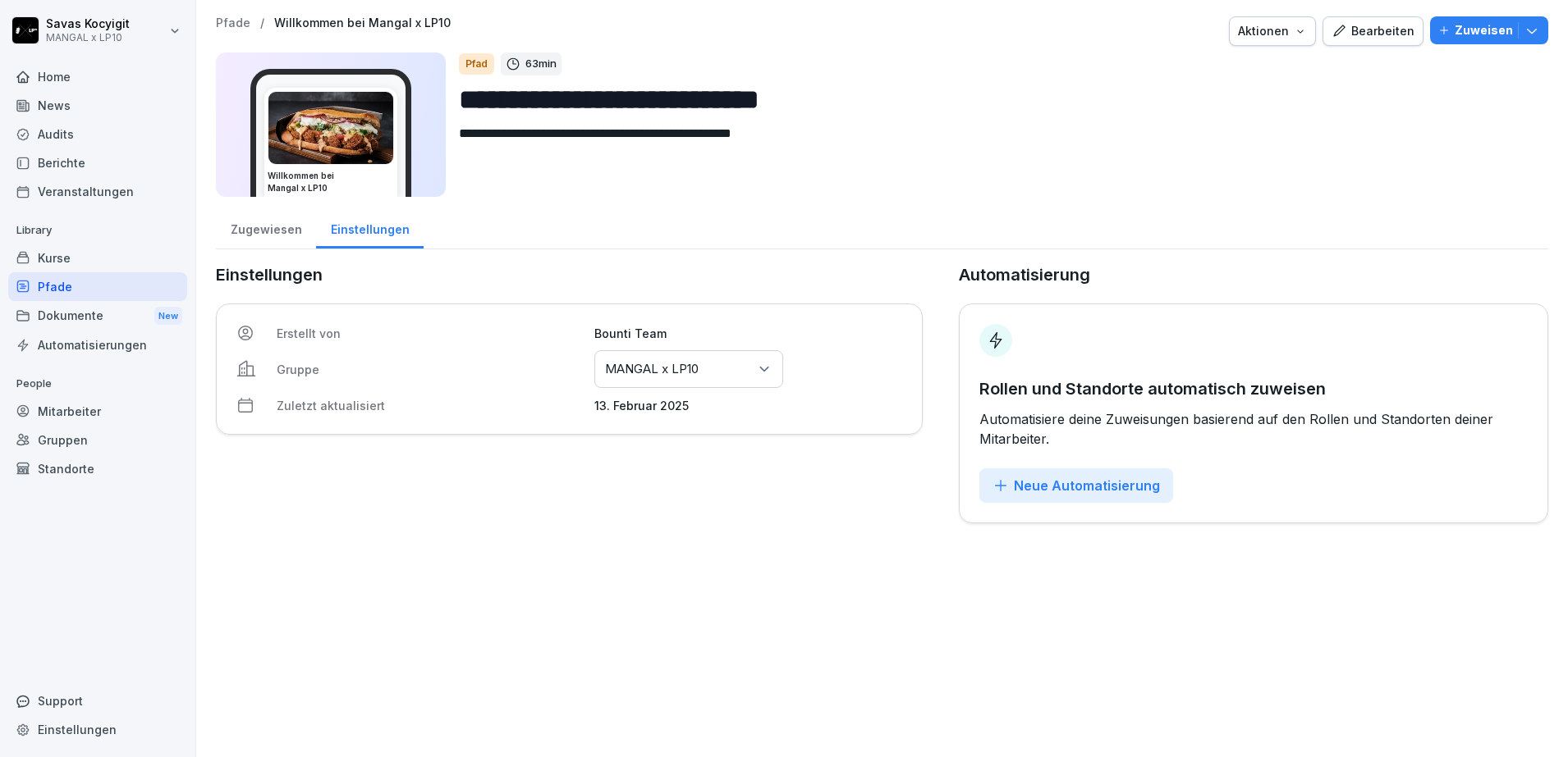
click at [81, 249] on div "Kurse" at bounding box center [98, 258] width 179 height 29
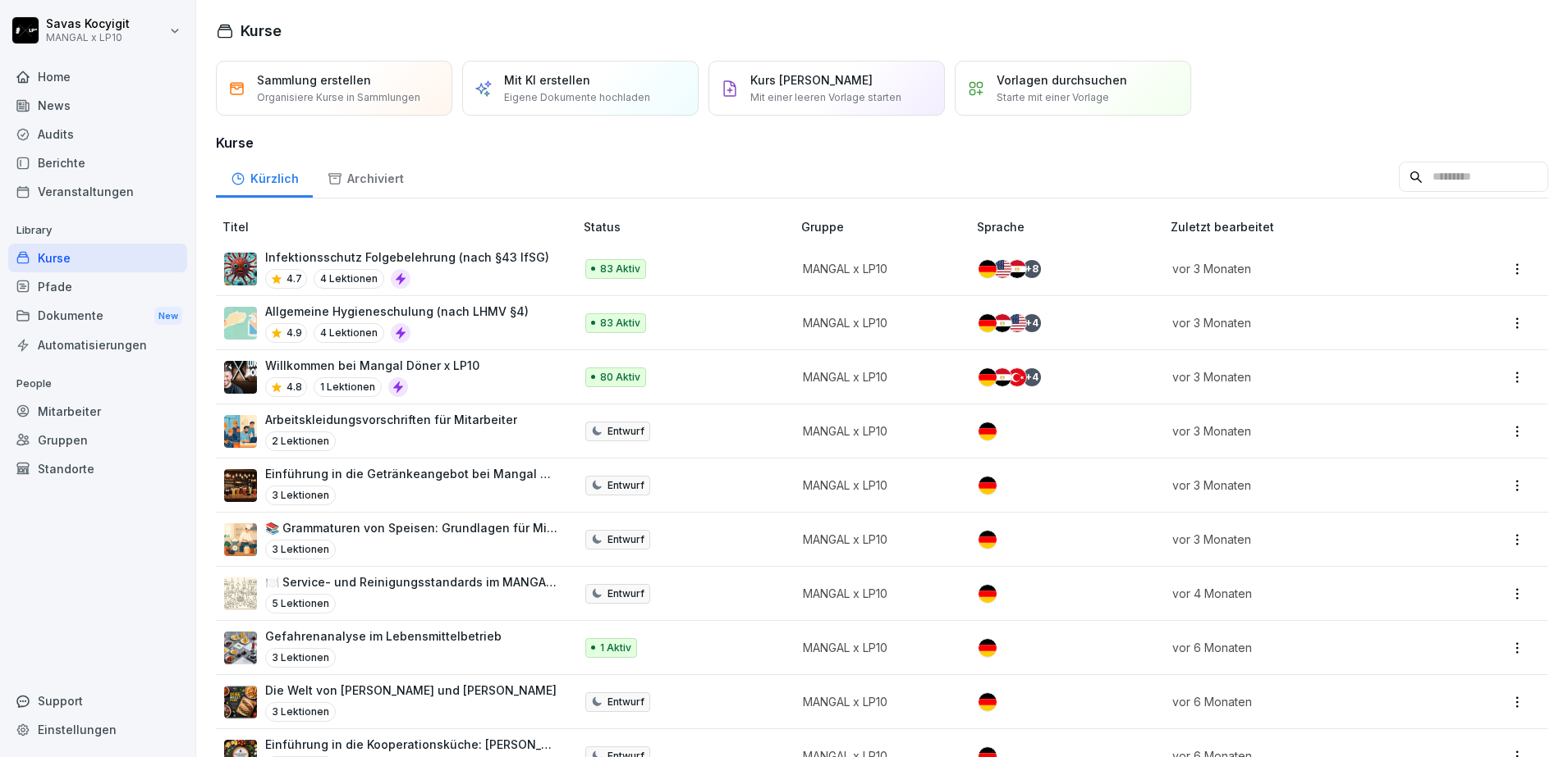
click at [454, 425] on p "Arbeitskleidungsvorschriften für Mitarbeiter" at bounding box center [391, 419] width 252 height 17
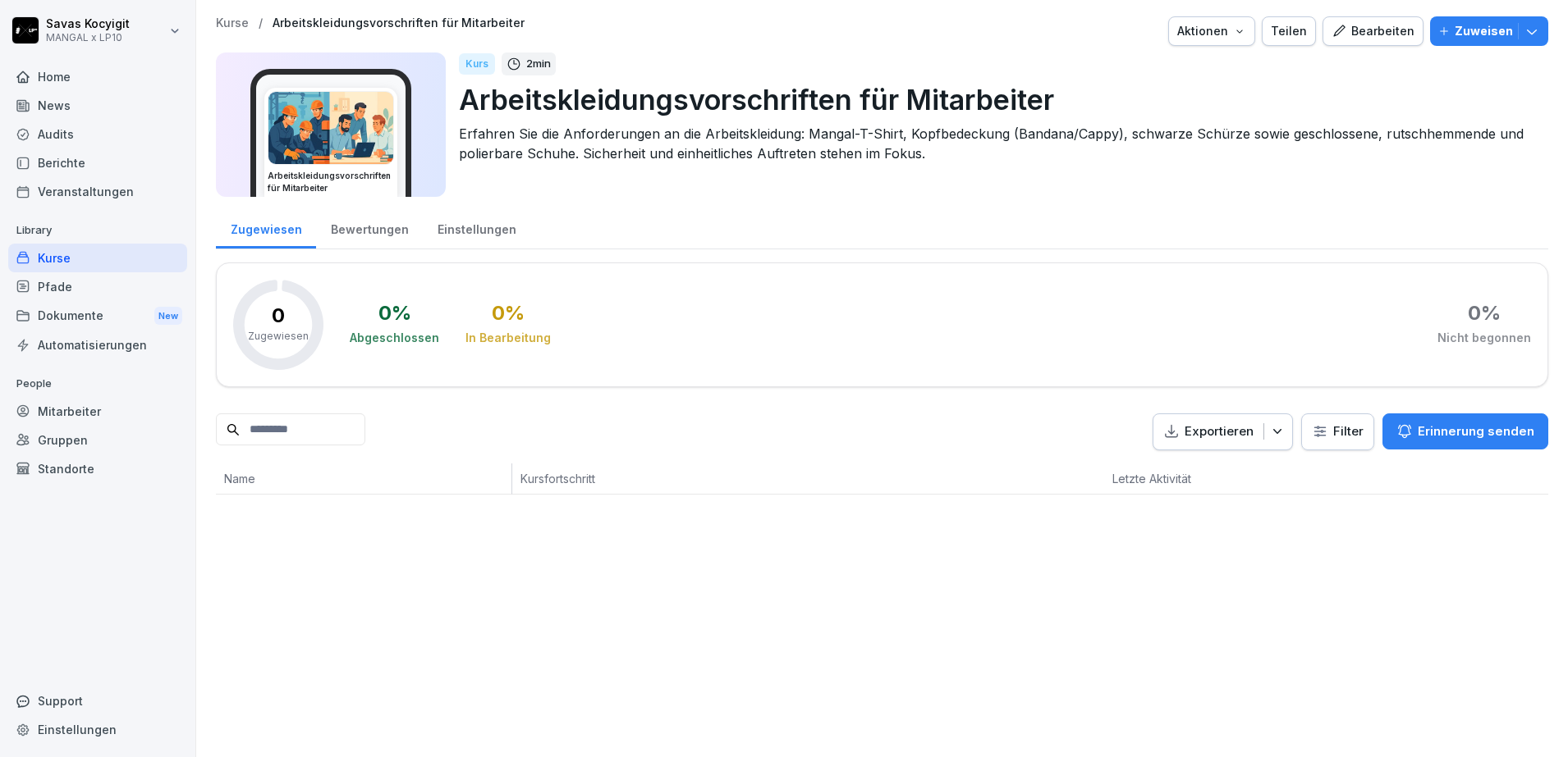
click at [63, 251] on div "Kurse" at bounding box center [98, 258] width 179 height 29
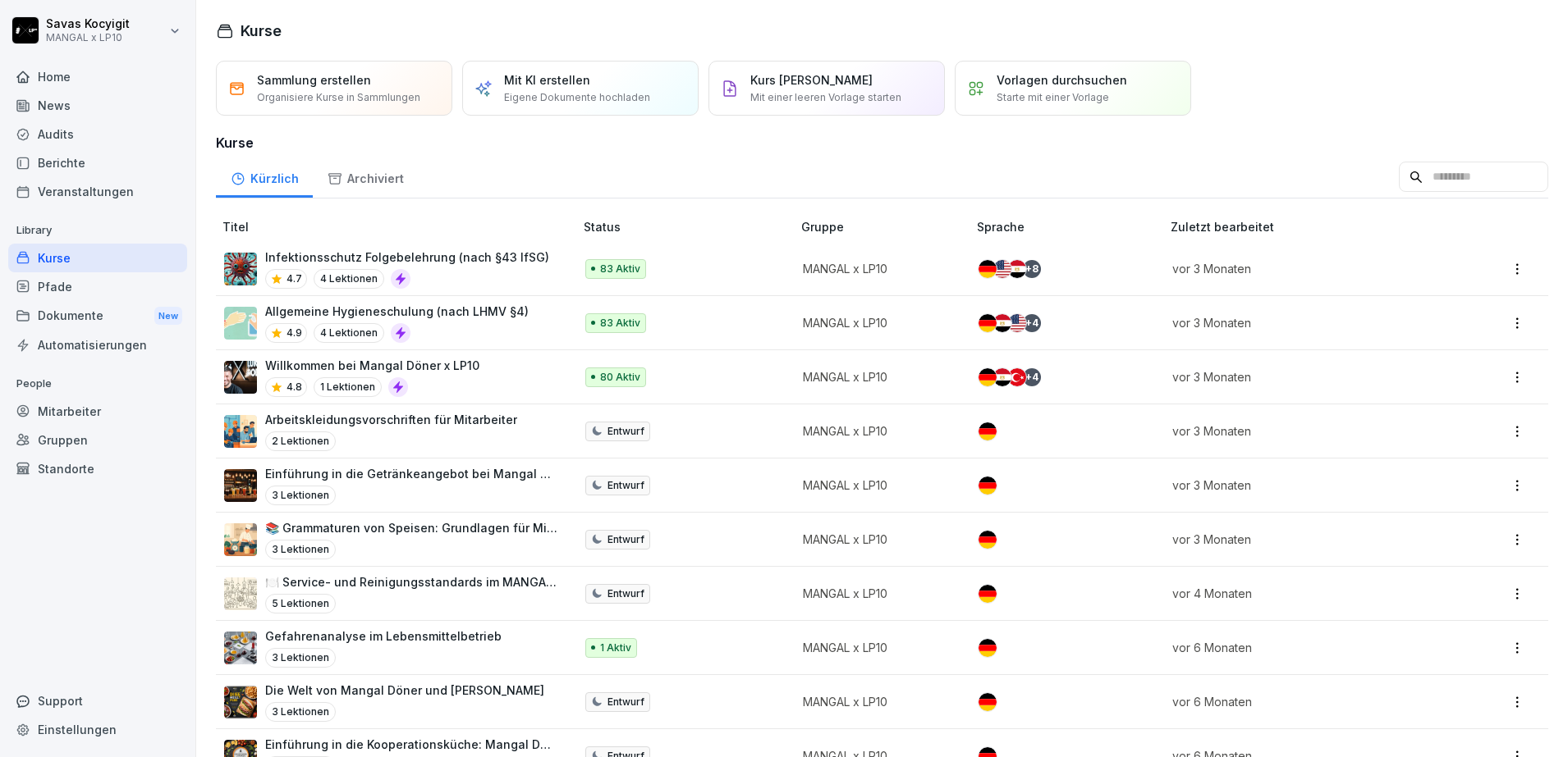
click at [498, 539] on div "📚 Grammaturen von Speisen: Grundlagen für Mitarbeiter 3 Lektionen" at bounding box center [412, 539] width 293 height 40
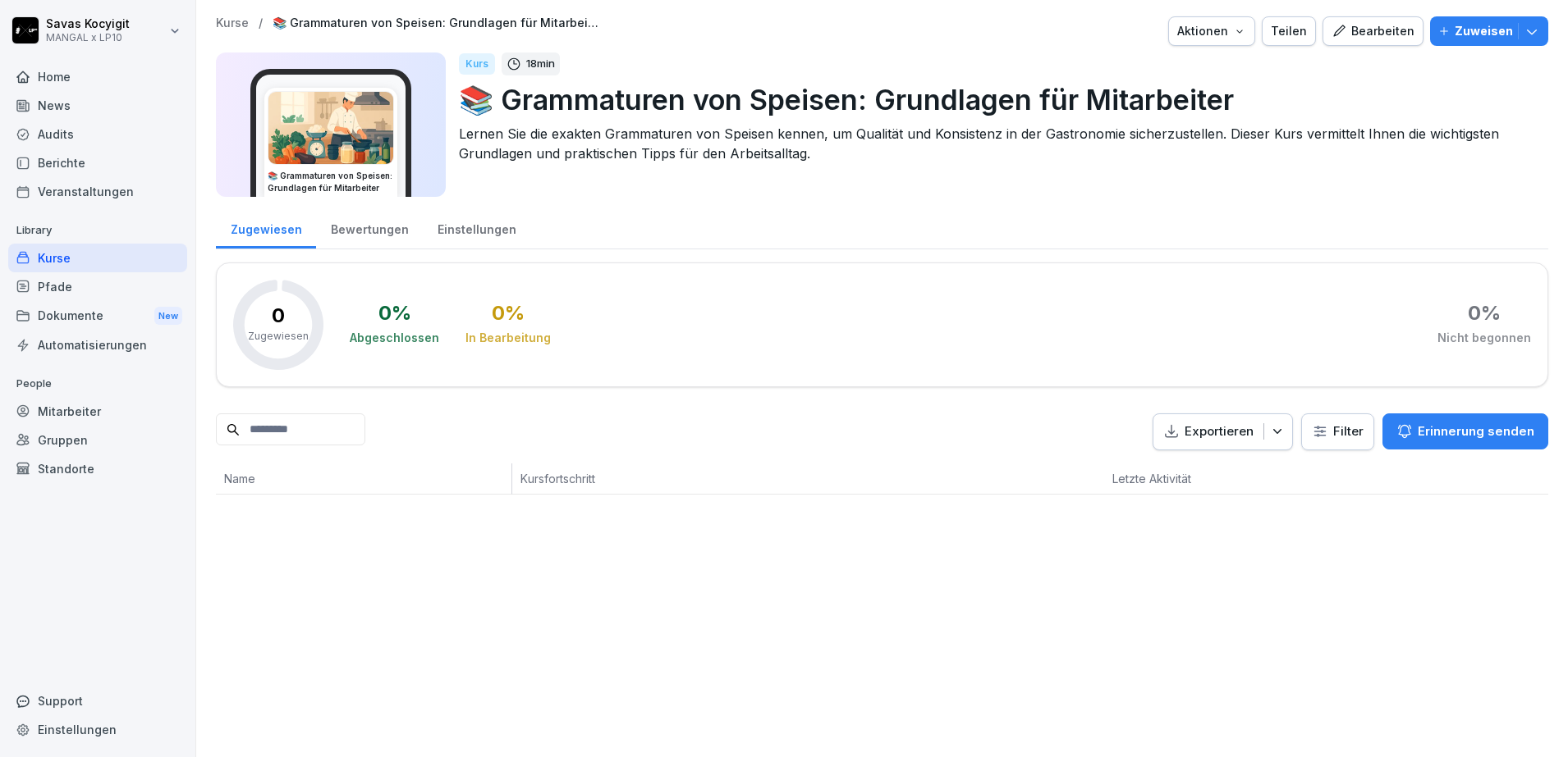
click at [143, 256] on div "Kurse" at bounding box center [98, 258] width 179 height 29
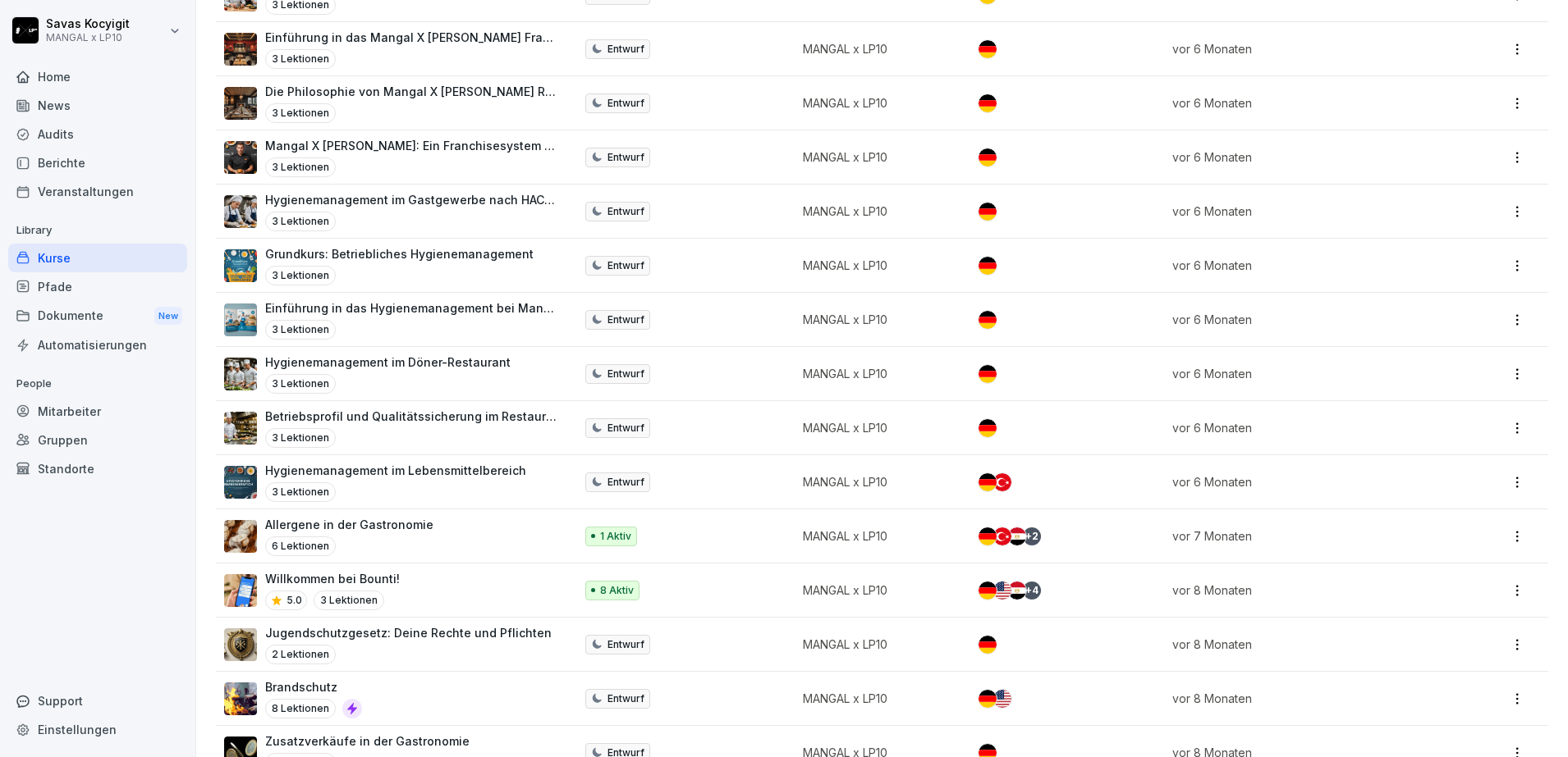
scroll to position [1571, 0]
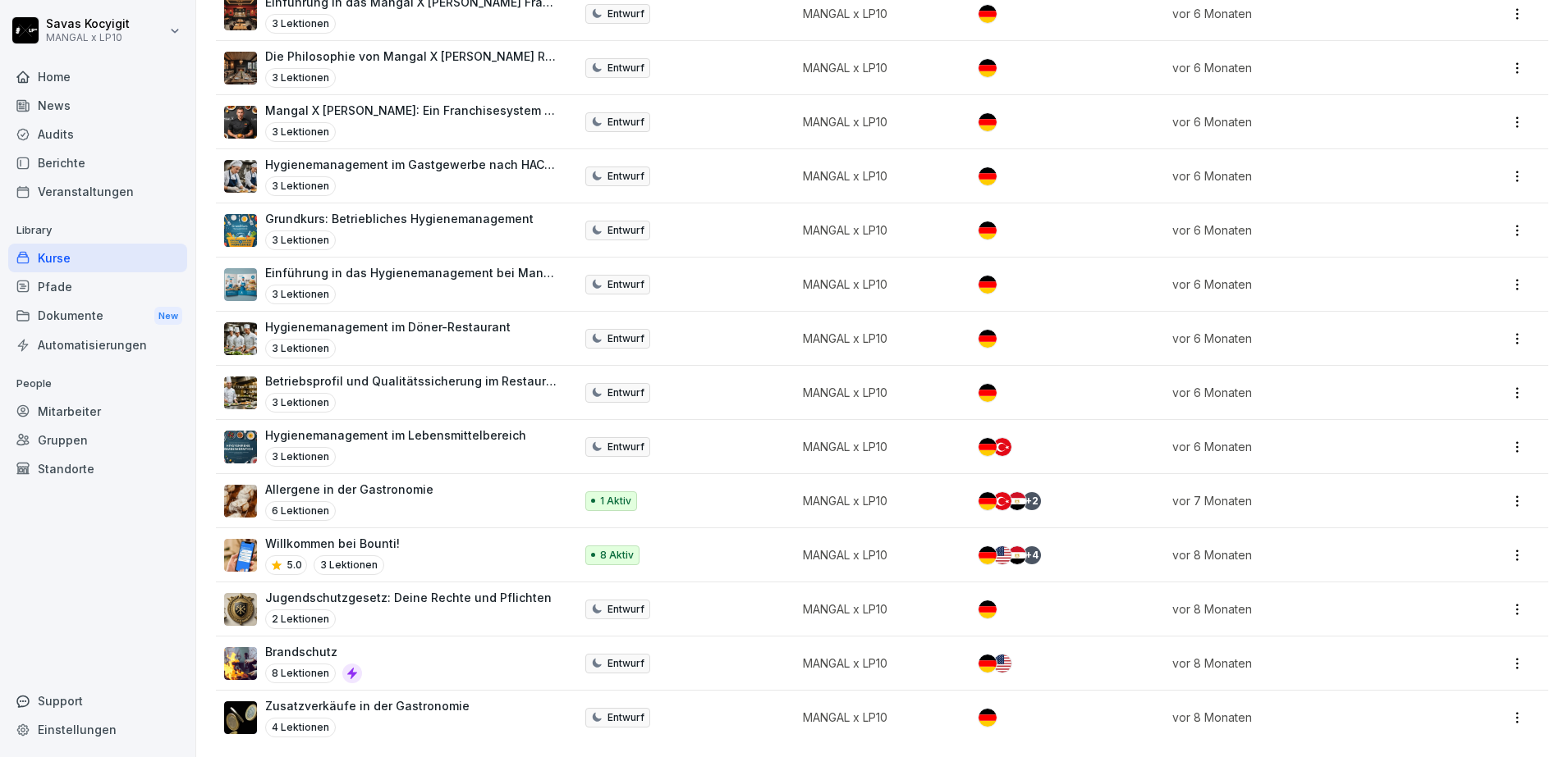
click at [448, 483] on div "Allergene in der Gastronomie 6 Lektionen" at bounding box center [390, 501] width 333 height 40
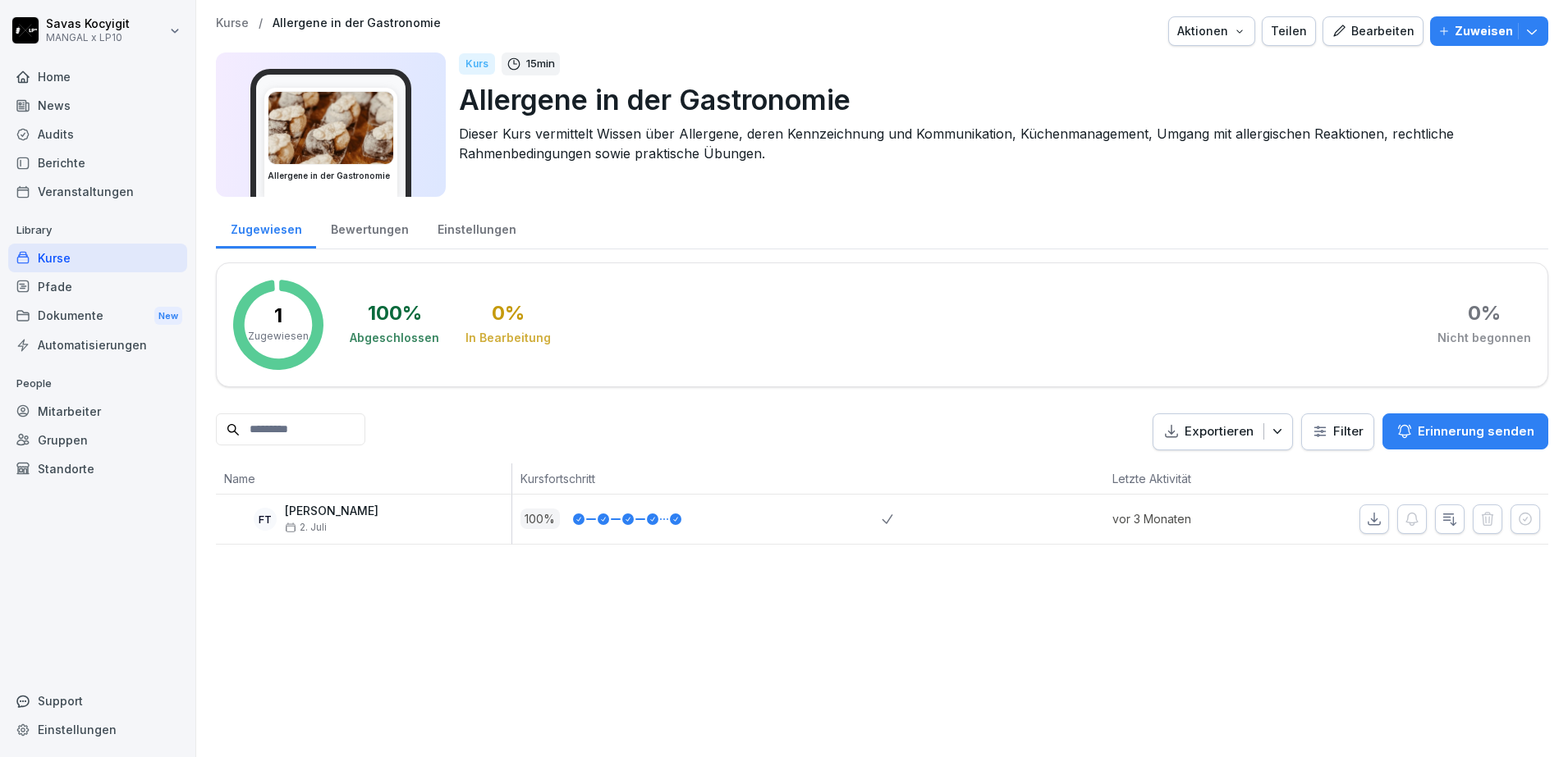
click at [1373, 22] on div "Bearbeiten" at bounding box center [1372, 30] width 83 height 18
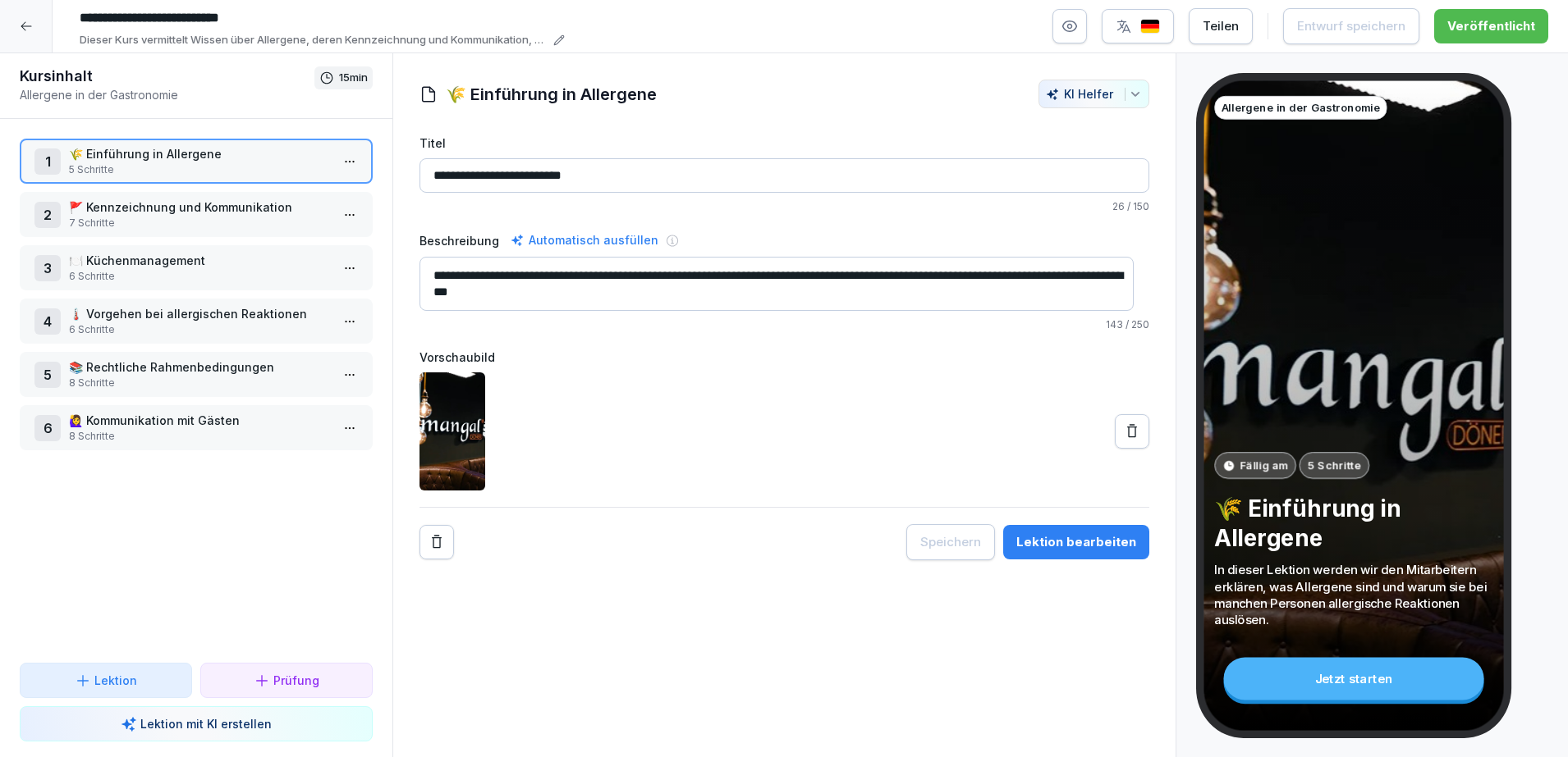
click at [176, 216] on p "7 Schritte" at bounding box center [199, 223] width 261 height 15
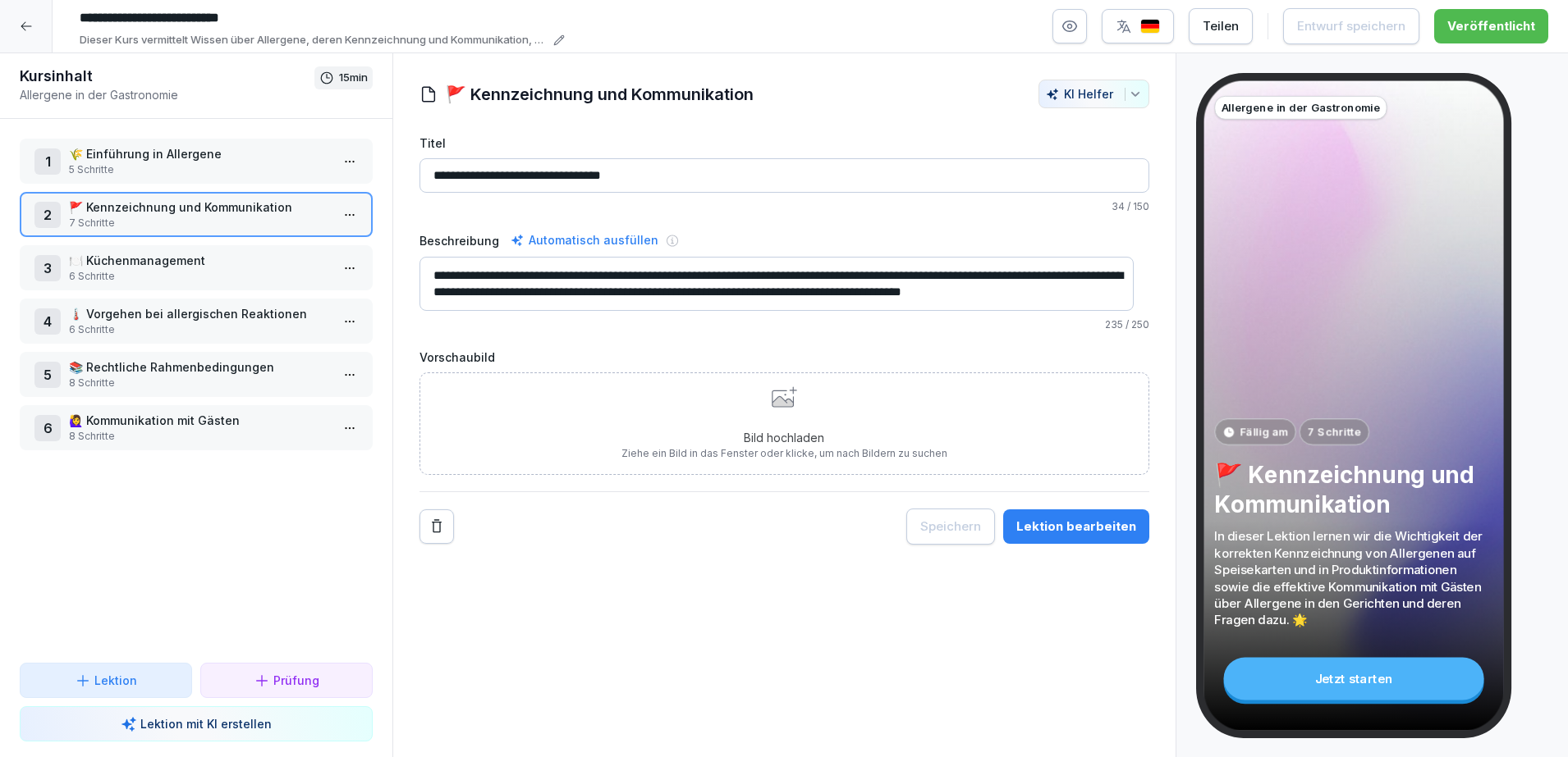
click at [192, 248] on div "3 🍽️ Küchenmanagement 6 Schritte" at bounding box center [196, 268] width 353 height 45
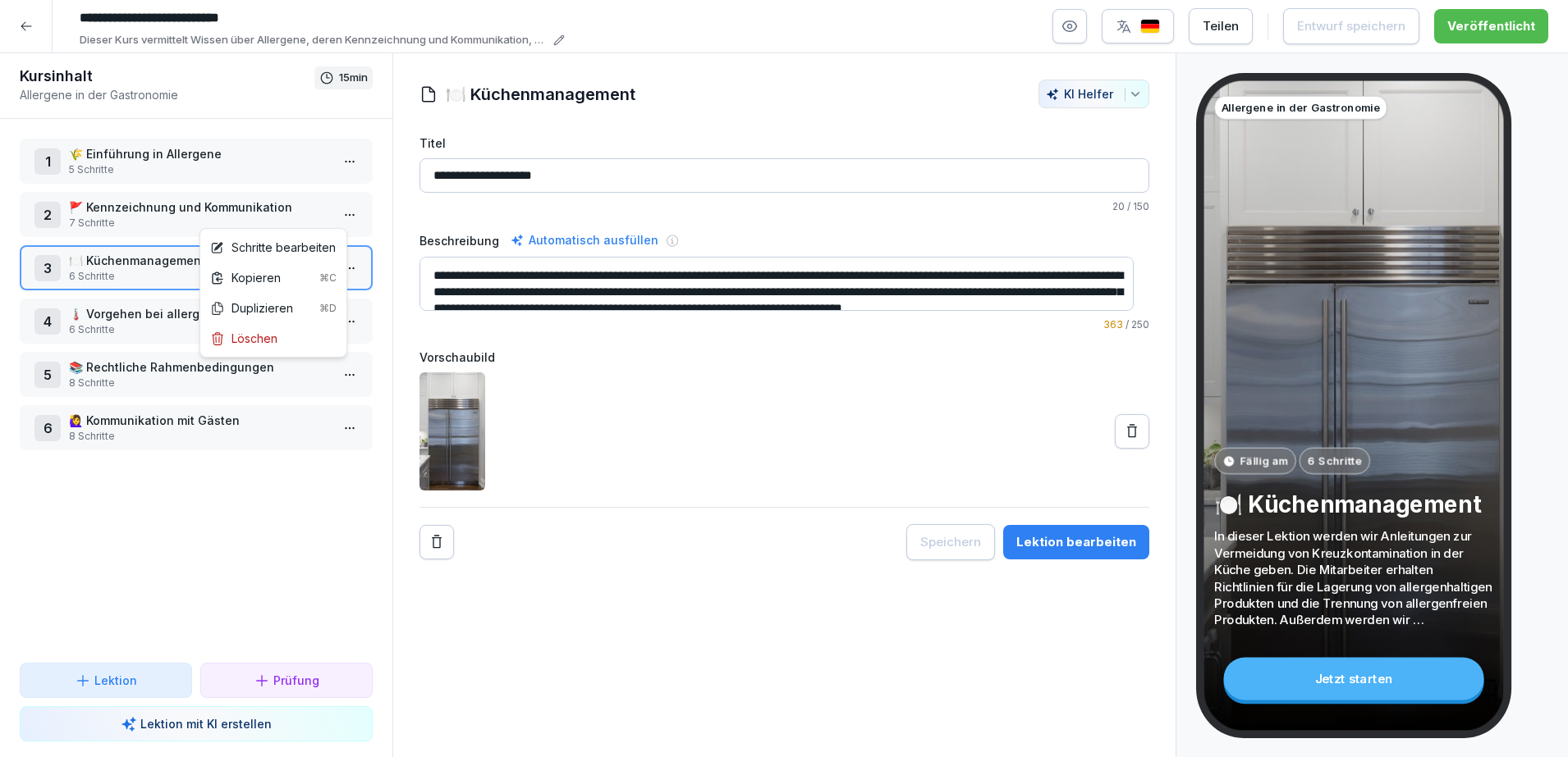
click at [344, 218] on html "**********" at bounding box center [784, 378] width 1568 height 757
click at [172, 213] on html "**********" at bounding box center [784, 378] width 1568 height 757
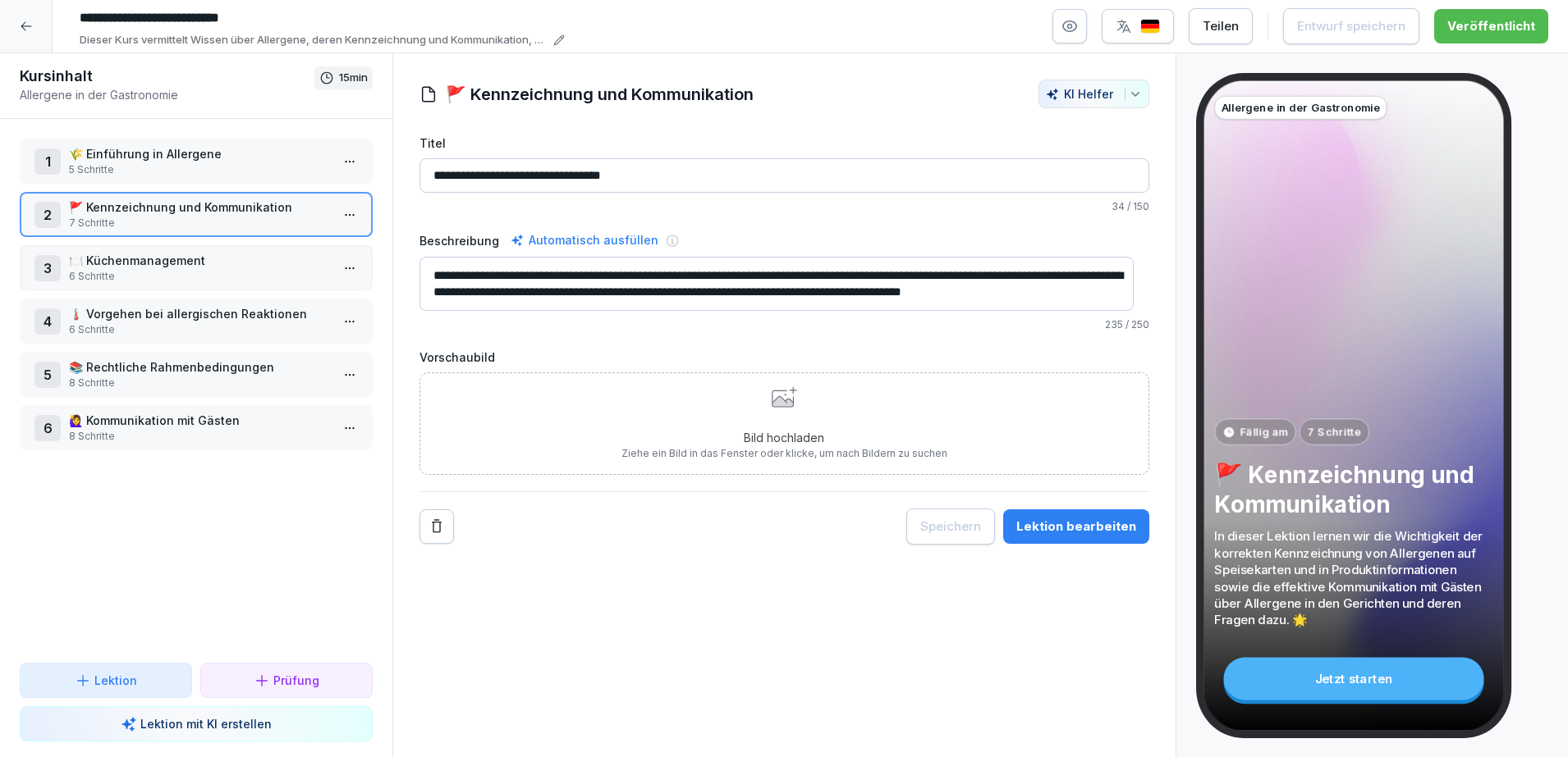
click at [172, 213] on p "🚩 Kennzeichnung und Kommunikation" at bounding box center [199, 207] width 261 height 17
click at [347, 226] on div "2 🚩 Kennzeichnung und Kommunikation 7 Schritte" at bounding box center [196, 215] width 353 height 45
click at [334, 218] on html "**********" at bounding box center [784, 378] width 1568 height 757
click at [299, 241] on div "Schritte bearbeiten" at bounding box center [273, 247] width 125 height 17
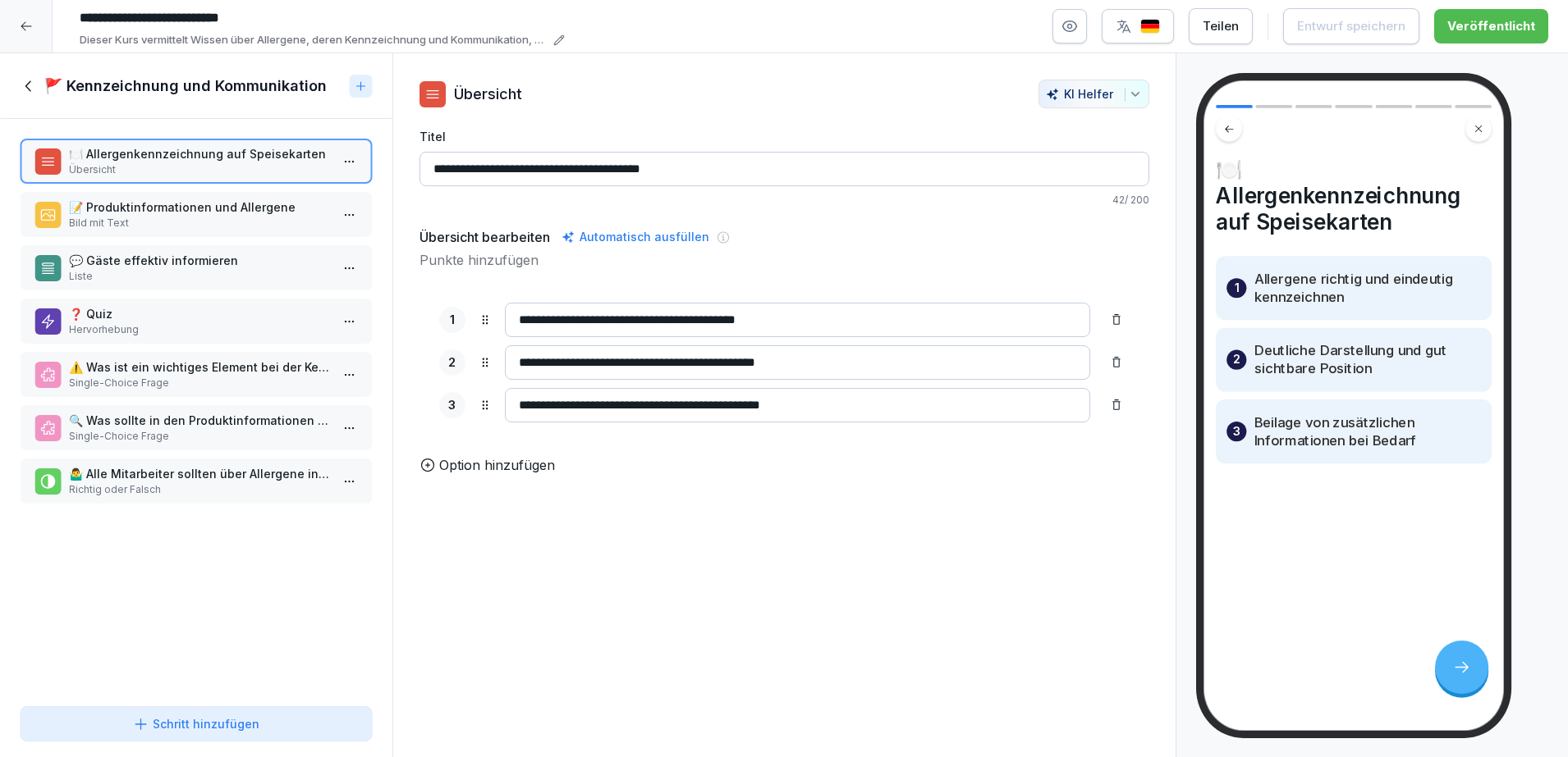
click at [26, 37] on div at bounding box center [26, 26] width 52 height 52
